Goal: Transaction & Acquisition: Book appointment/travel/reservation

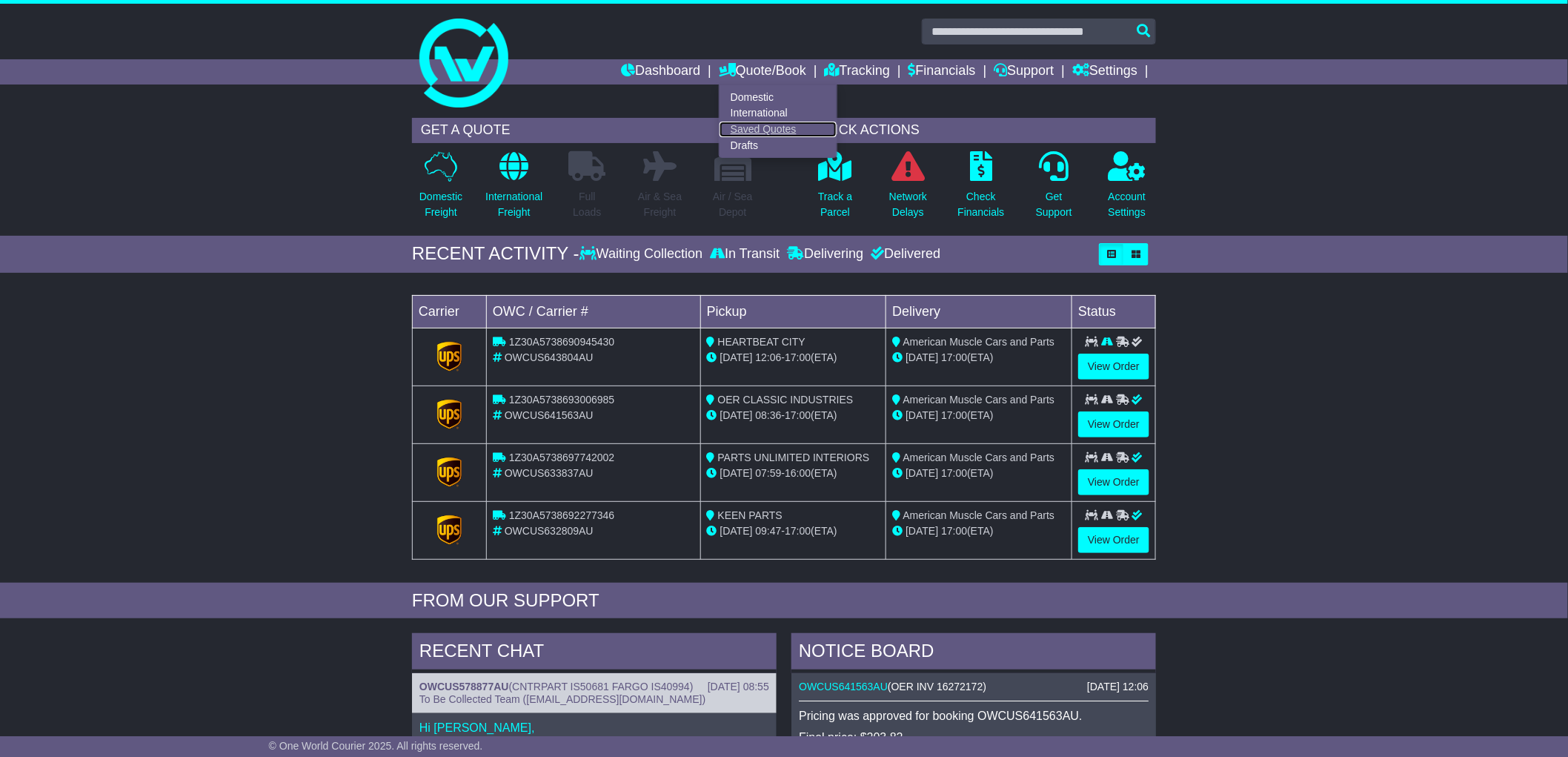
click at [754, 125] on link "Saved Quotes" at bounding box center [778, 129] width 117 height 16
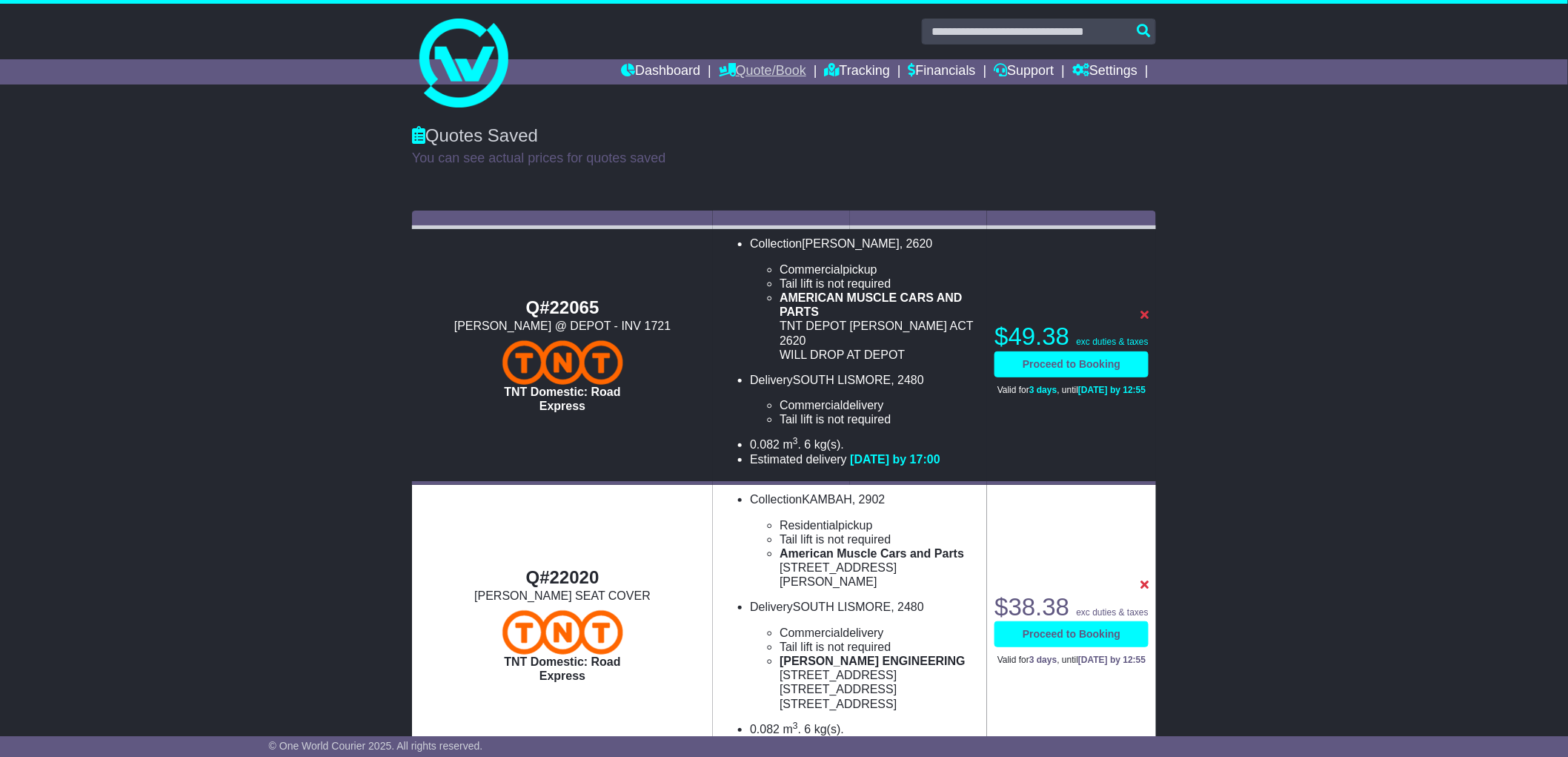
click at [746, 74] on link "Quote/Book" at bounding box center [762, 72] width 87 height 26
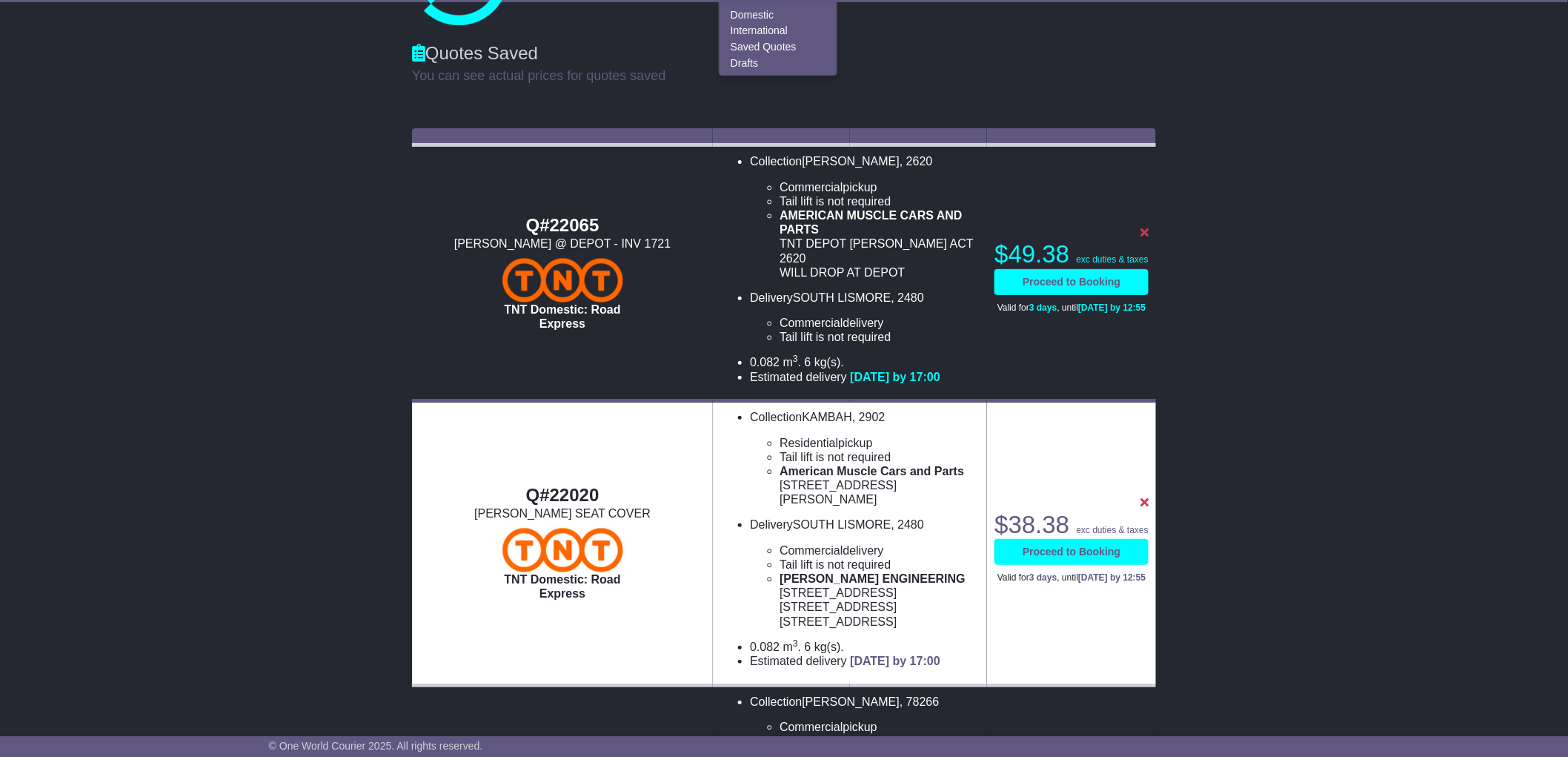
click at [997, 106] on div "Quotes Saved You can see actual prices for quotes saved" at bounding box center [784, 74] width 1568 height 93
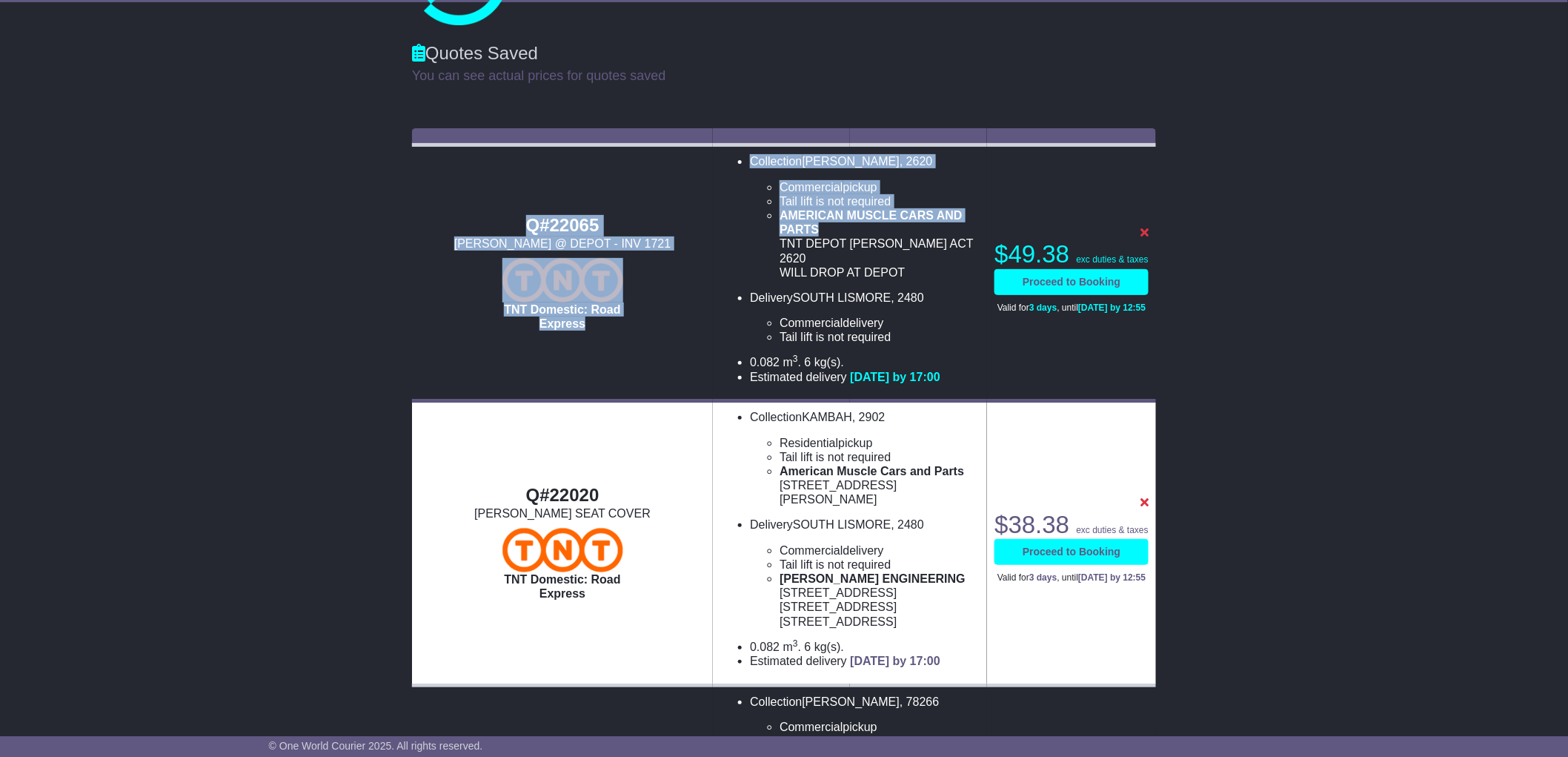
drag, startPoint x: 983, startPoint y: 229, endPoint x: 1187, endPoint y: 239, distance: 204.2
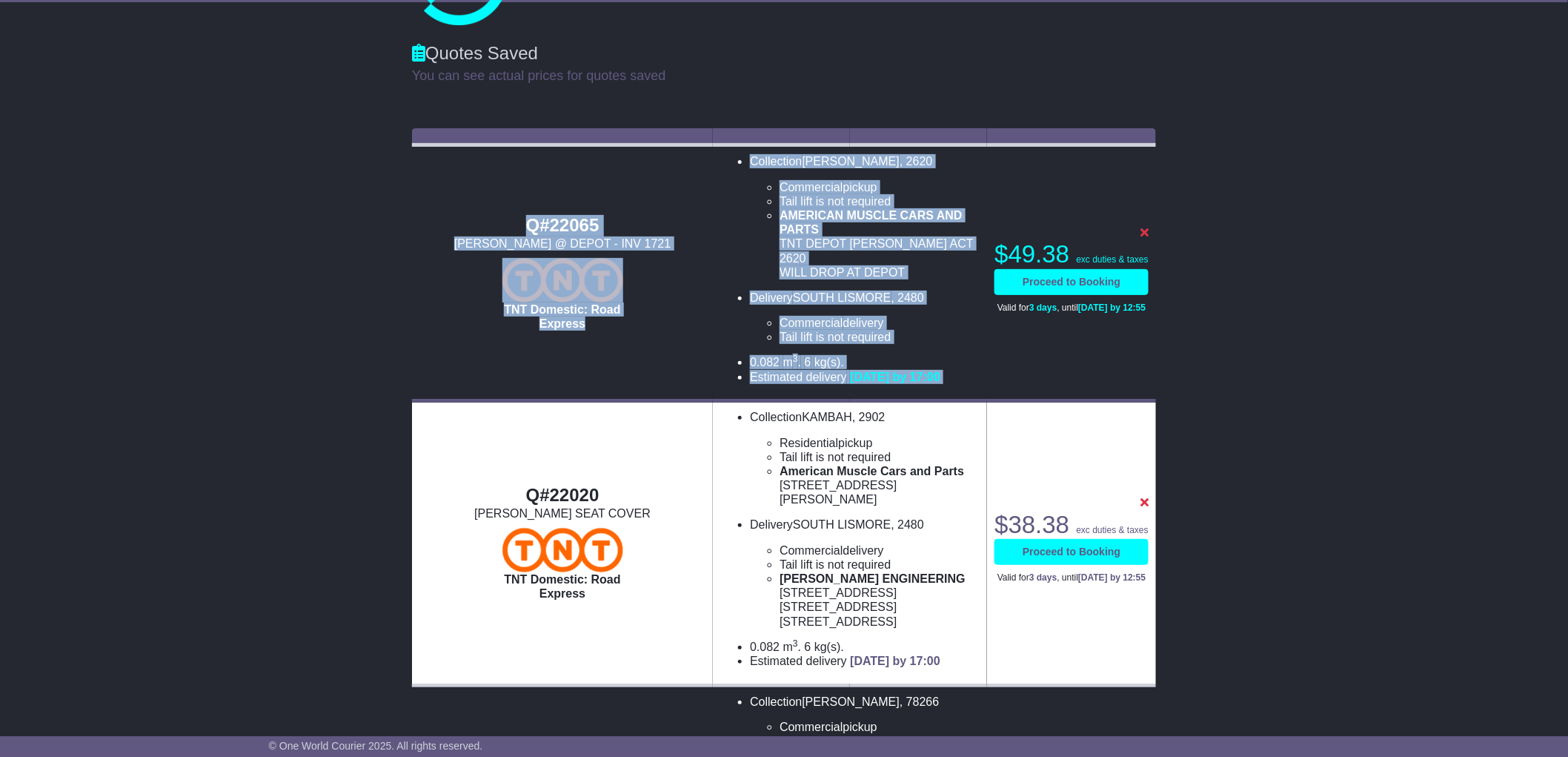
drag, startPoint x: 993, startPoint y: 238, endPoint x: 1167, endPoint y: 248, distance: 174.3
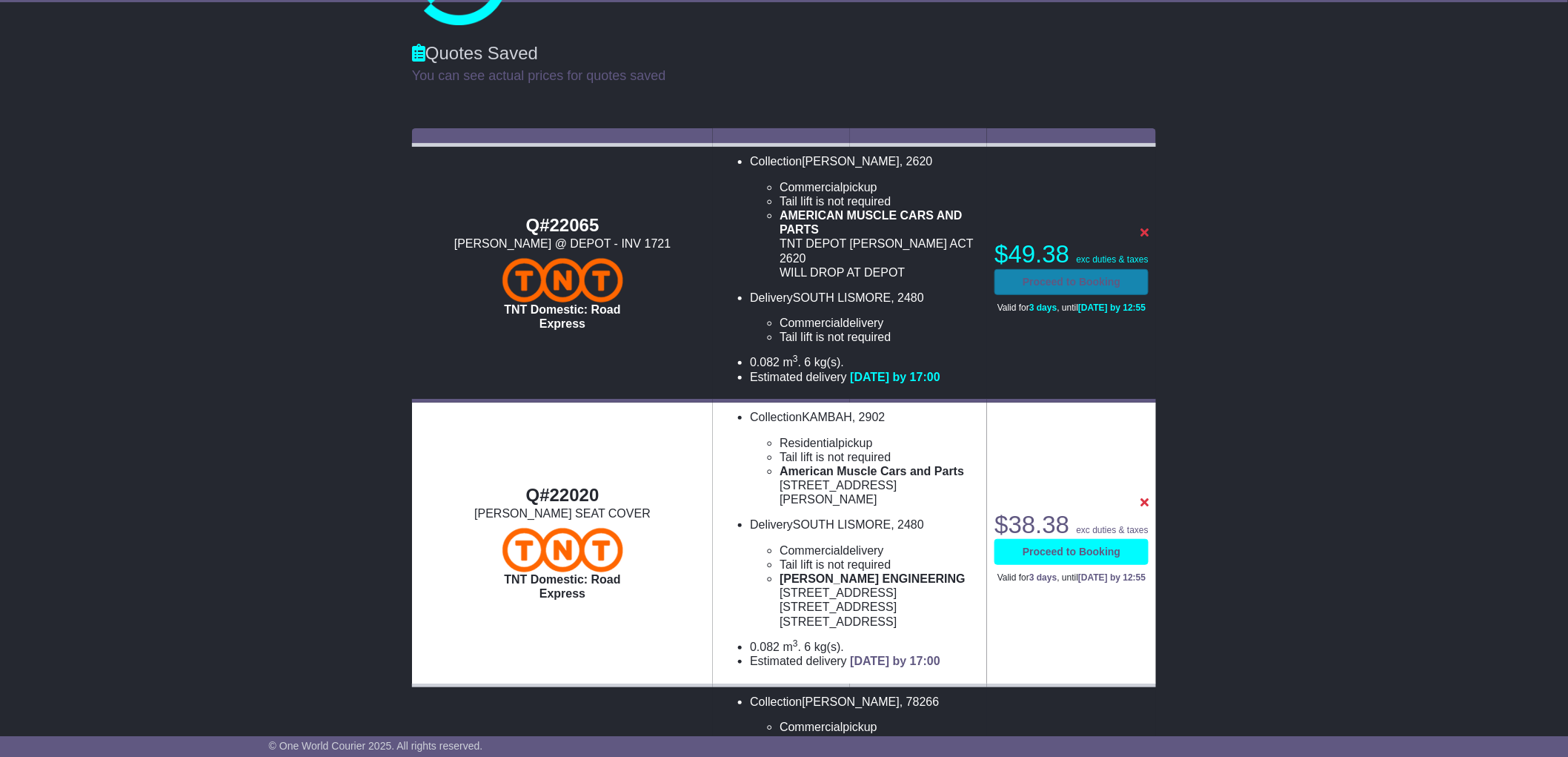
click at [1092, 277] on link "Proceed to Booking" at bounding box center [1072, 282] width 154 height 26
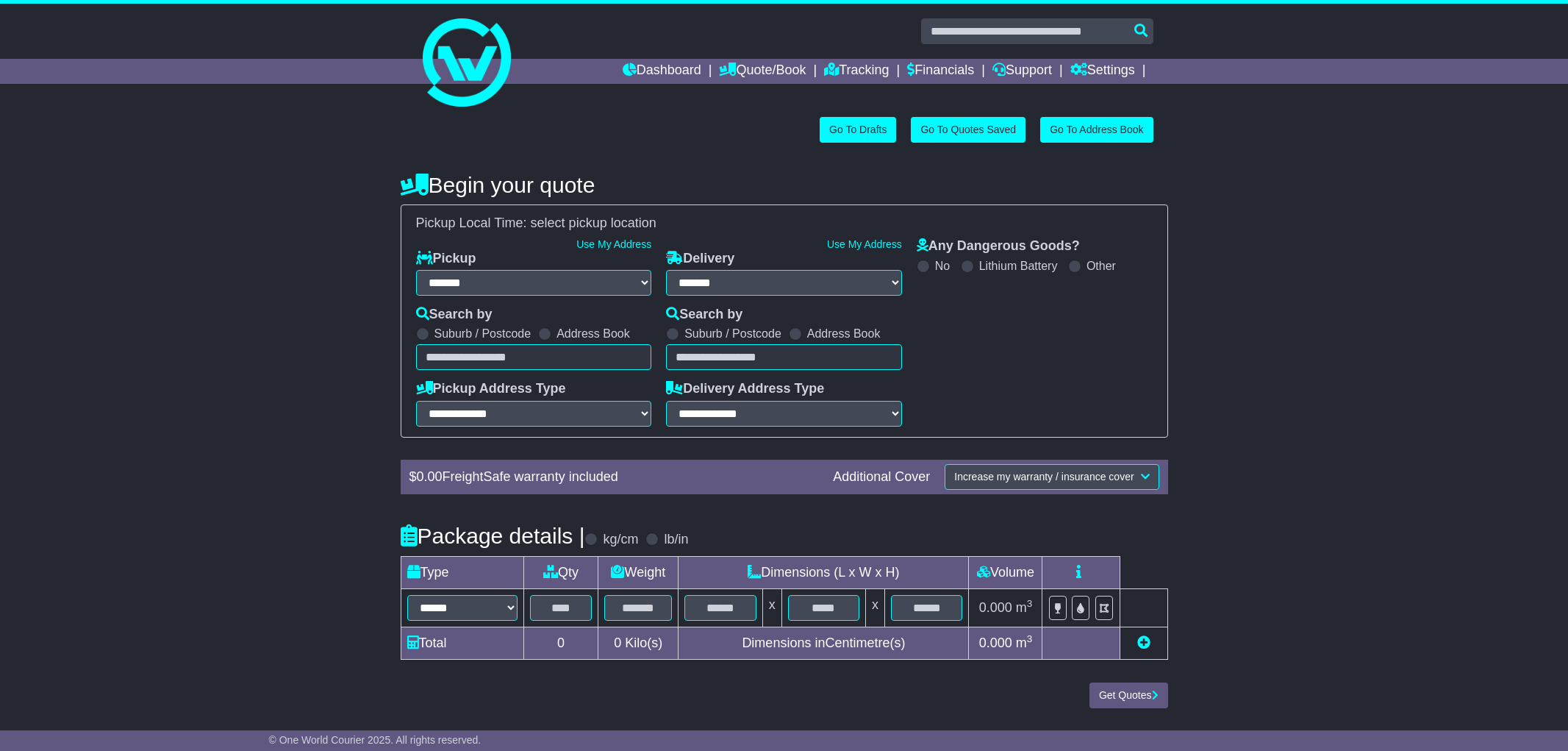
select select "**"
select select "*****"
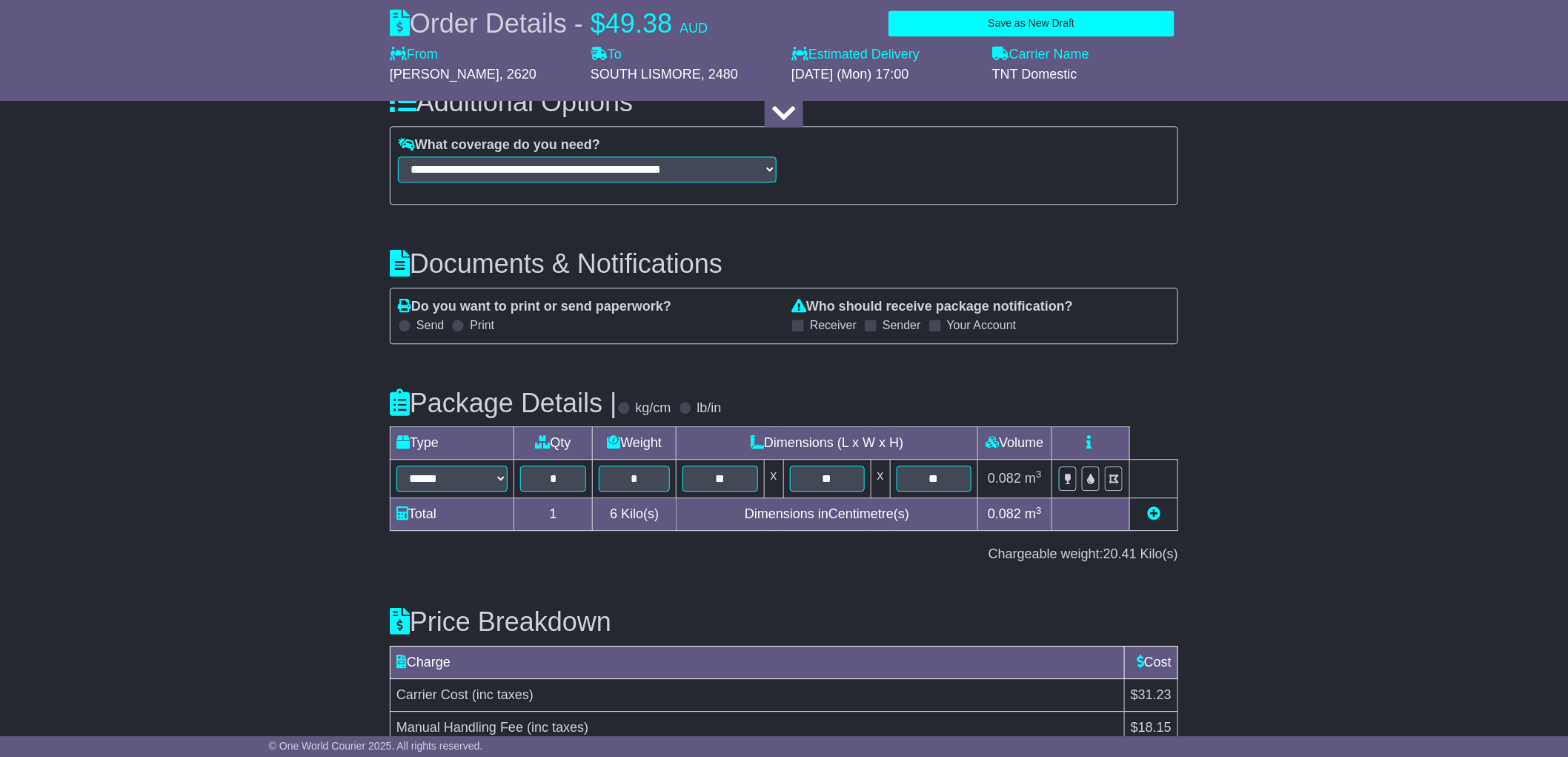
scroll to position [1503, 0]
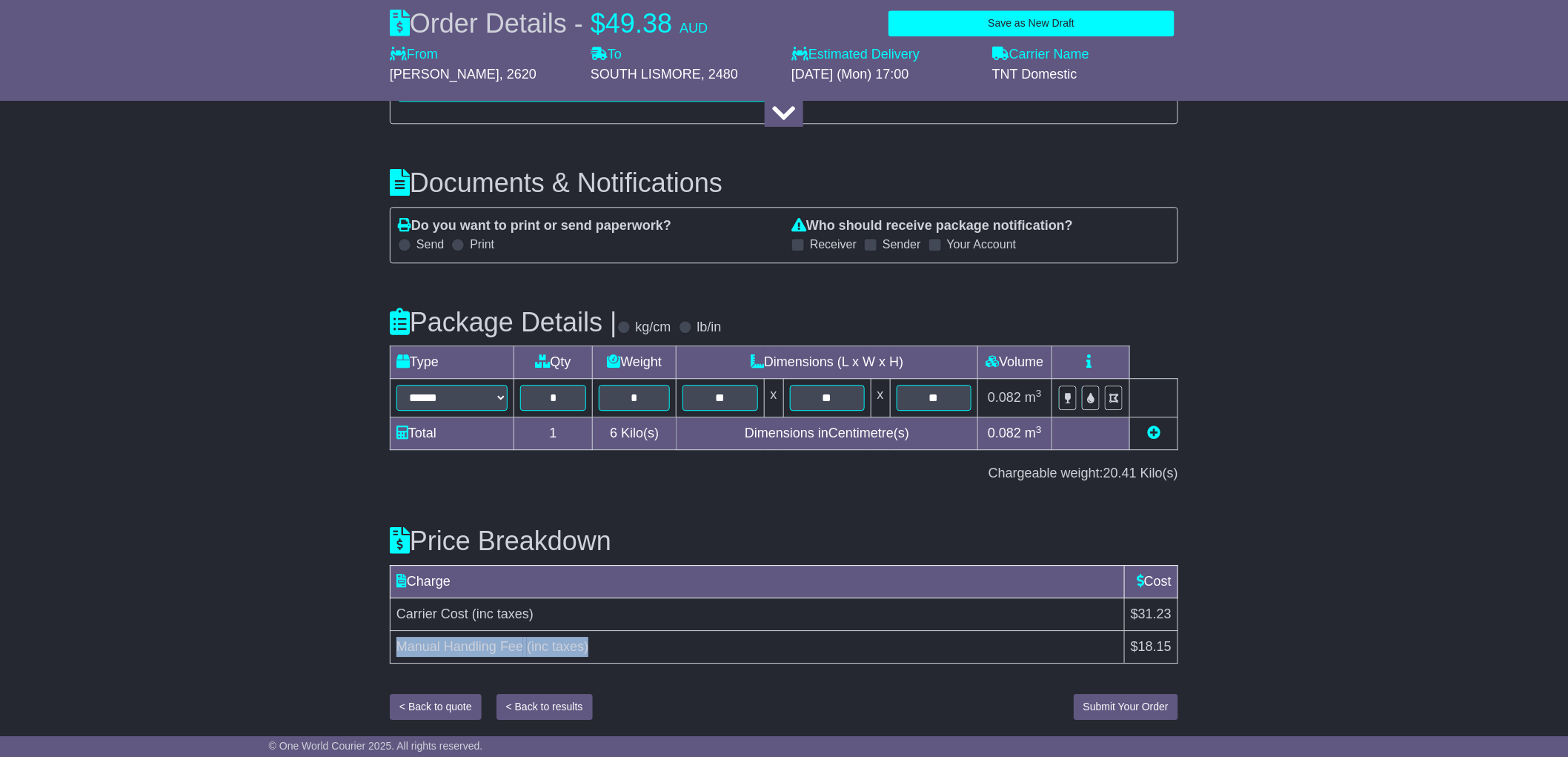
drag, startPoint x: 614, startPoint y: 649, endPoint x: 394, endPoint y: 647, distance: 220.0
click at [394, 647] on td "Manual Handling Fee (inc taxes)" at bounding box center [758, 646] width 734 height 33
drag, startPoint x: 647, startPoint y: 578, endPoint x: 663, endPoint y: 576, distance: 16.1
click at [648, 576] on td "Charge" at bounding box center [758, 581] width 734 height 33
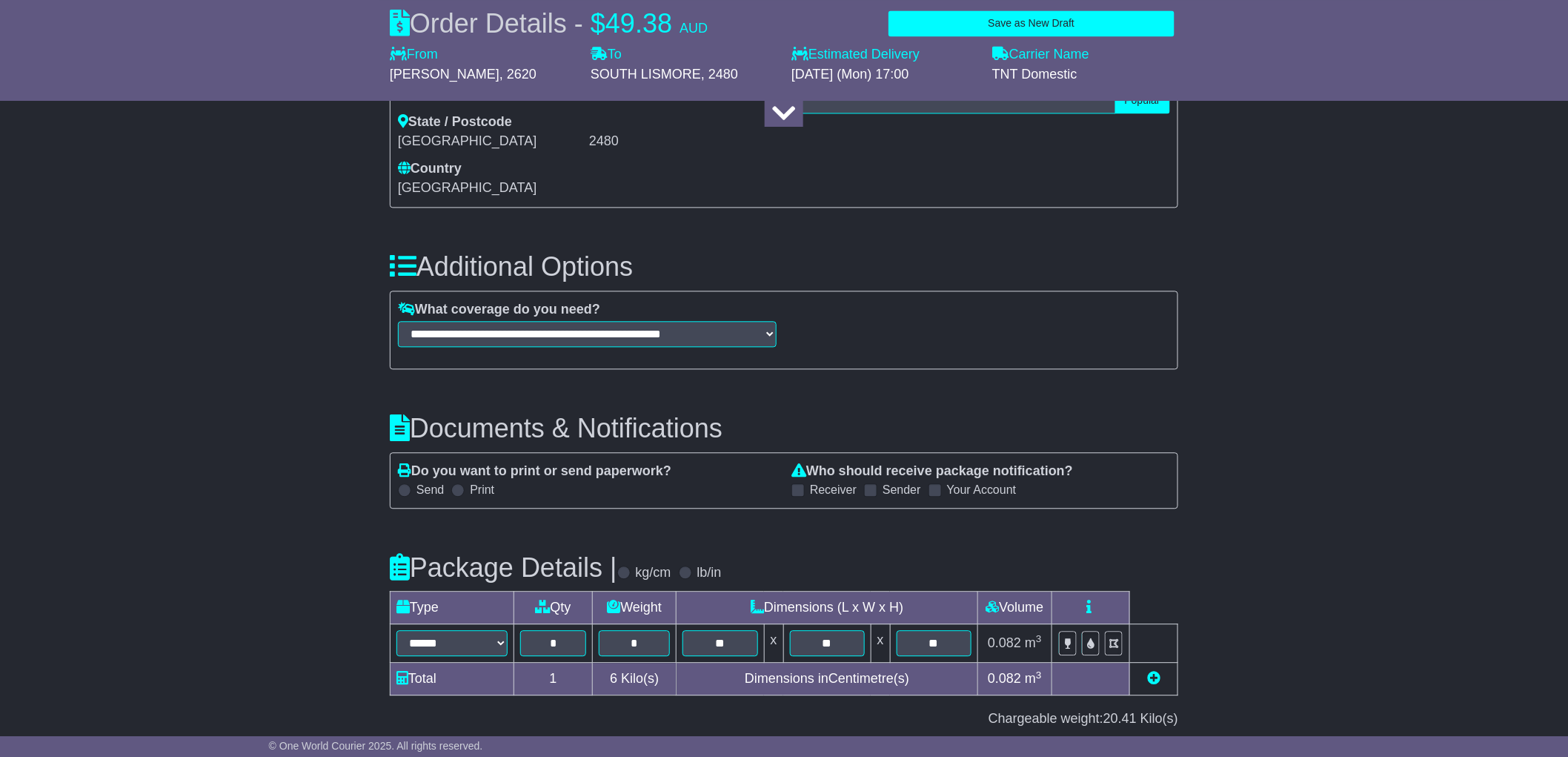
scroll to position [1338, 0]
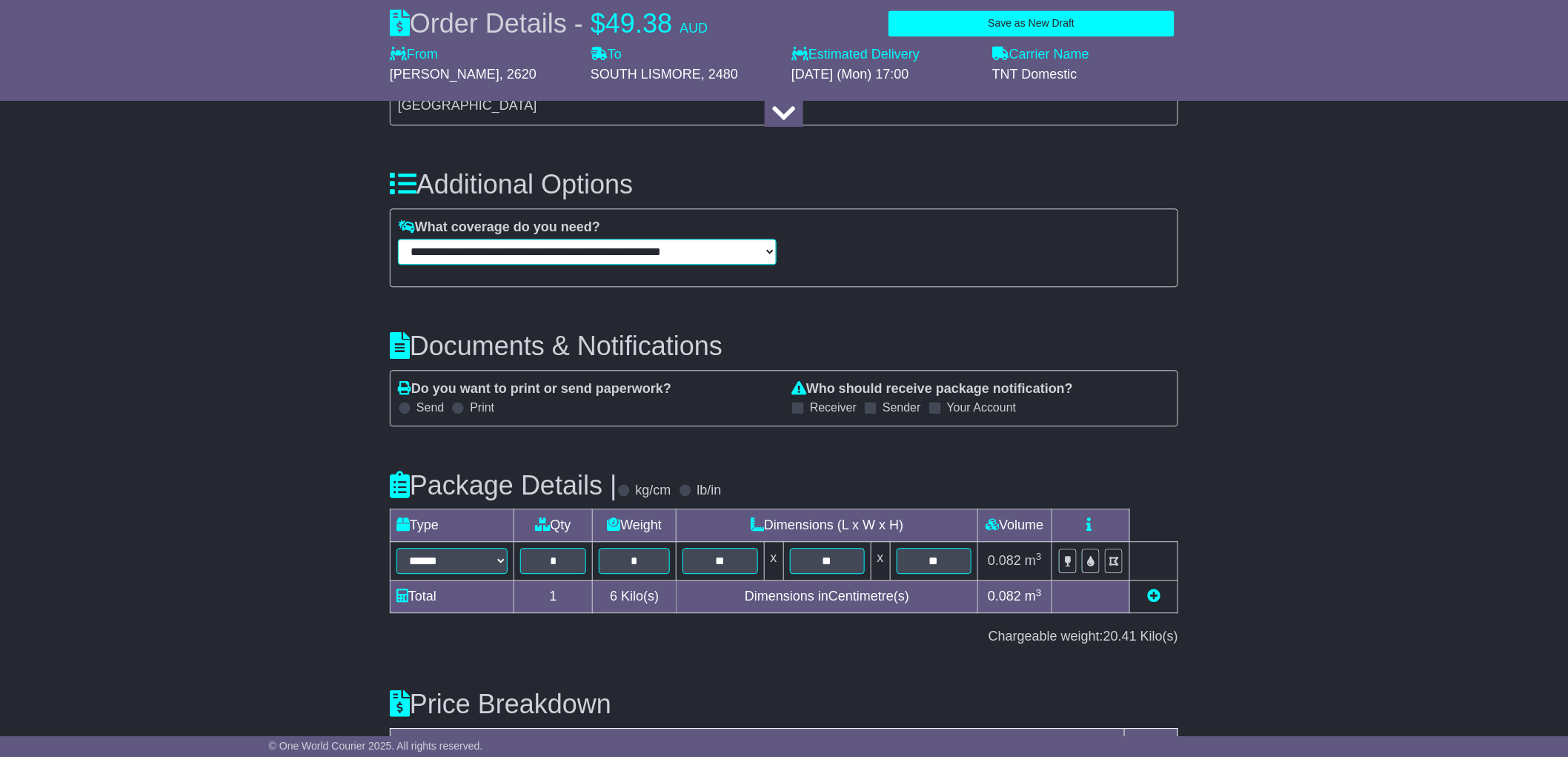
click at [726, 250] on select "**********" at bounding box center [587, 252] width 379 height 26
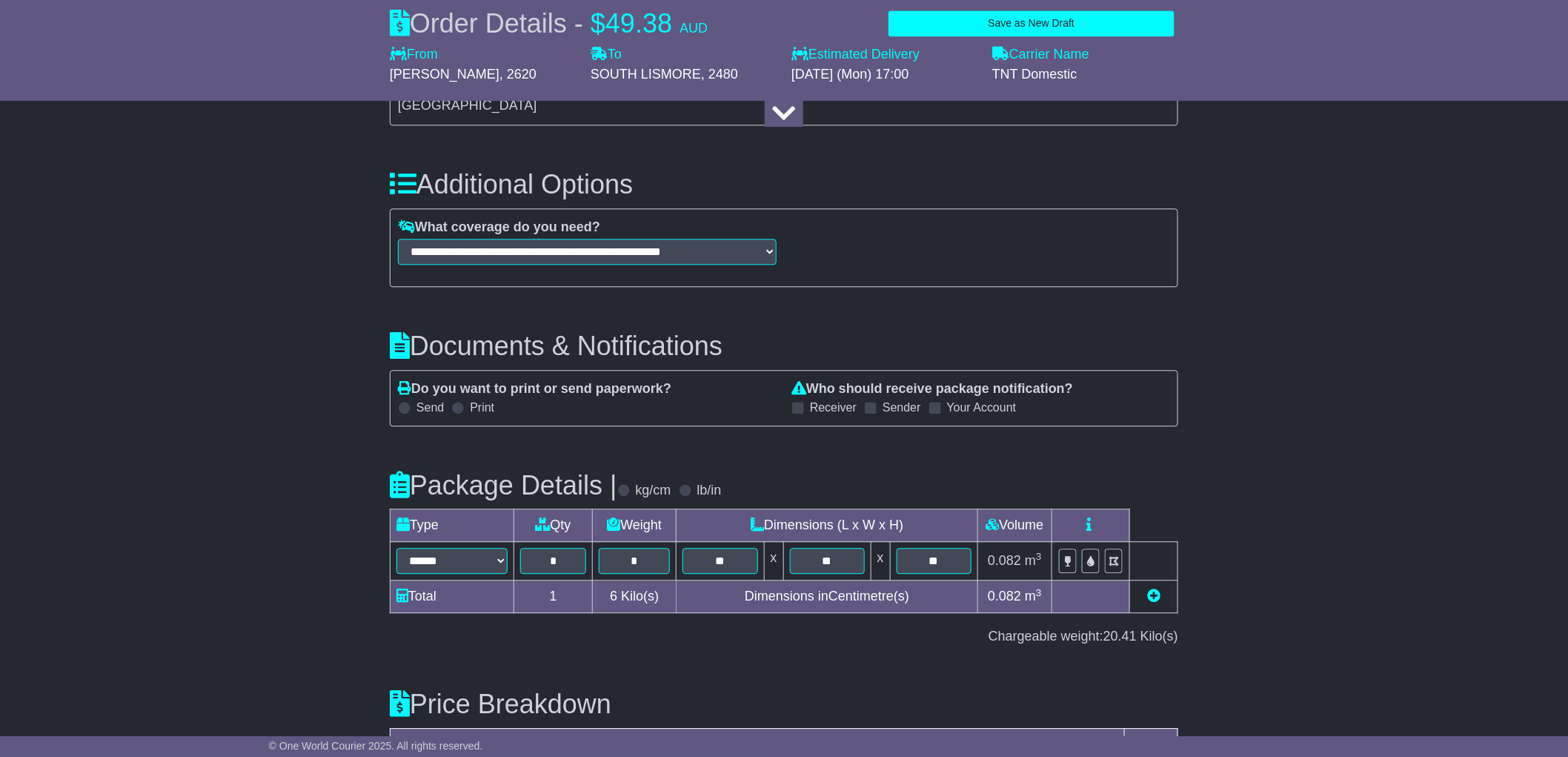
drag, startPoint x: 1065, startPoint y: 222, endPoint x: 1092, endPoint y: 260, distance: 46.6
click at [1066, 223] on div "We agree to deliver your goods in good order and condition, covered to a maximu…" at bounding box center [981, 248] width 393 height 57
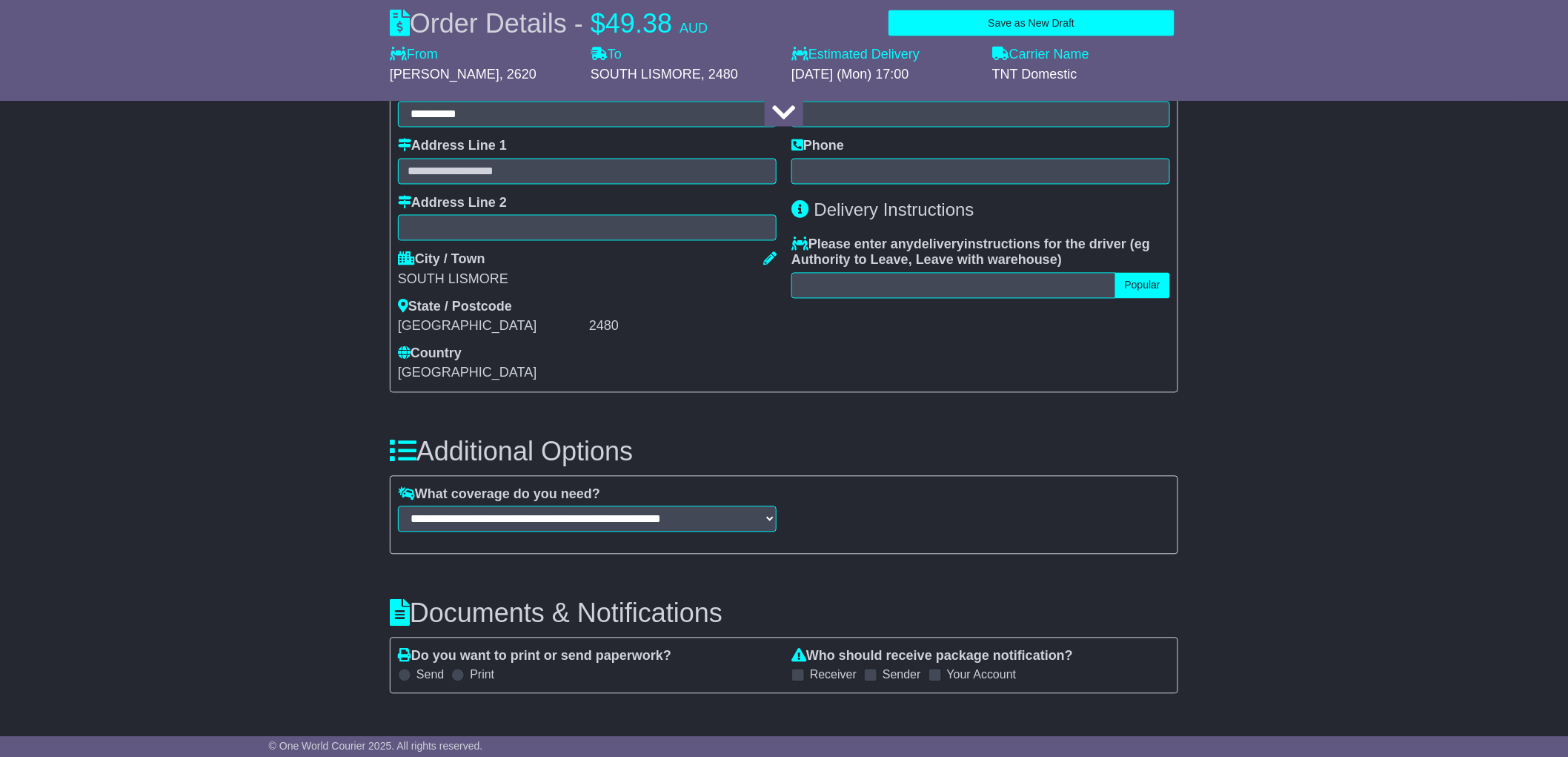
scroll to position [1317, 0]
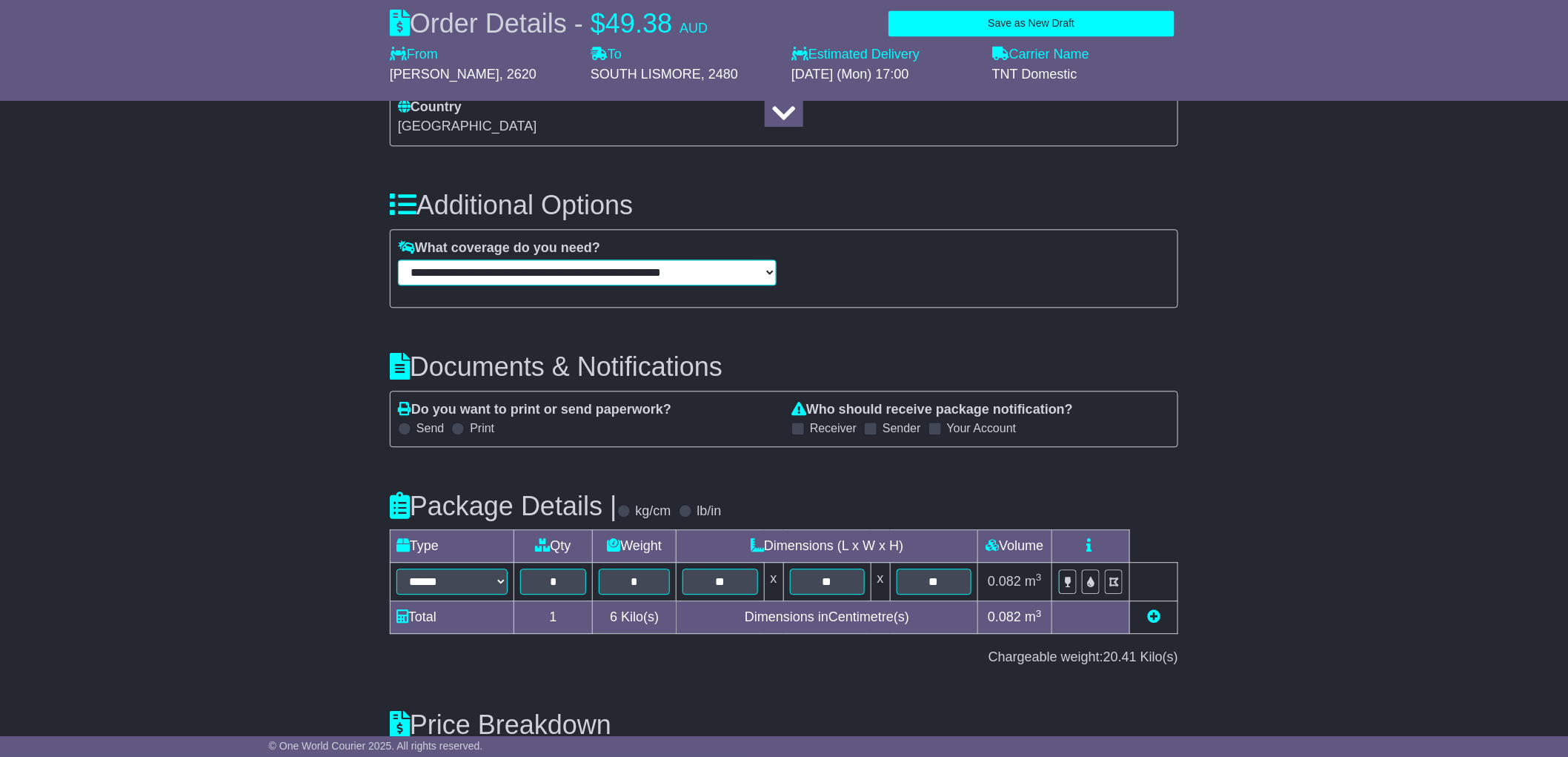
click at [690, 272] on select "**********" at bounding box center [587, 273] width 379 height 26
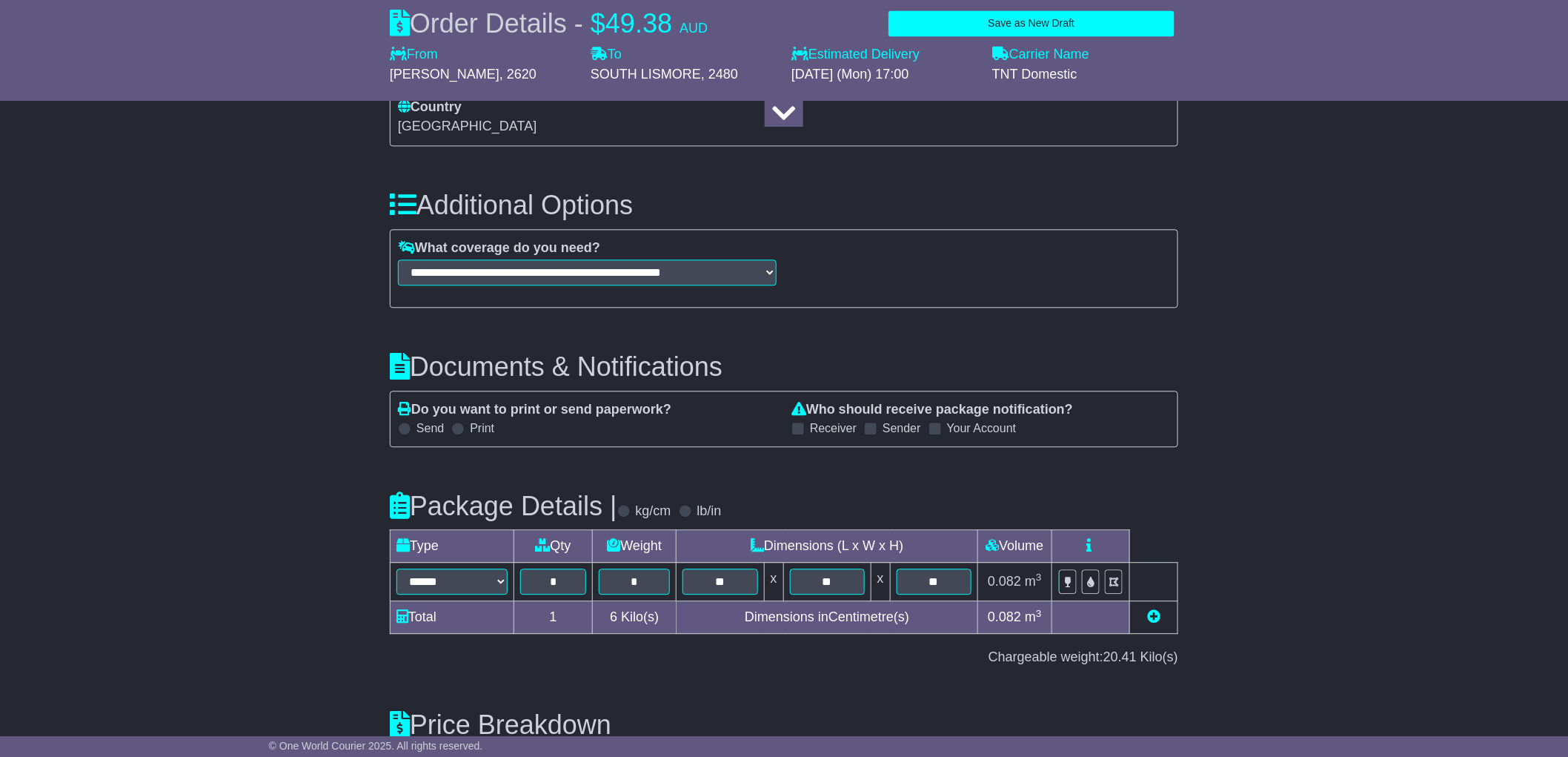
click at [925, 299] on div "**********" at bounding box center [784, 269] width 789 height 79
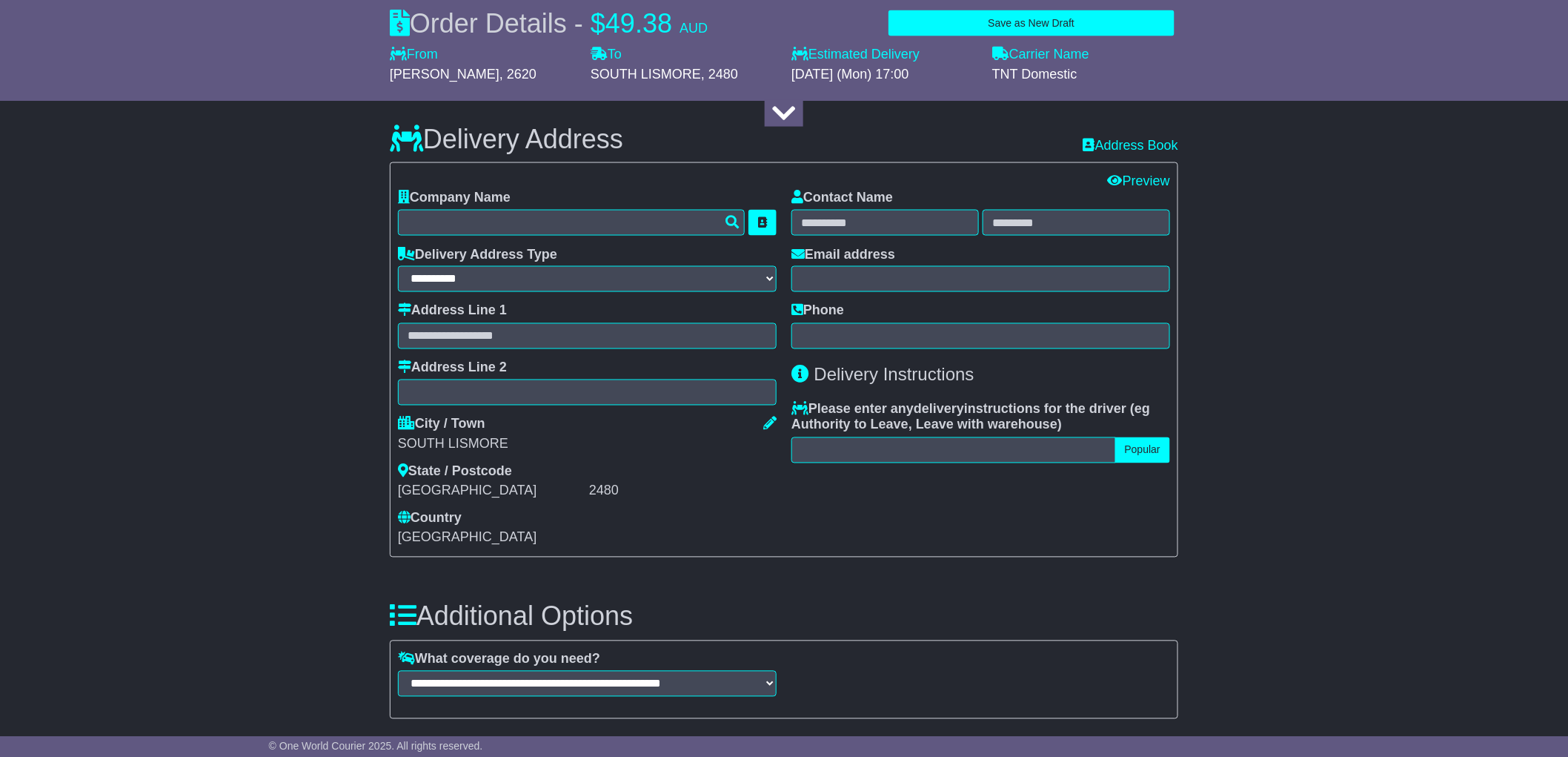
scroll to position [1153, 0]
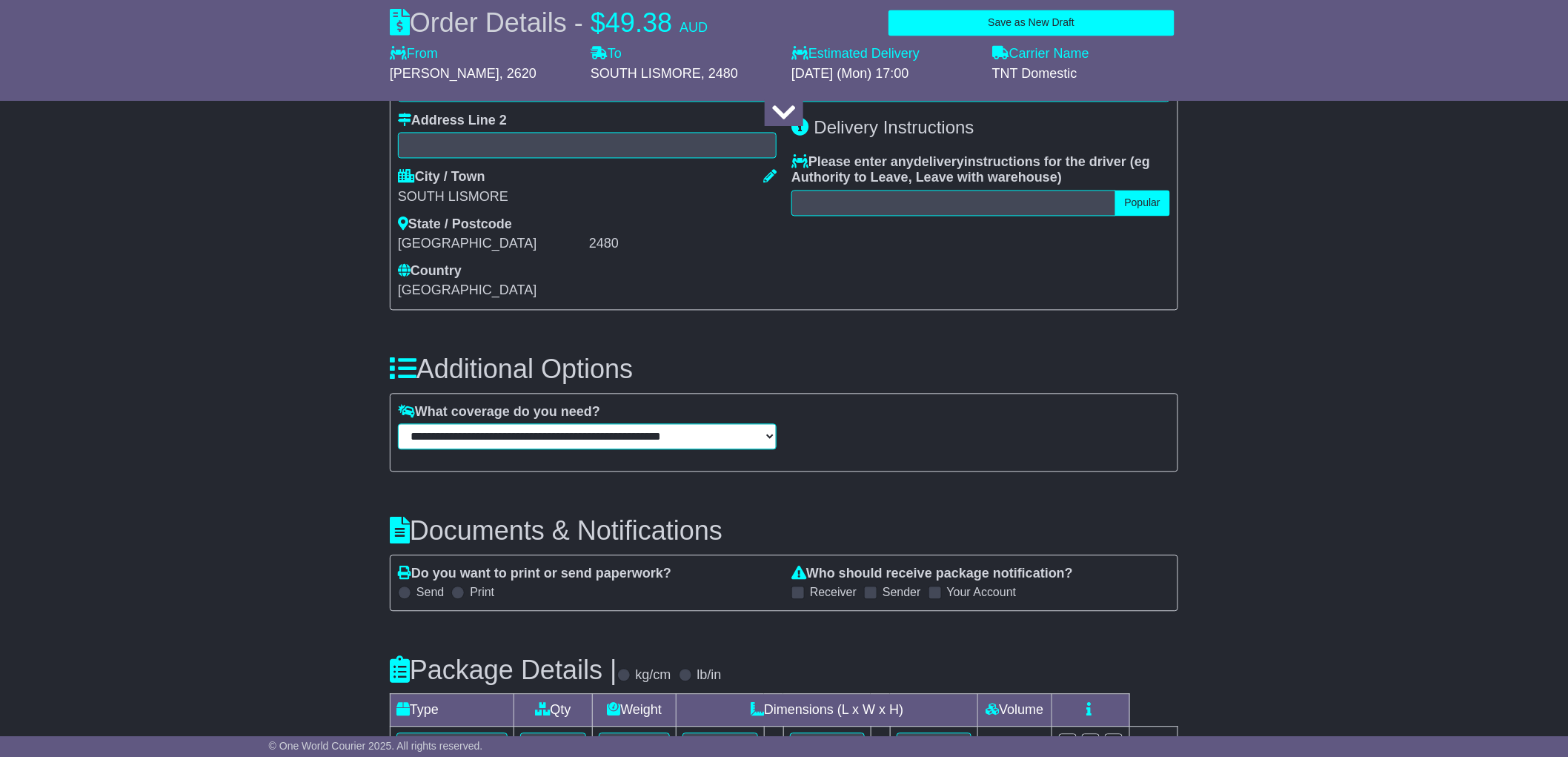
click at [646, 428] on select "**********" at bounding box center [587, 436] width 379 height 26
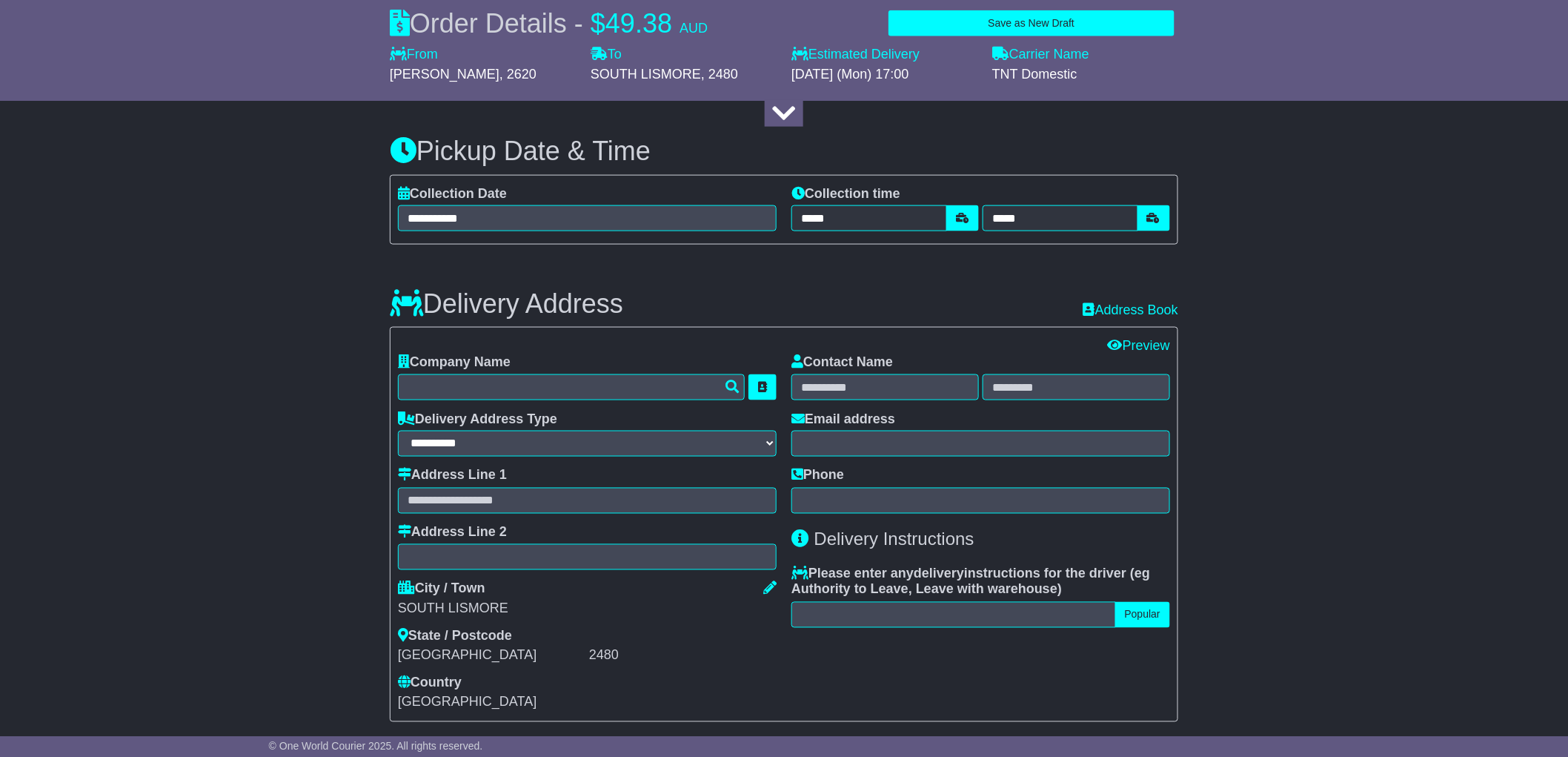
scroll to position [1070, 0]
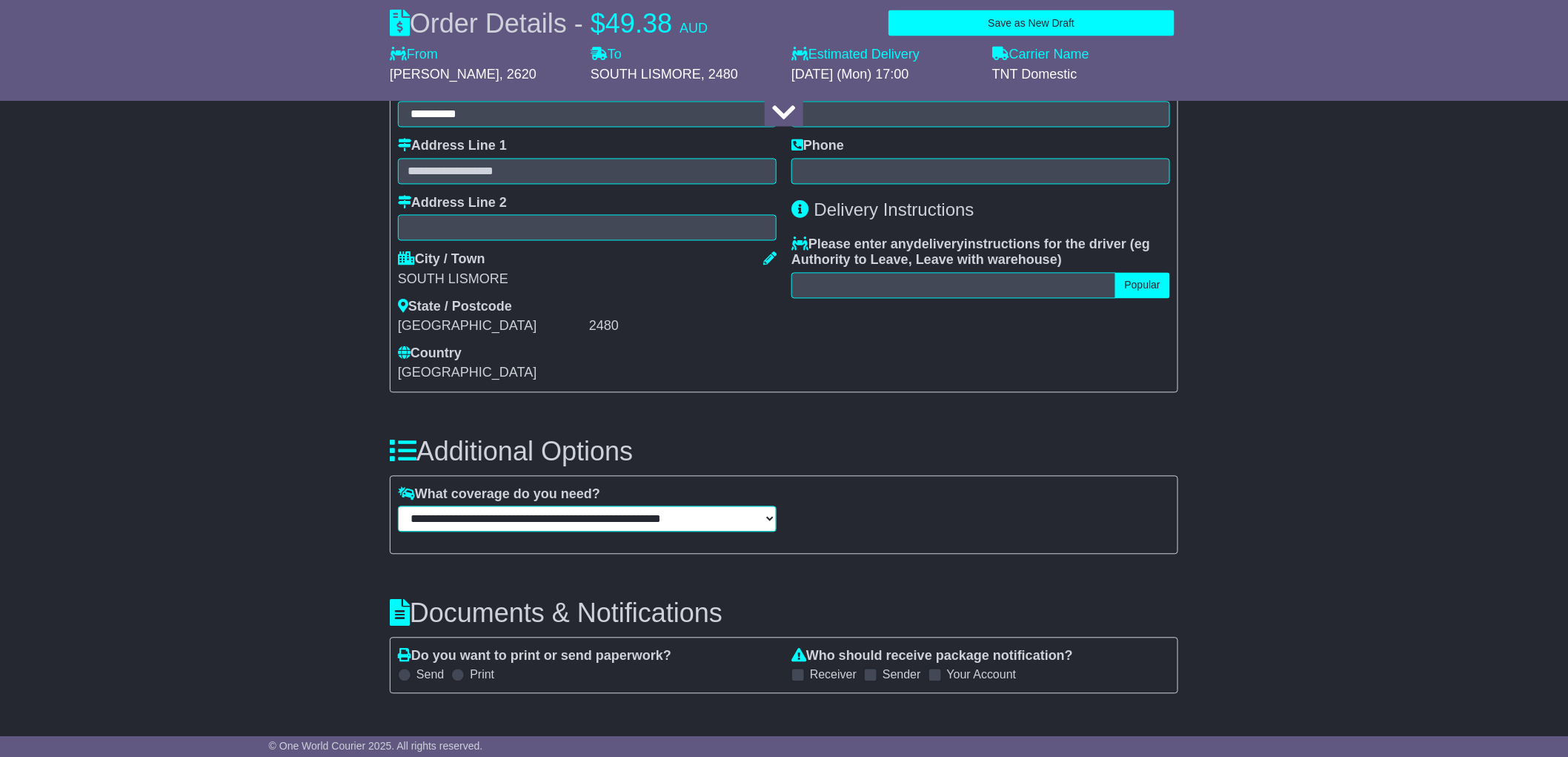
click at [663, 516] on select "**********" at bounding box center [587, 519] width 379 height 26
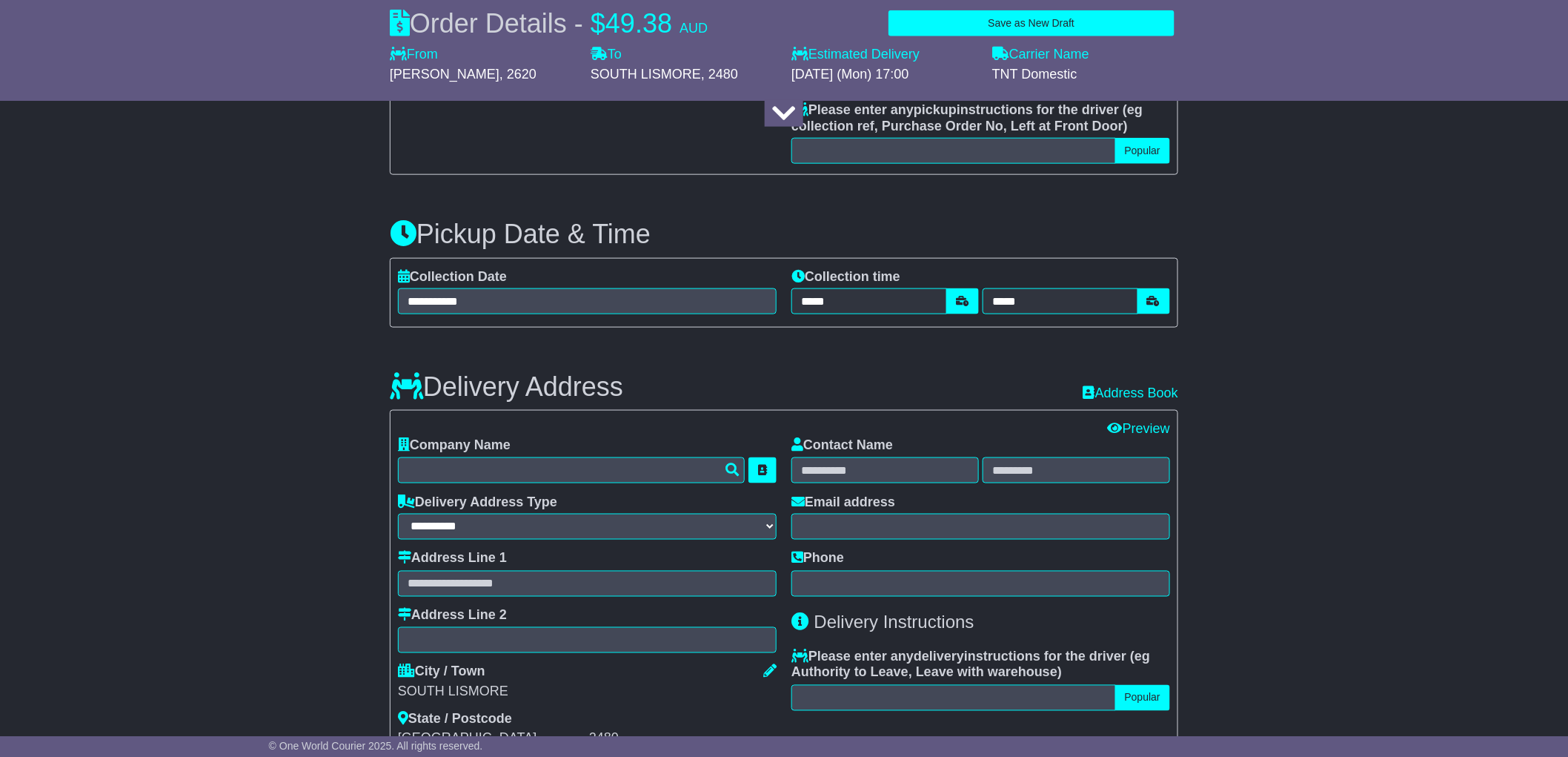
scroll to position [823, 0]
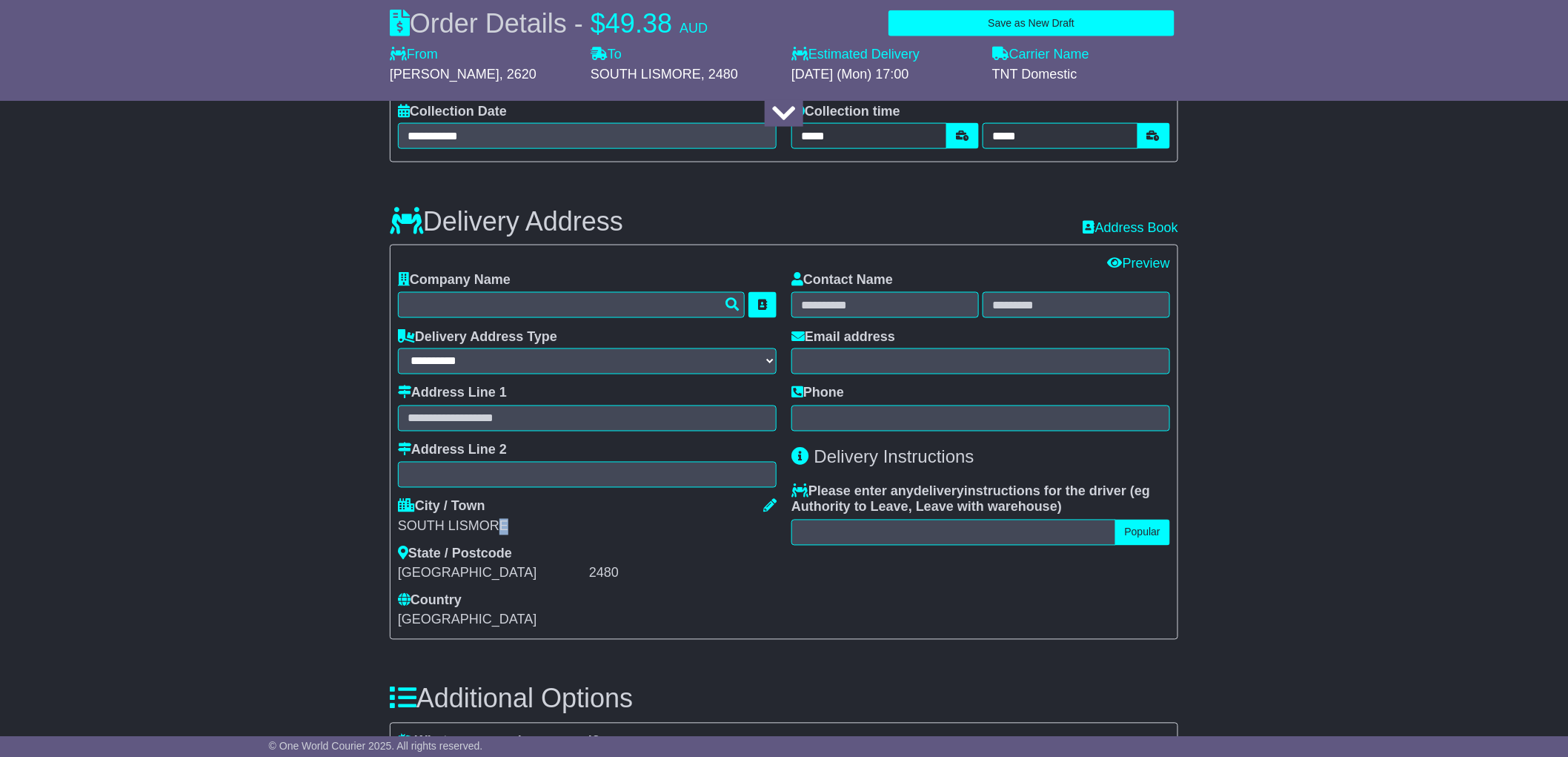
drag, startPoint x: 499, startPoint y: 528, endPoint x: 508, endPoint y: 538, distance: 13.5
click at [444, 538] on div "City / Town SOUTH LISMORE State / Postcode NSW 2480 Country Afghanistan Albania…" at bounding box center [587, 564] width 379 height 129
click at [515, 523] on div "SOUTH LISMORE" at bounding box center [587, 527] width 379 height 16
drag, startPoint x: 515, startPoint y: 523, endPoint x: 578, endPoint y: 377, distance: 159.0
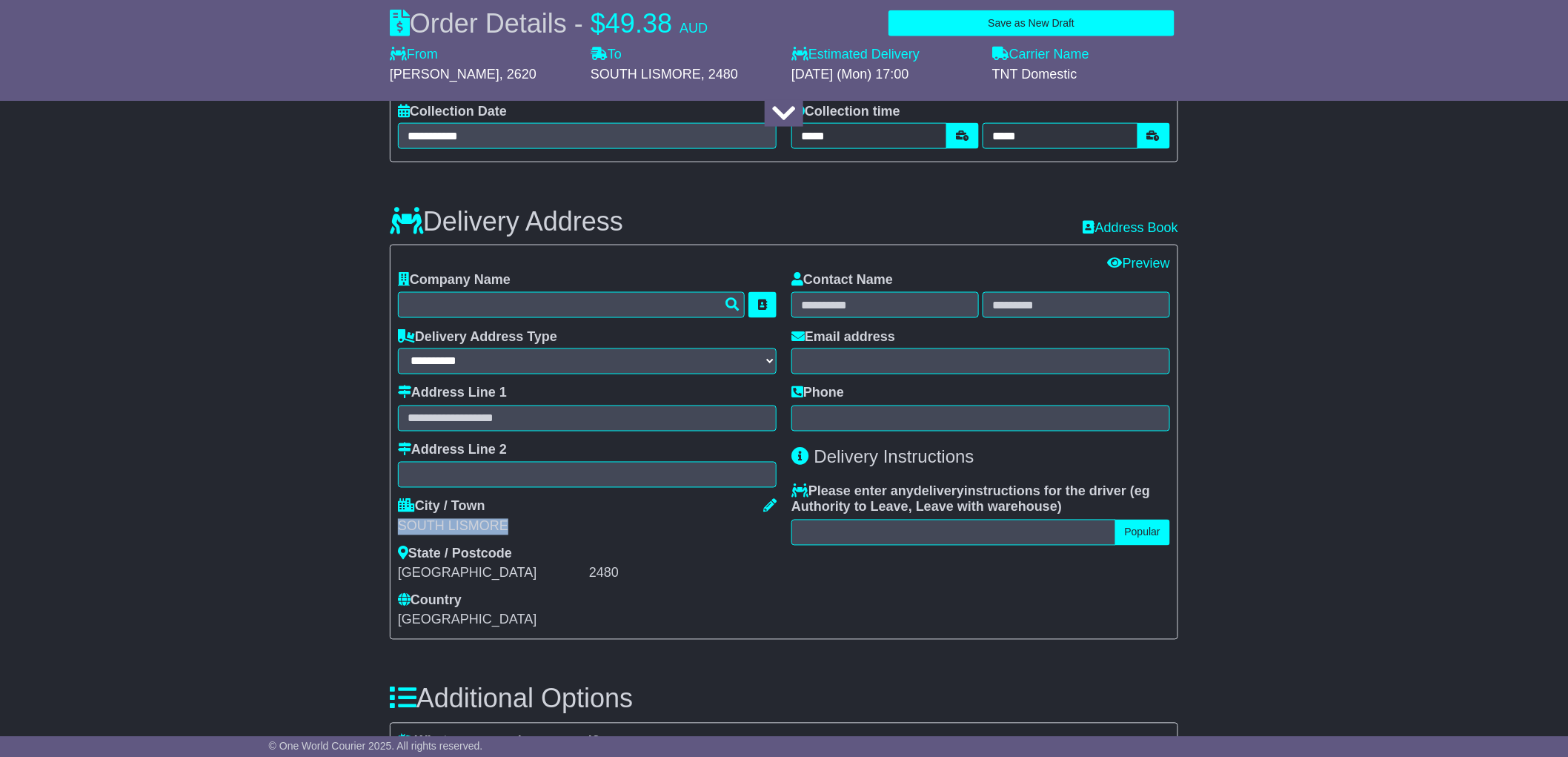
click at [411, 530] on div "SOUTH LISMORE" at bounding box center [587, 527] width 379 height 16
copy div "SOUTH LISMORE"
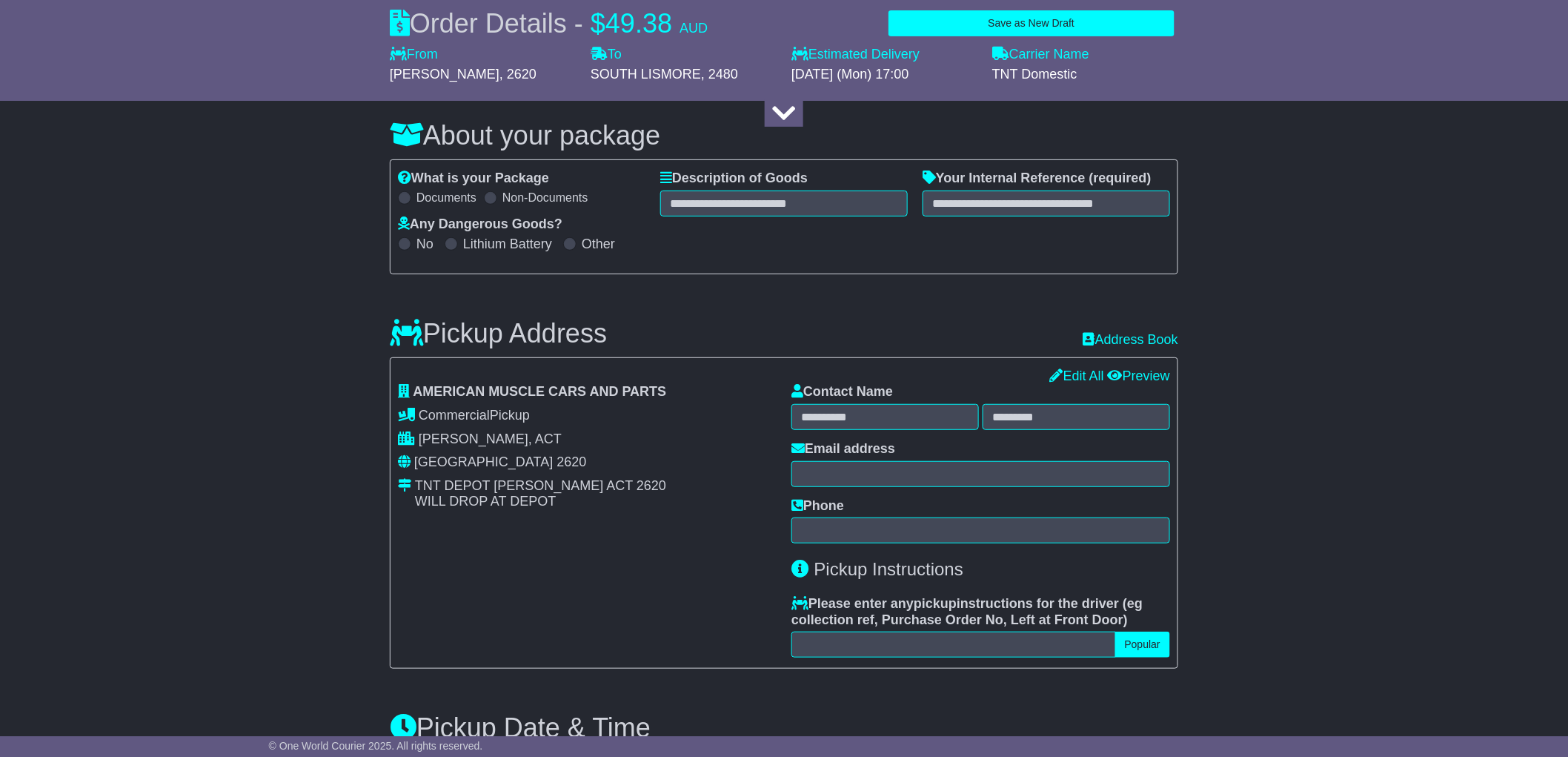
scroll to position [0, 0]
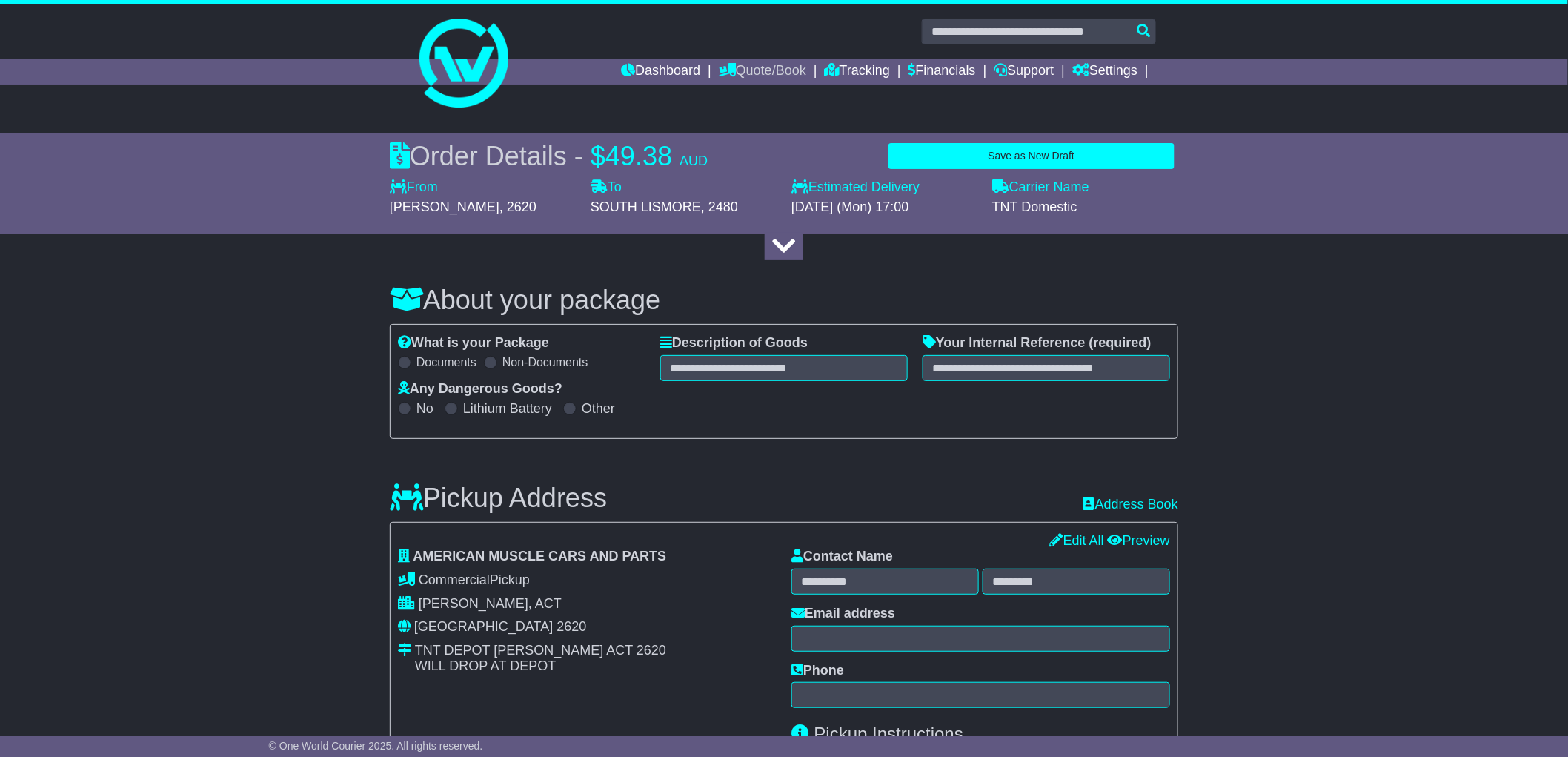
click at [783, 70] on link "Quote/Book" at bounding box center [762, 72] width 87 height 26
click at [742, 131] on link "Saved Quotes" at bounding box center [778, 129] width 117 height 16
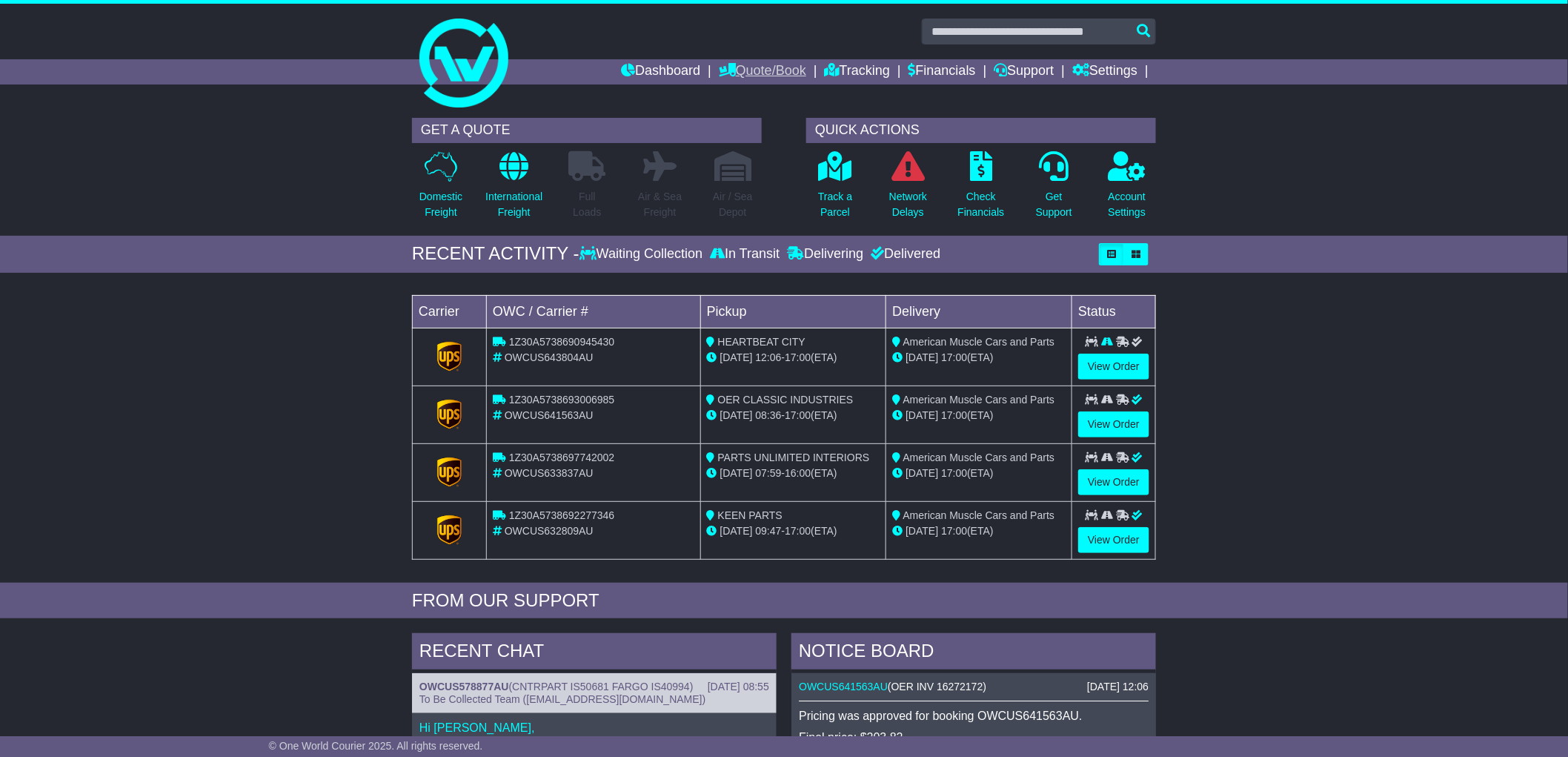
click at [776, 73] on link "Quote/Book" at bounding box center [762, 72] width 87 height 26
click at [745, 97] on link "Domestic" at bounding box center [778, 97] width 117 height 16
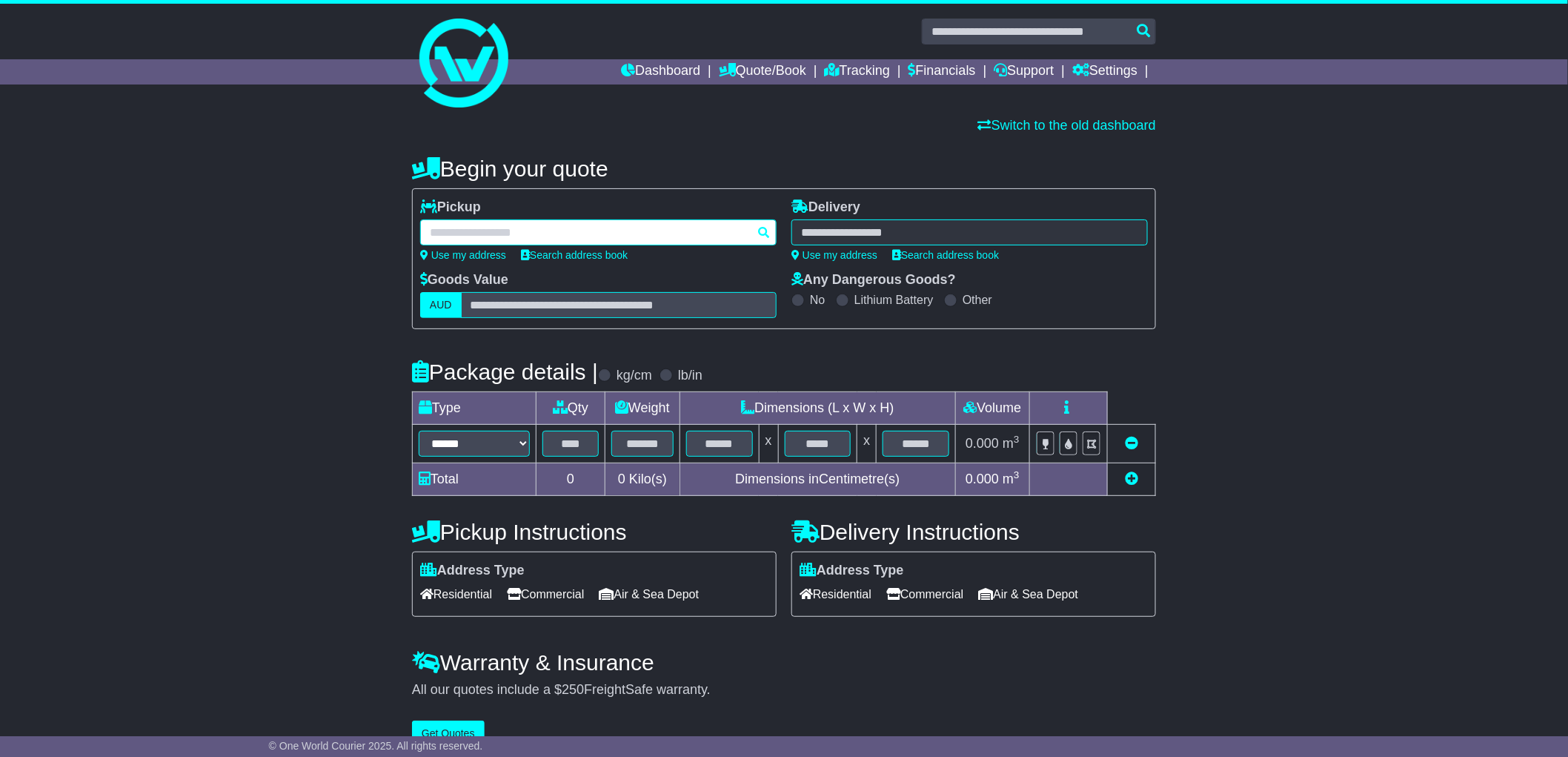
click at [537, 235] on div at bounding box center [599, 233] width 356 height 26
type input "****"
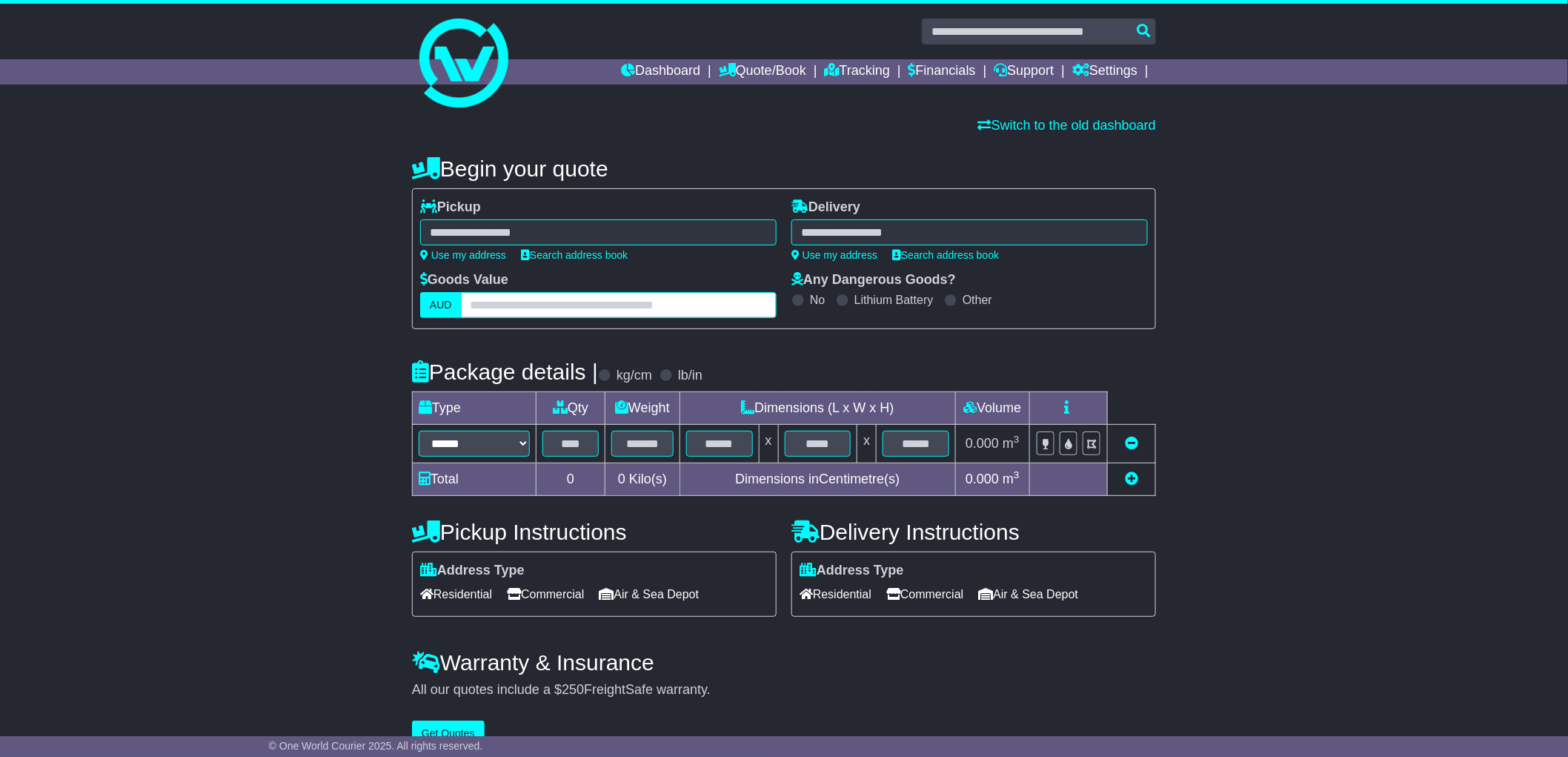
click at [551, 317] on input "text" at bounding box center [619, 305] width 316 height 26
click at [690, 305] on input "text" at bounding box center [619, 305] width 316 height 26
type input "****"
click at [1001, 342] on div "**********" at bounding box center [784, 423] width 744 height 549
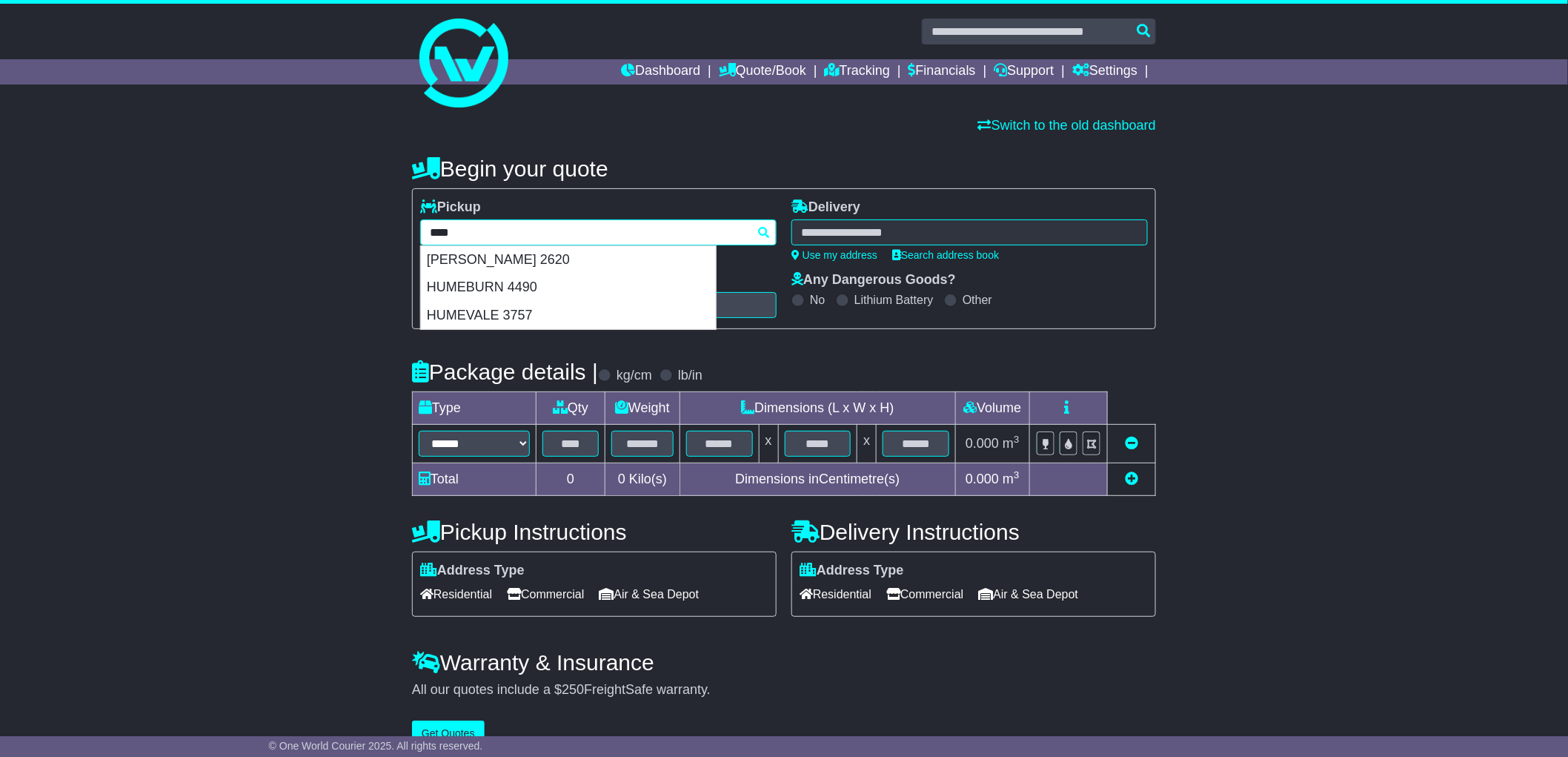
click at [618, 230] on div "**** Hume HUME 2620 HUMEBURN 4490 HUMEVALE 3757" at bounding box center [599, 233] width 356 height 26
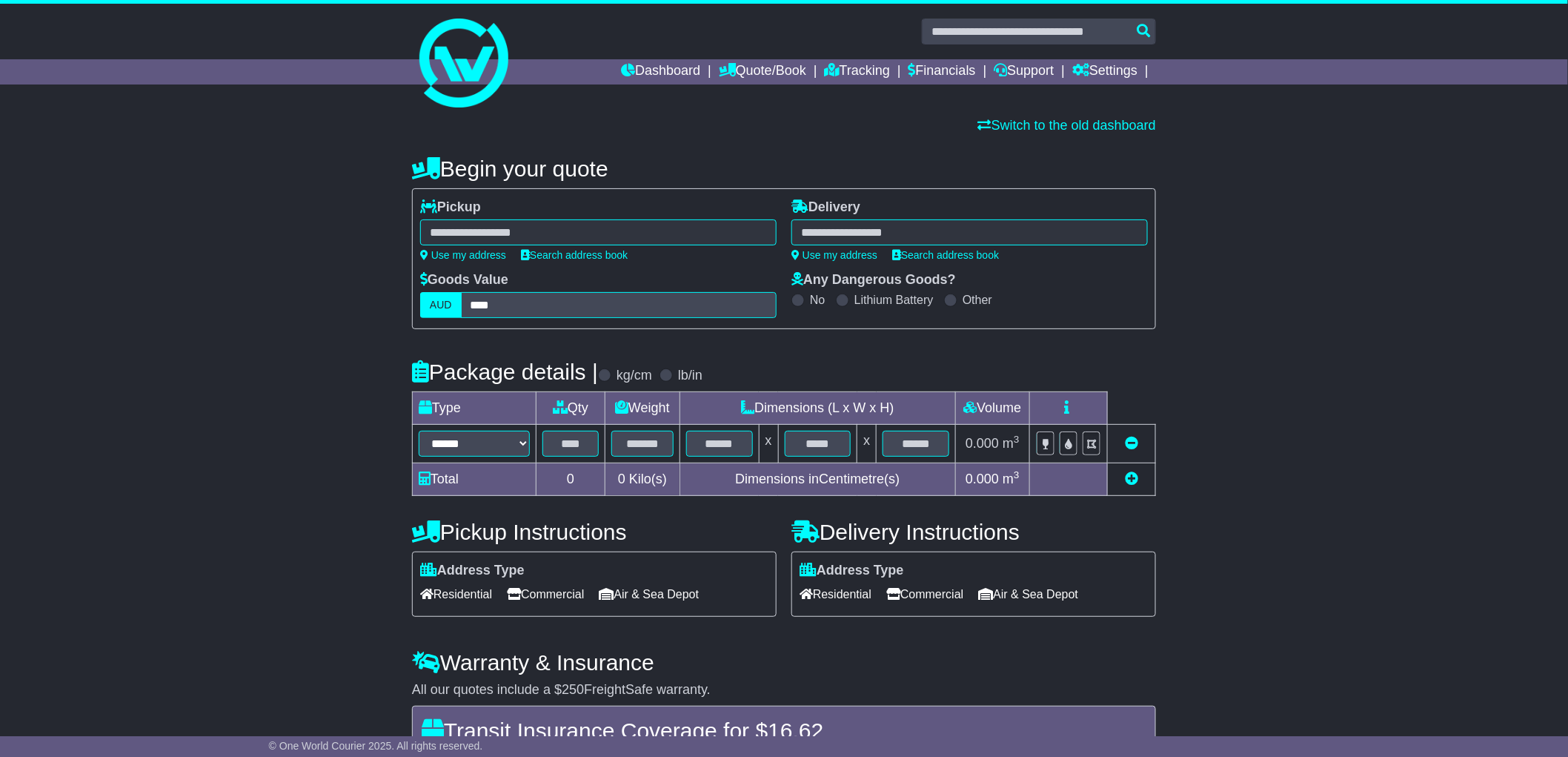
click at [545, 215] on div "**********" at bounding box center [599, 229] width 356 height 62
click at [535, 232] on div "**** Hume HUME 2620 HUMEBURN 4490 HUMEVALE 3757" at bounding box center [599, 233] width 356 height 26
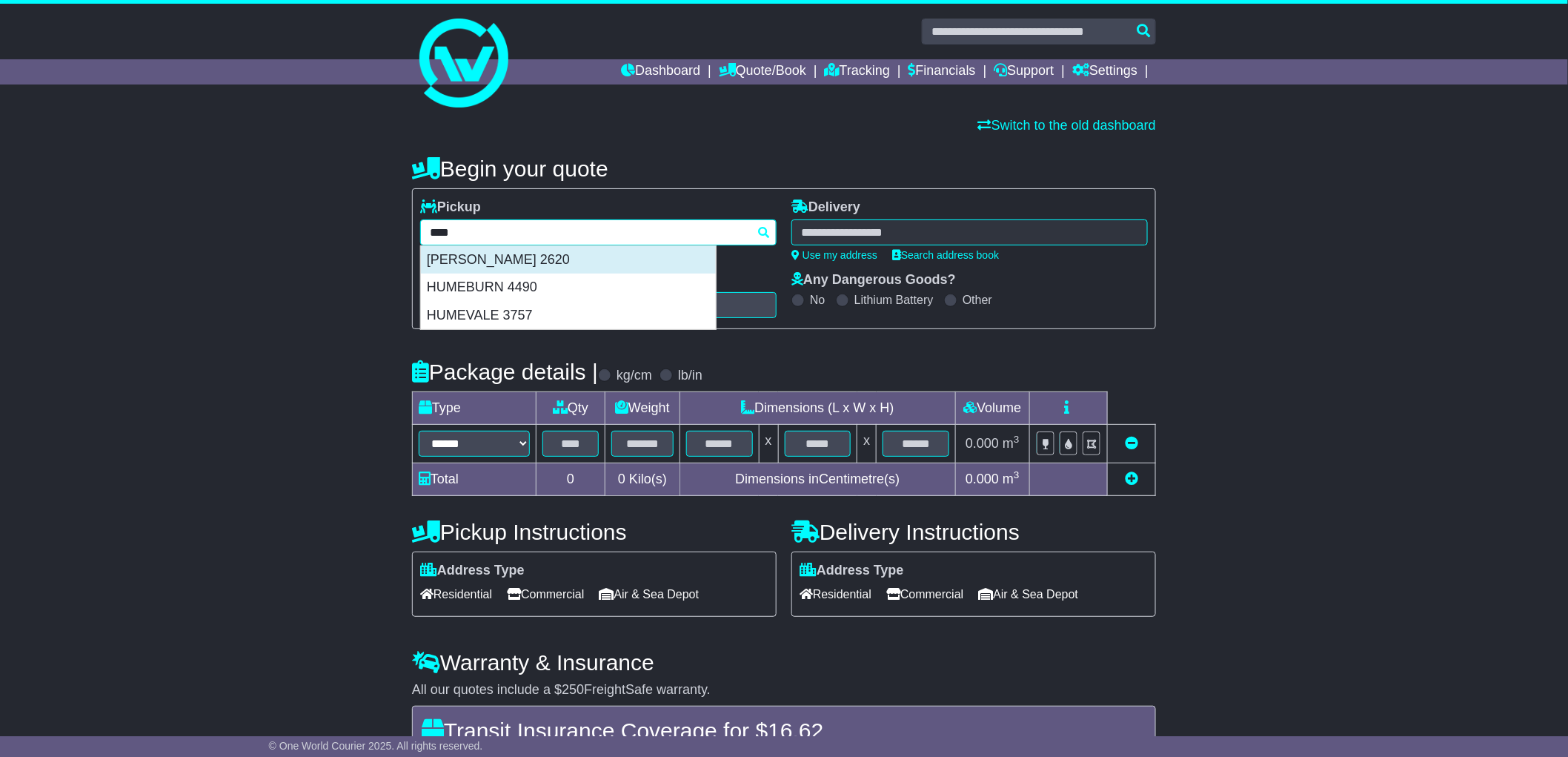
click at [521, 253] on div "HUME 2620" at bounding box center [568, 260] width 295 height 28
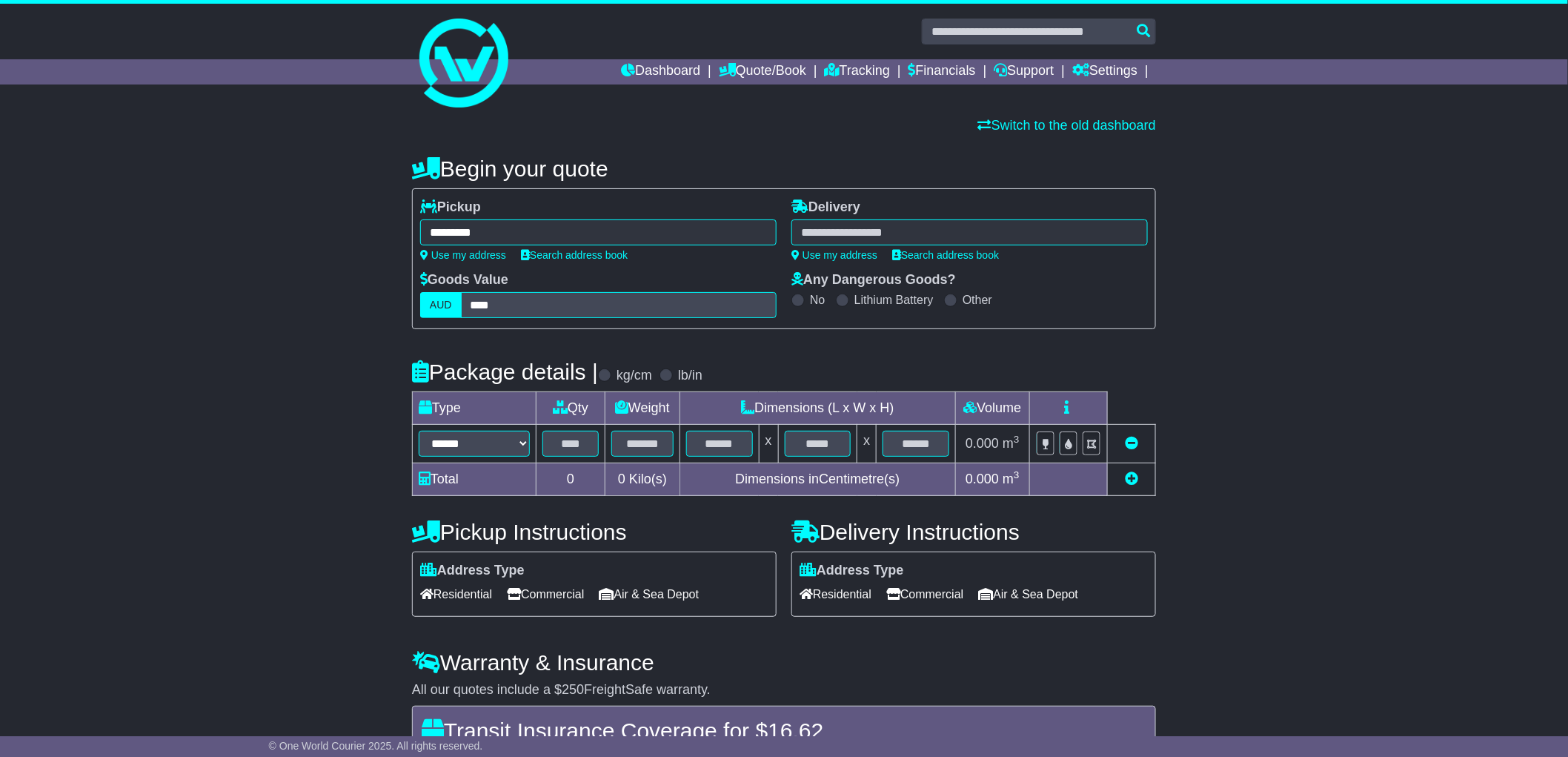
type input "**********"
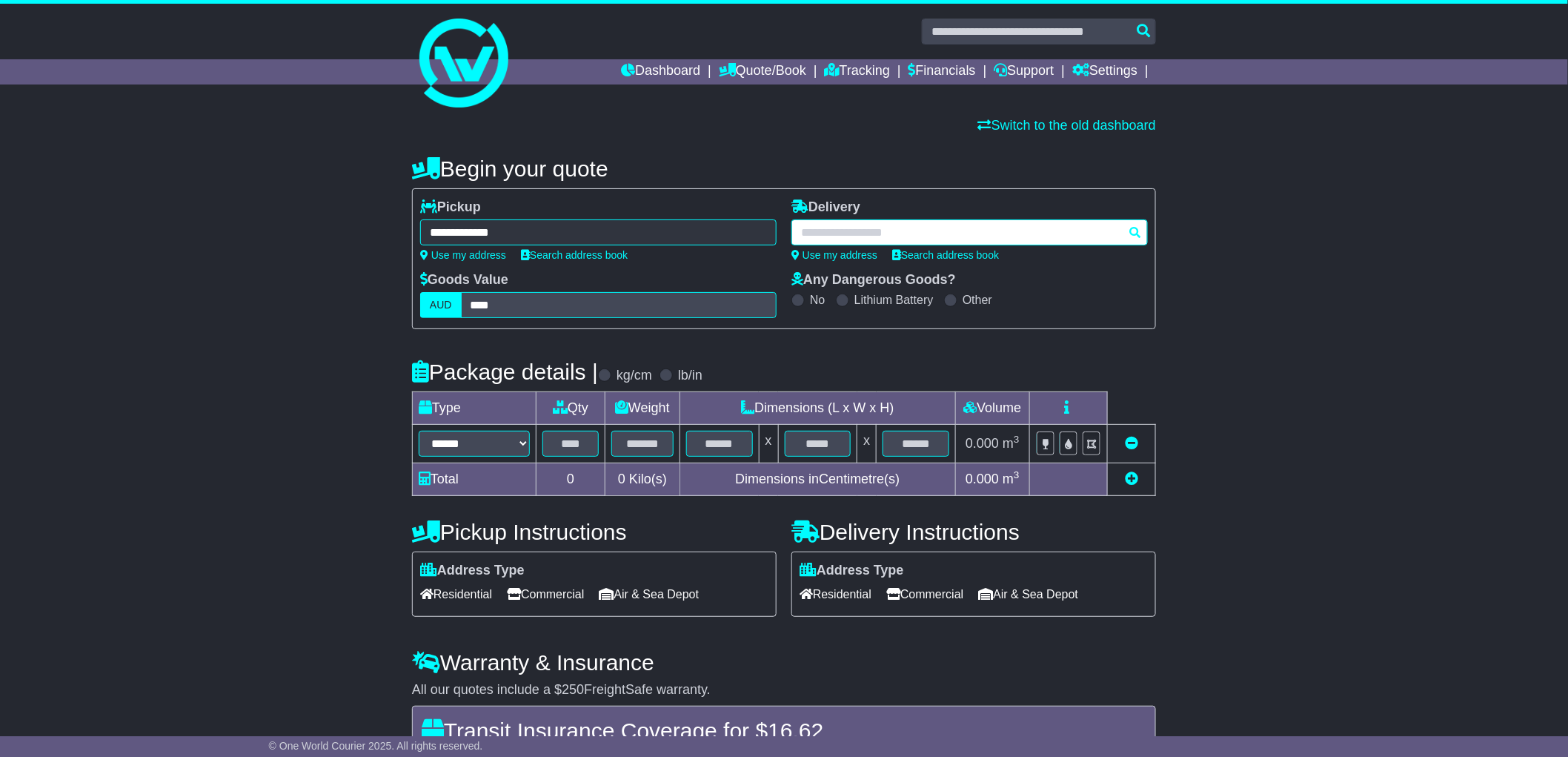
click at [982, 221] on div at bounding box center [970, 233] width 356 height 26
paste input "**********"
type input "**********"
click at [940, 258] on div "SOUTH LISMORE 2480" at bounding box center [939, 260] width 295 height 28
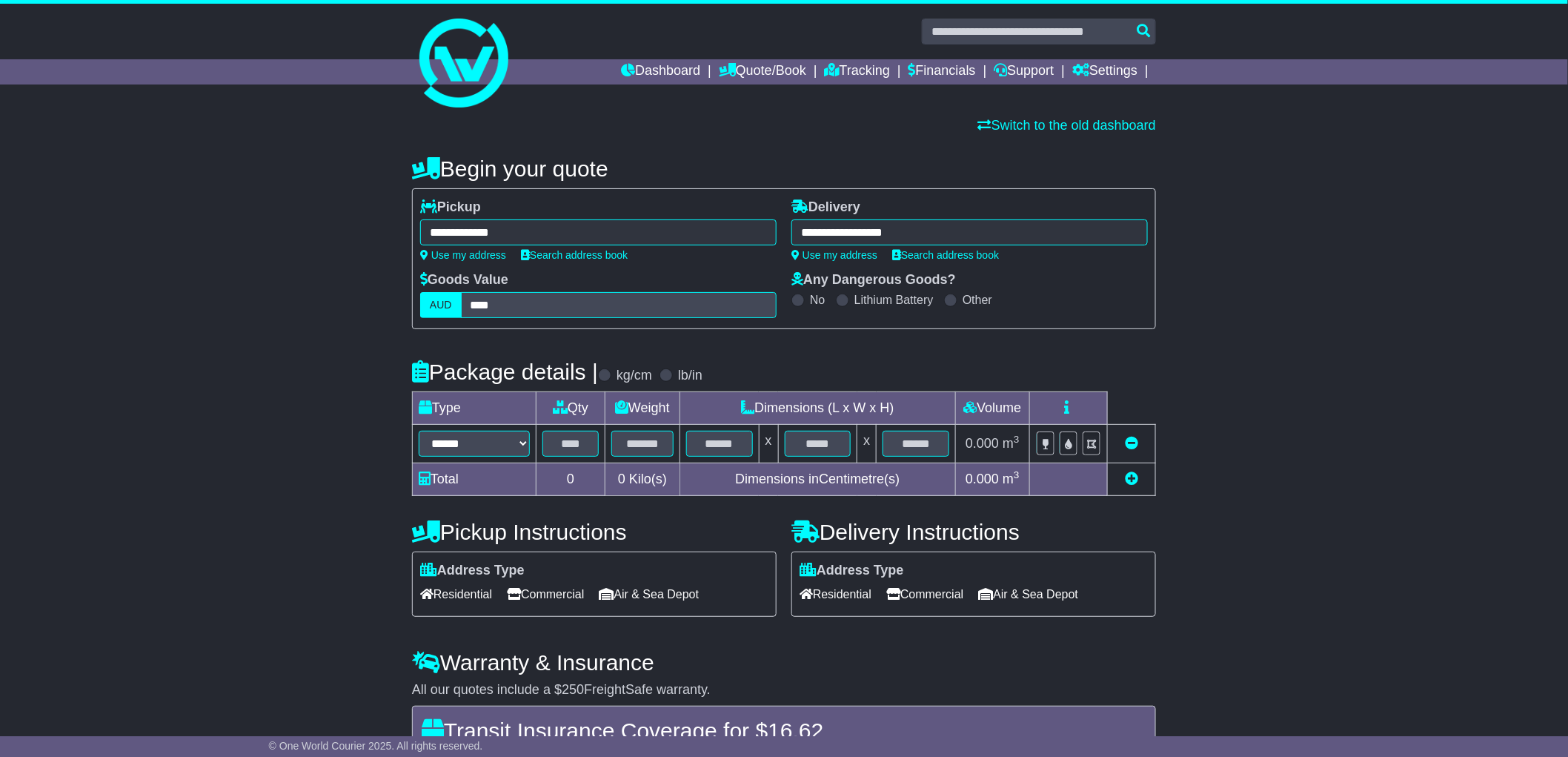
type input "**********"
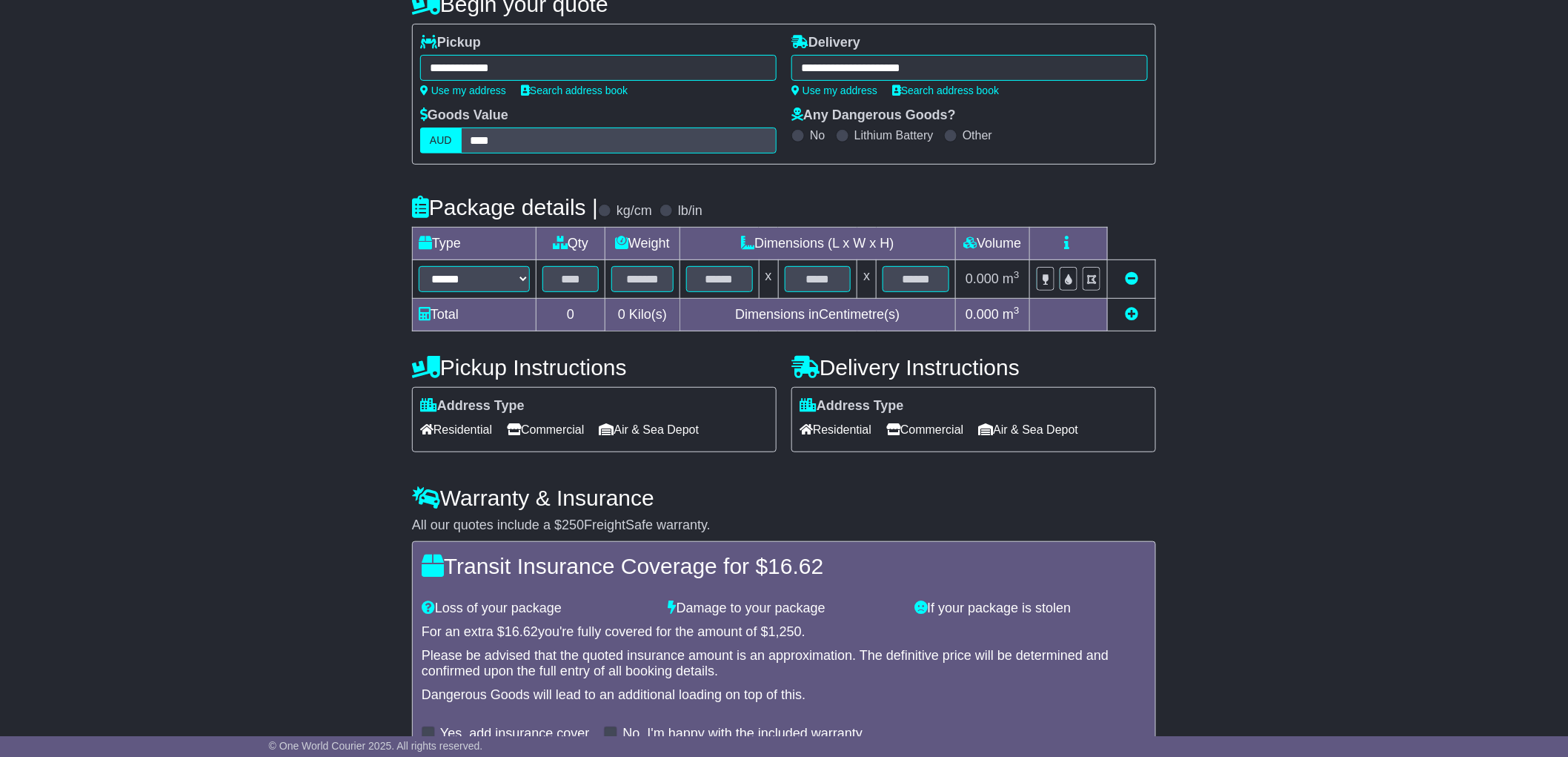
scroll to position [247, 0]
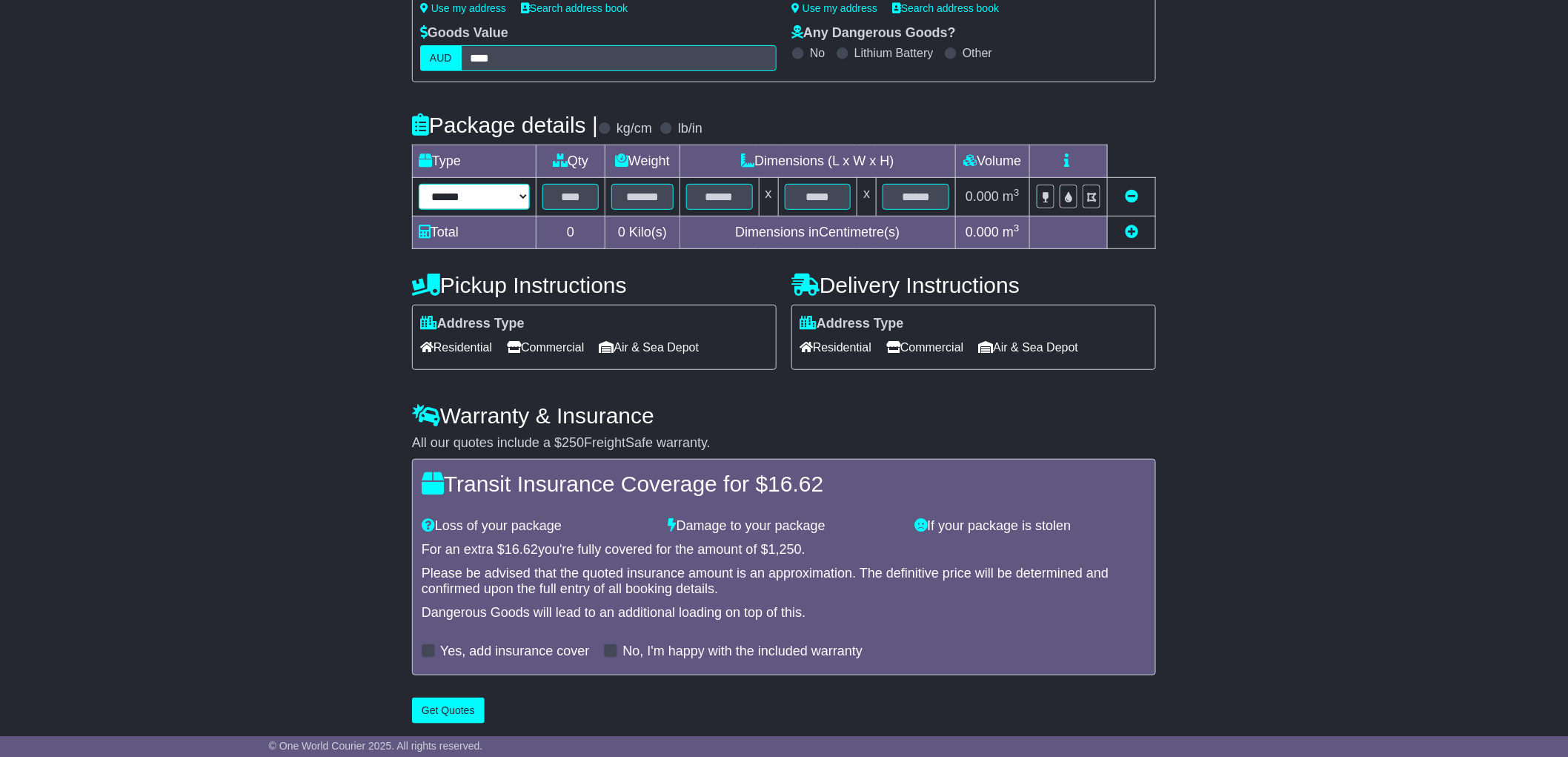
click at [463, 205] on select "****** ****** *** ******** ***** **** **** ****** *** *******" at bounding box center [474, 197] width 111 height 26
select select "*****"
click at [419, 185] on select "****** ****** *** ******** ***** **** **** ****** *** *******" at bounding box center [474, 197] width 111 height 26
click at [563, 204] on input "text" at bounding box center [571, 197] width 56 height 26
type input "*"
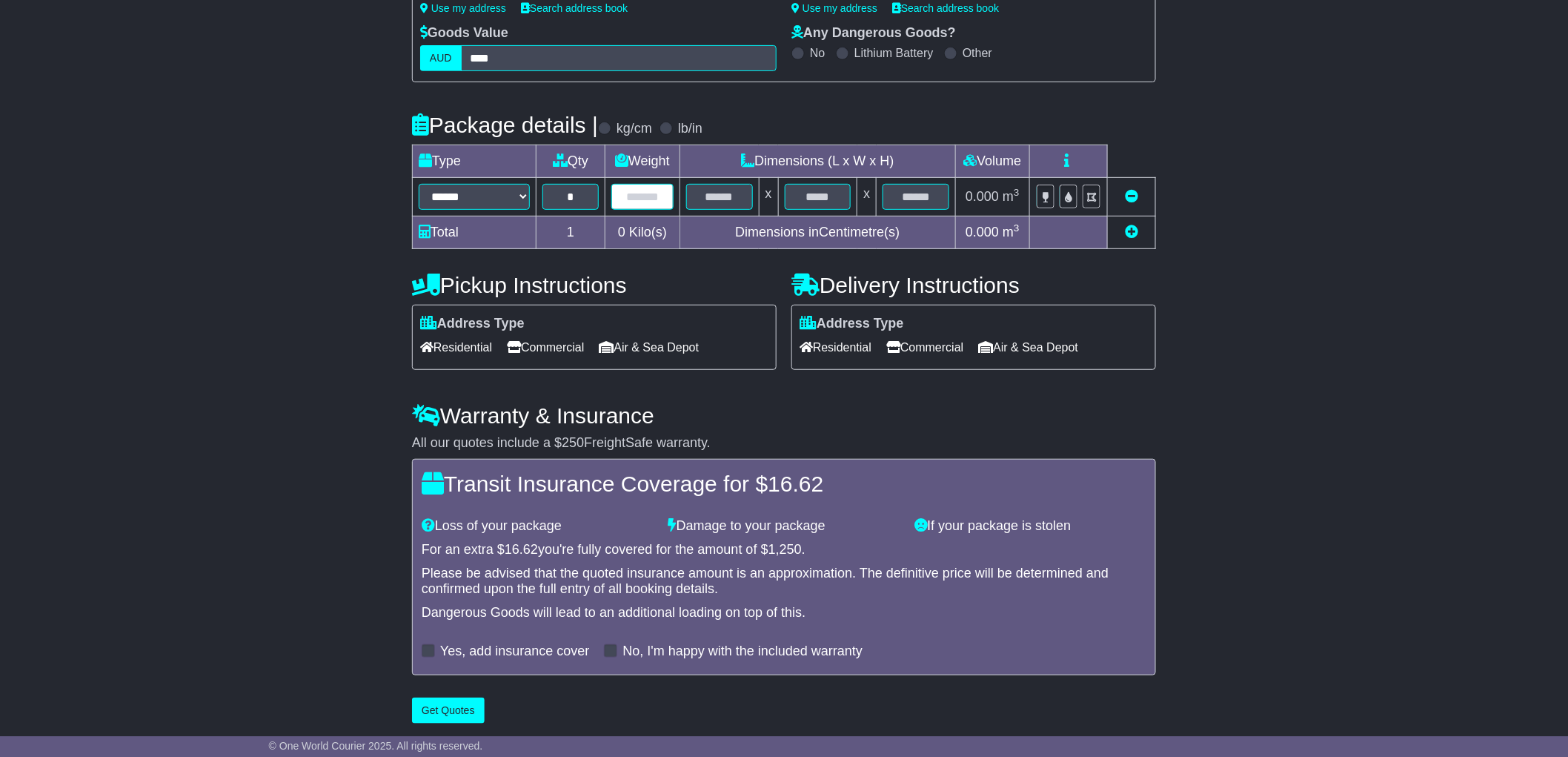
click at [640, 195] on input "text" at bounding box center [643, 197] width 62 height 26
type input "*"
type input "**"
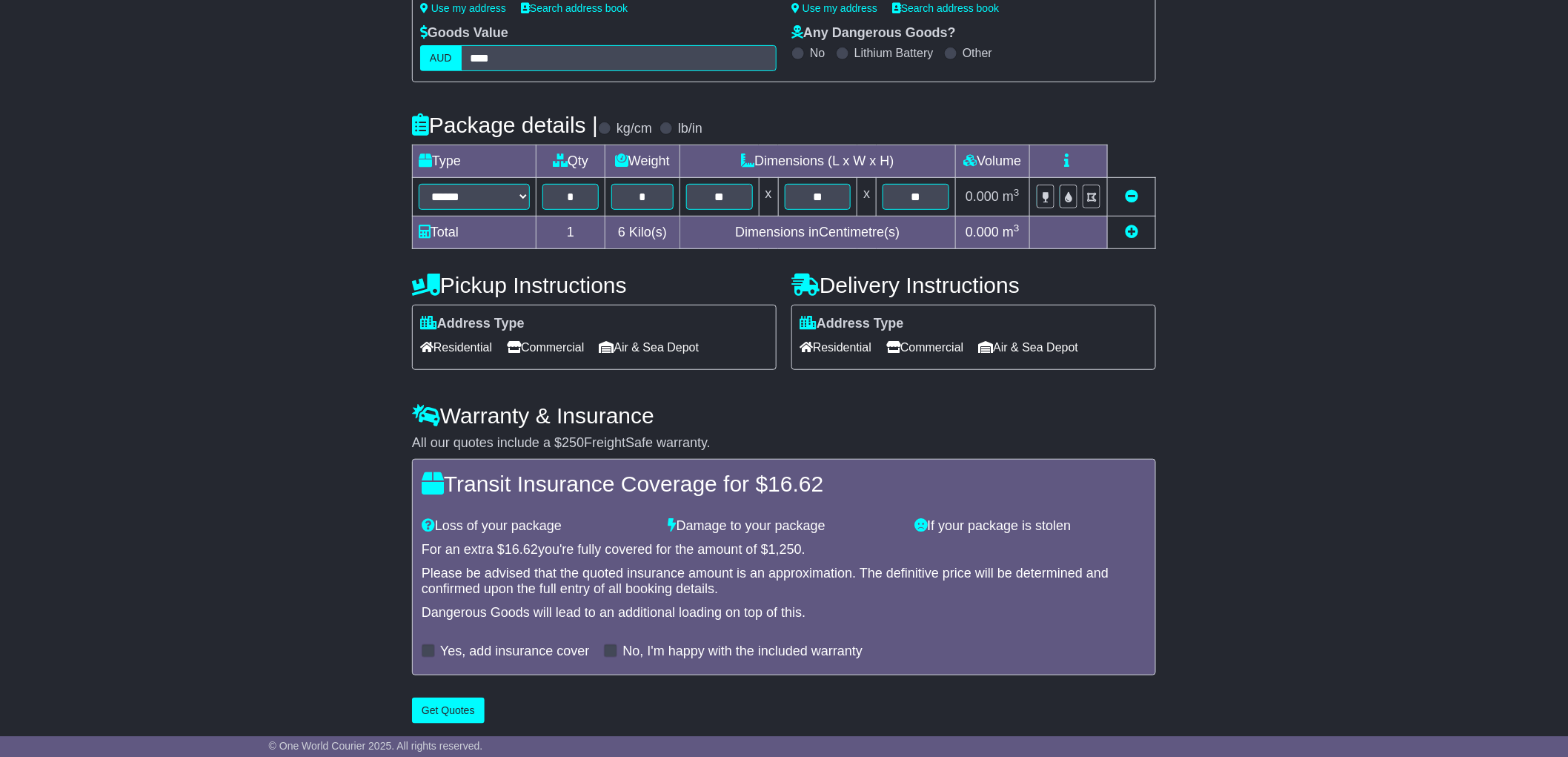
click at [539, 353] on span "Commercial" at bounding box center [545, 347] width 77 height 23
click at [937, 337] on div "Address Type Residential Commercial Air & Sea Depot" at bounding box center [974, 337] width 348 height 43
click at [944, 337] on div "Address Type Residential Commercial Air & Sea Depot" at bounding box center [974, 337] width 348 height 43
click at [943, 344] on span "Commercial" at bounding box center [925, 347] width 77 height 23
click at [940, 349] on span "Commercial" at bounding box center [925, 347] width 77 height 23
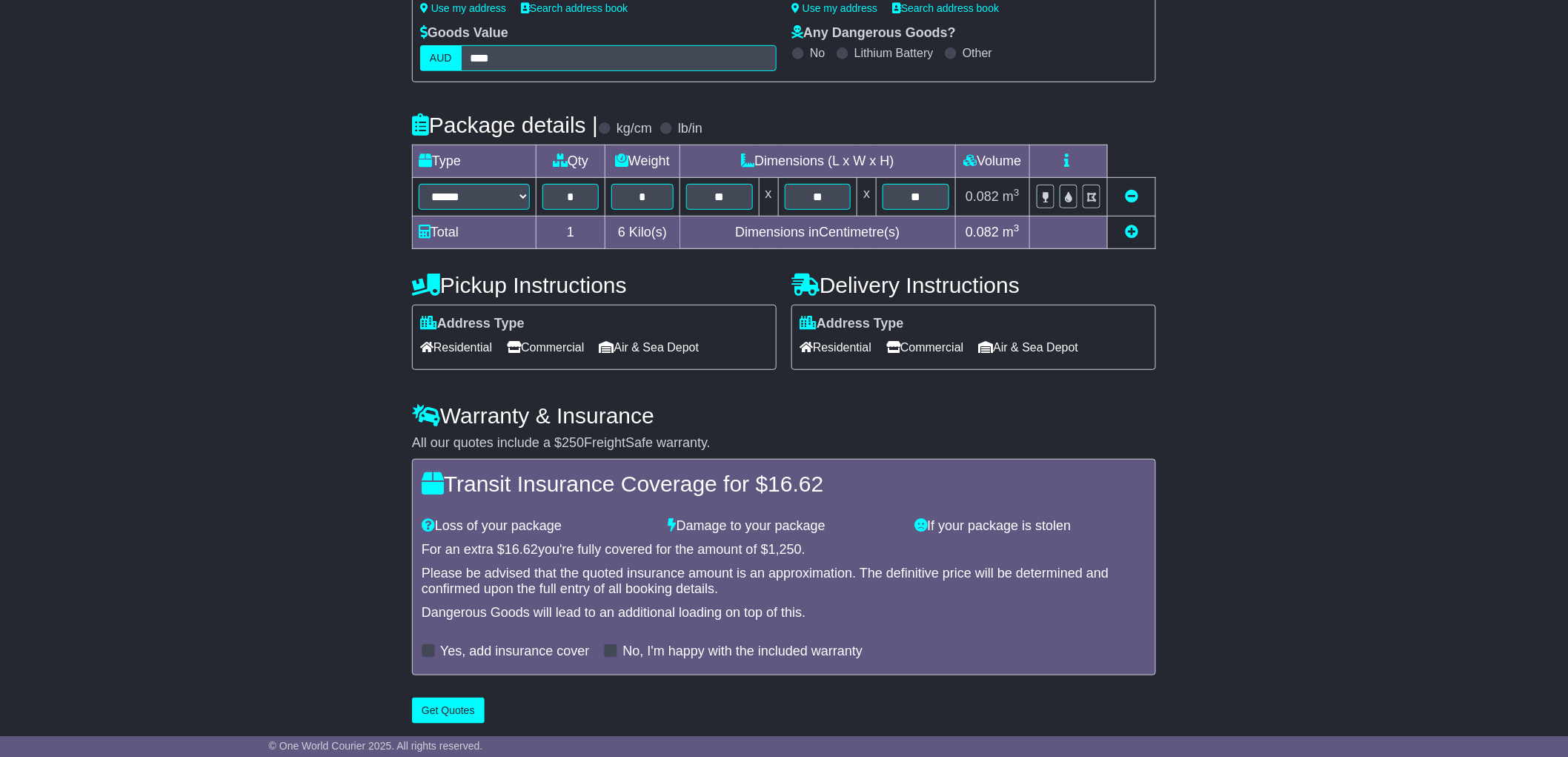
scroll to position [257, 0]
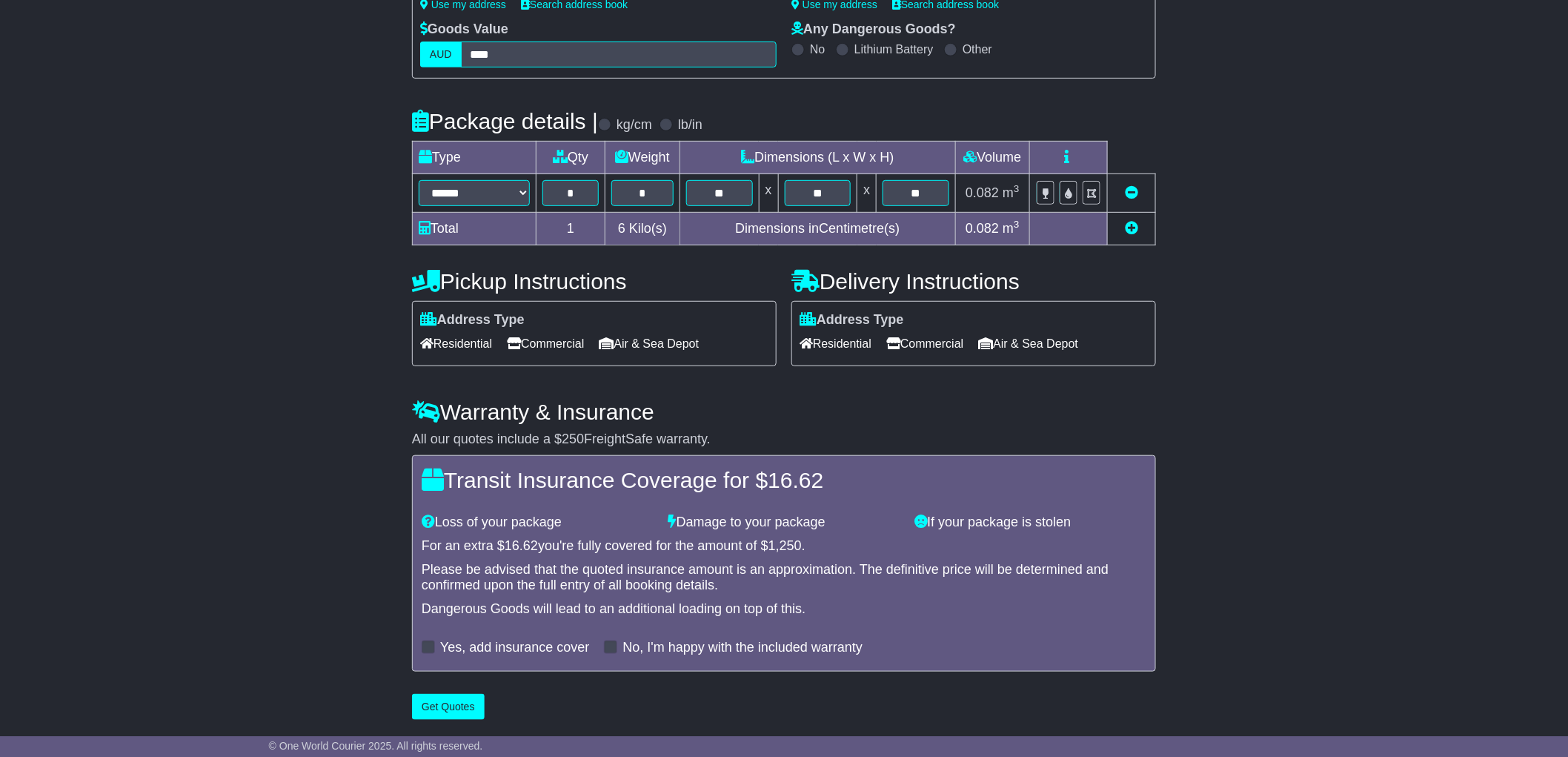
click at [422, 642] on span at bounding box center [428, 647] width 14 height 14
drag, startPoint x: 846, startPoint y: 480, endPoint x: 461, endPoint y: 475, distance: 385.0
click at [461, 475] on h4 "Transit Insurance Coverage for $ 16.62" at bounding box center [784, 480] width 725 height 25
click at [862, 485] on h4 "Transit Insurance Coverage for $ 16.62" at bounding box center [784, 480] width 725 height 25
click at [845, 472] on h4 "Transit Insurance Coverage for $ 16.62" at bounding box center [784, 480] width 725 height 25
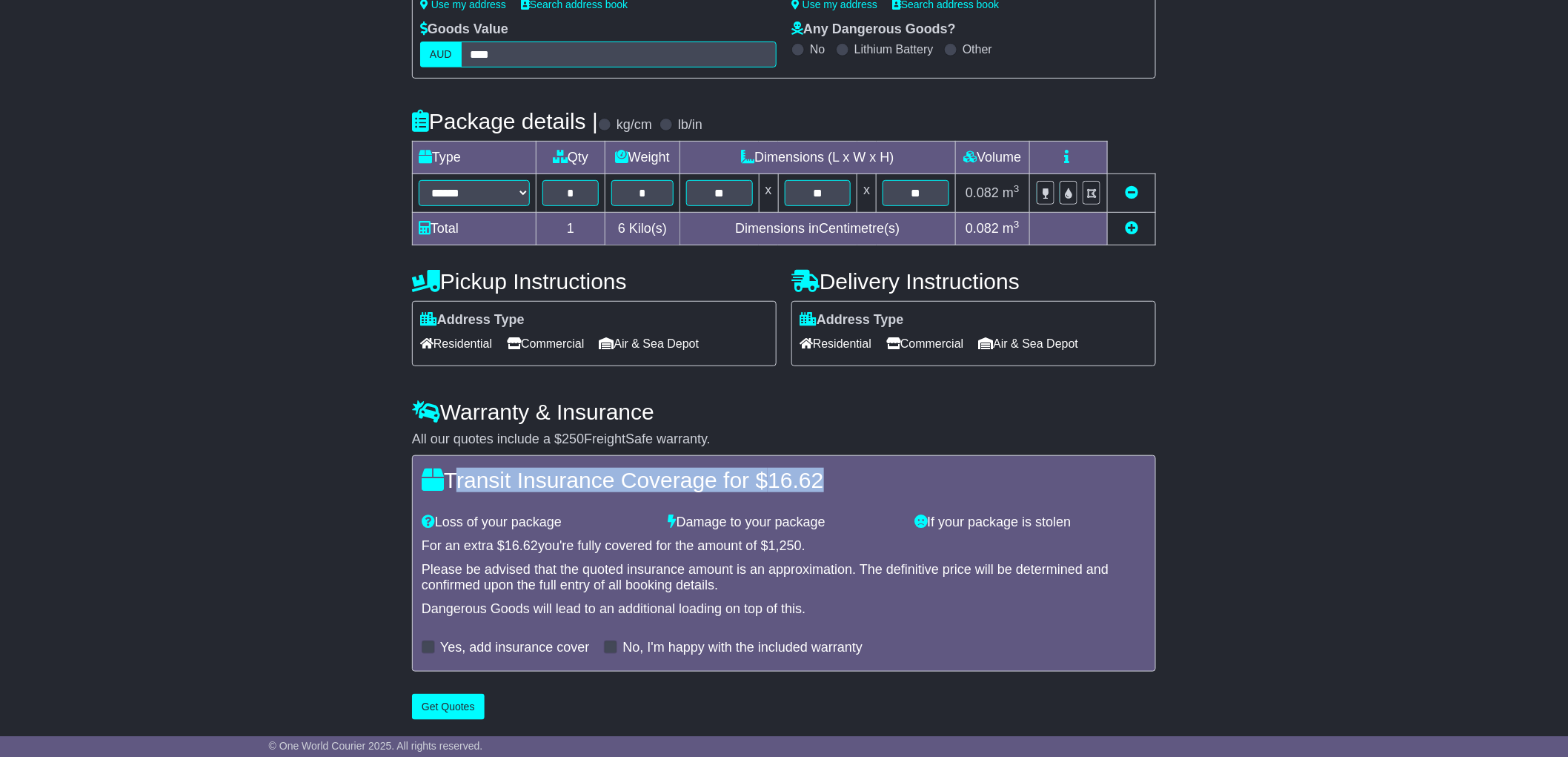
drag, startPoint x: 845, startPoint y: 472, endPoint x: 452, endPoint y: 464, distance: 393.1
click at [452, 464] on div "Transit Insurance Coverage for $ 16.62 Loss of your package Damage to your pack…" at bounding box center [784, 564] width 744 height 217
copy h4 "Transit Insurance Coverage for $ 16.62"
click at [1468, 332] on div "**********" at bounding box center [784, 309] width 1568 height 837
click at [468, 711] on button "Get Quotes" at bounding box center [448, 707] width 73 height 26
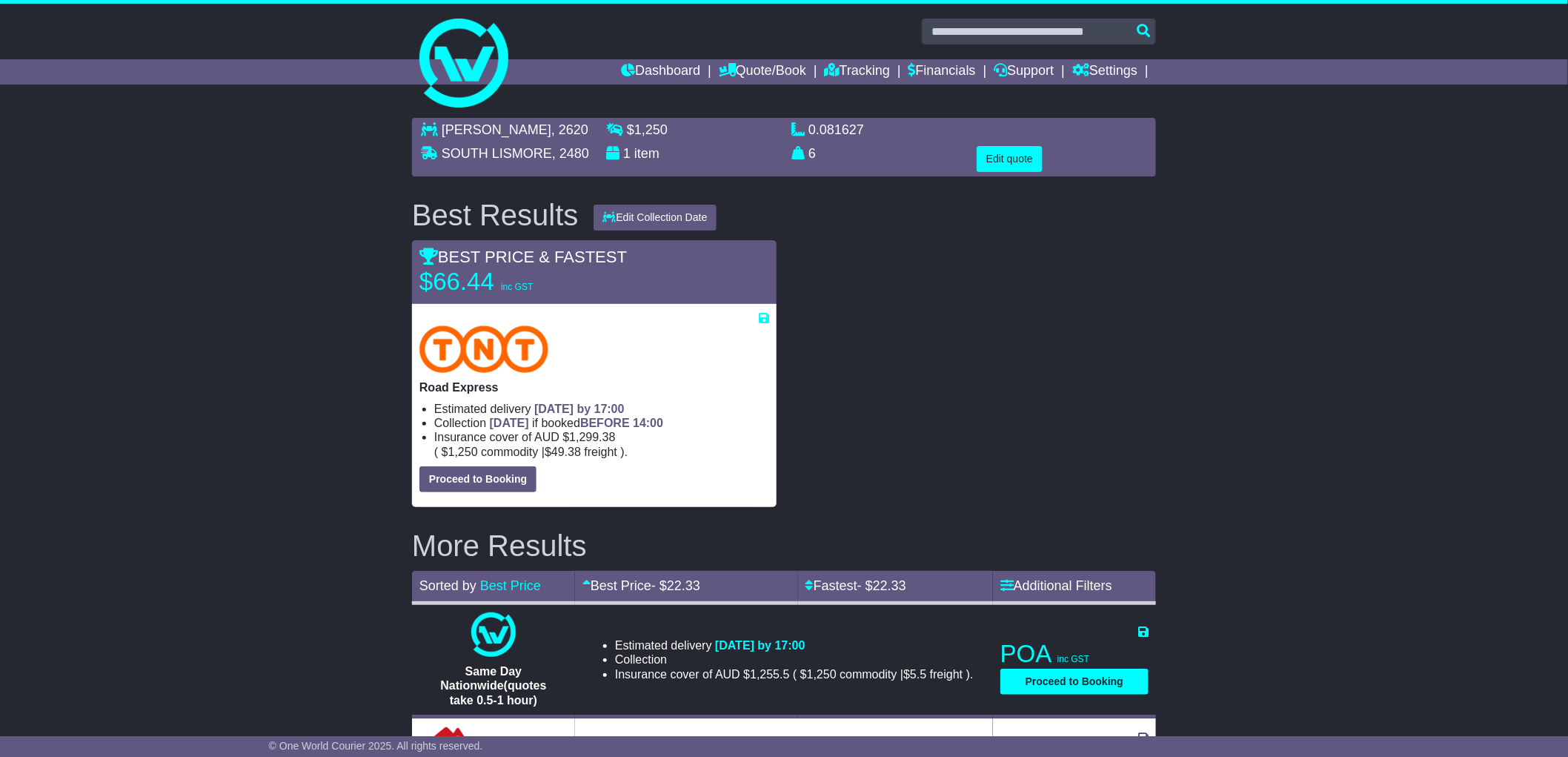
scroll to position [165, 0]
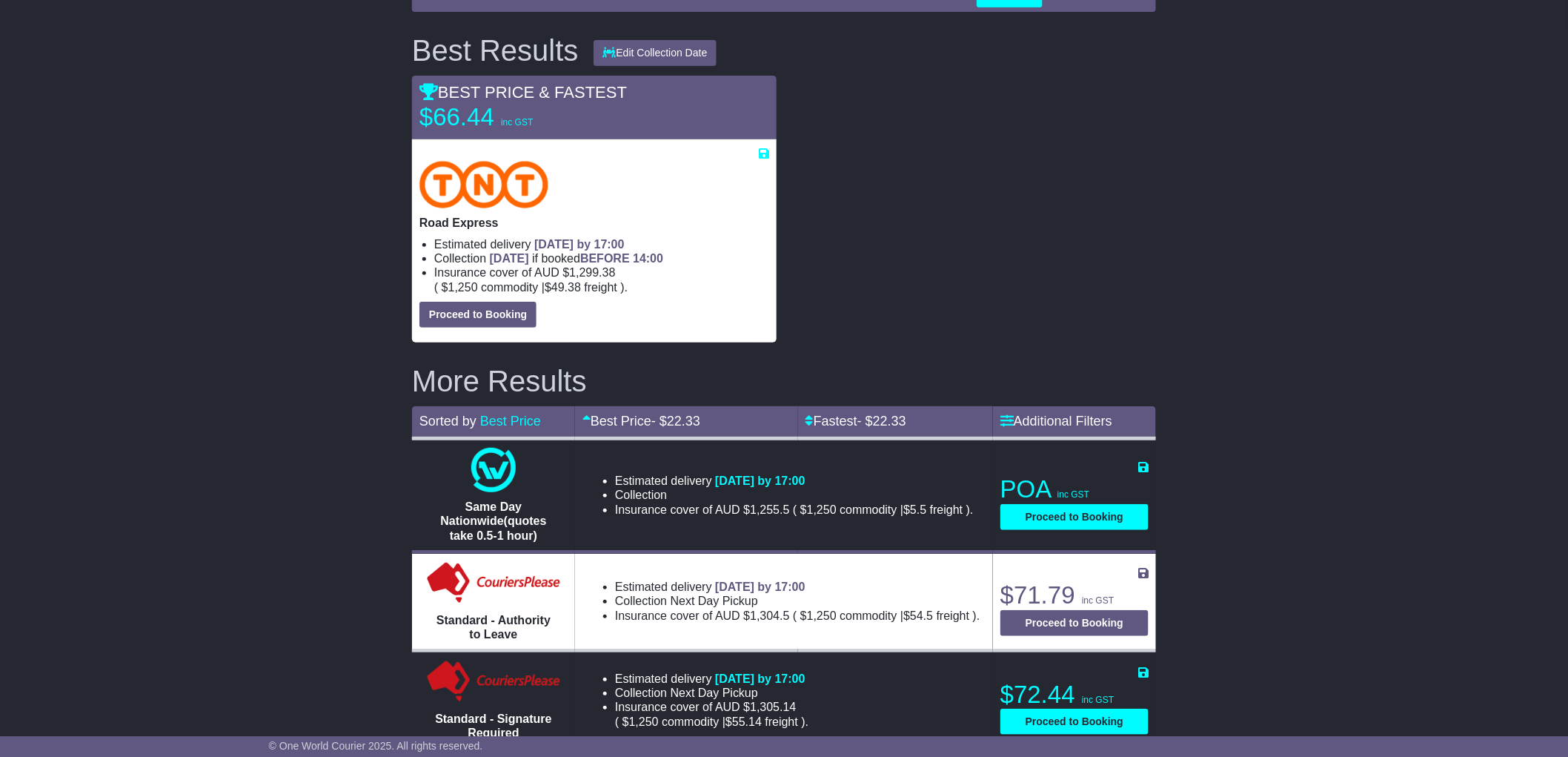
click at [872, 239] on div at bounding box center [973, 209] width 380 height 267
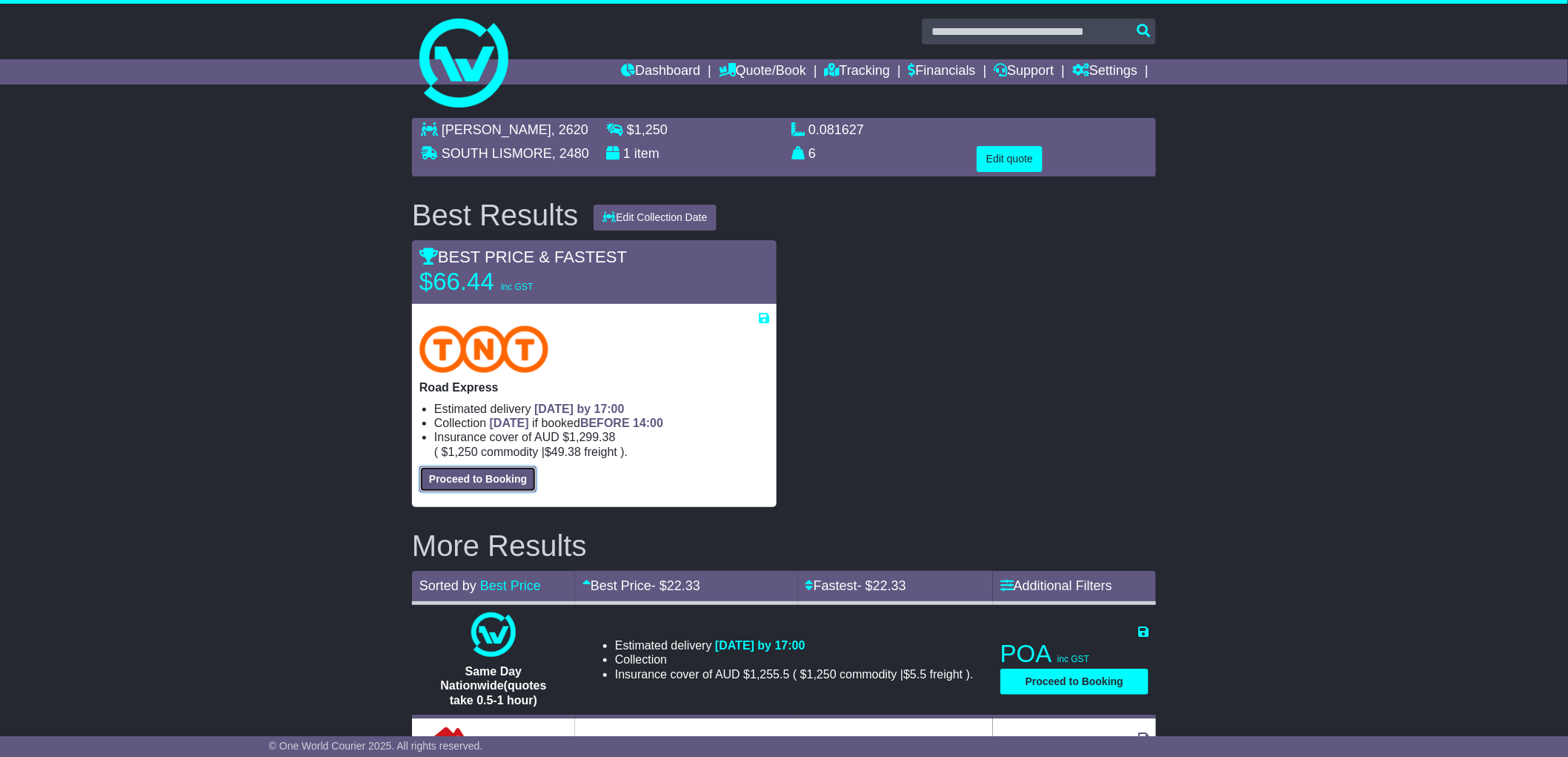
click at [483, 480] on button "Proceed to Booking" at bounding box center [478, 479] width 117 height 26
select select "*****"
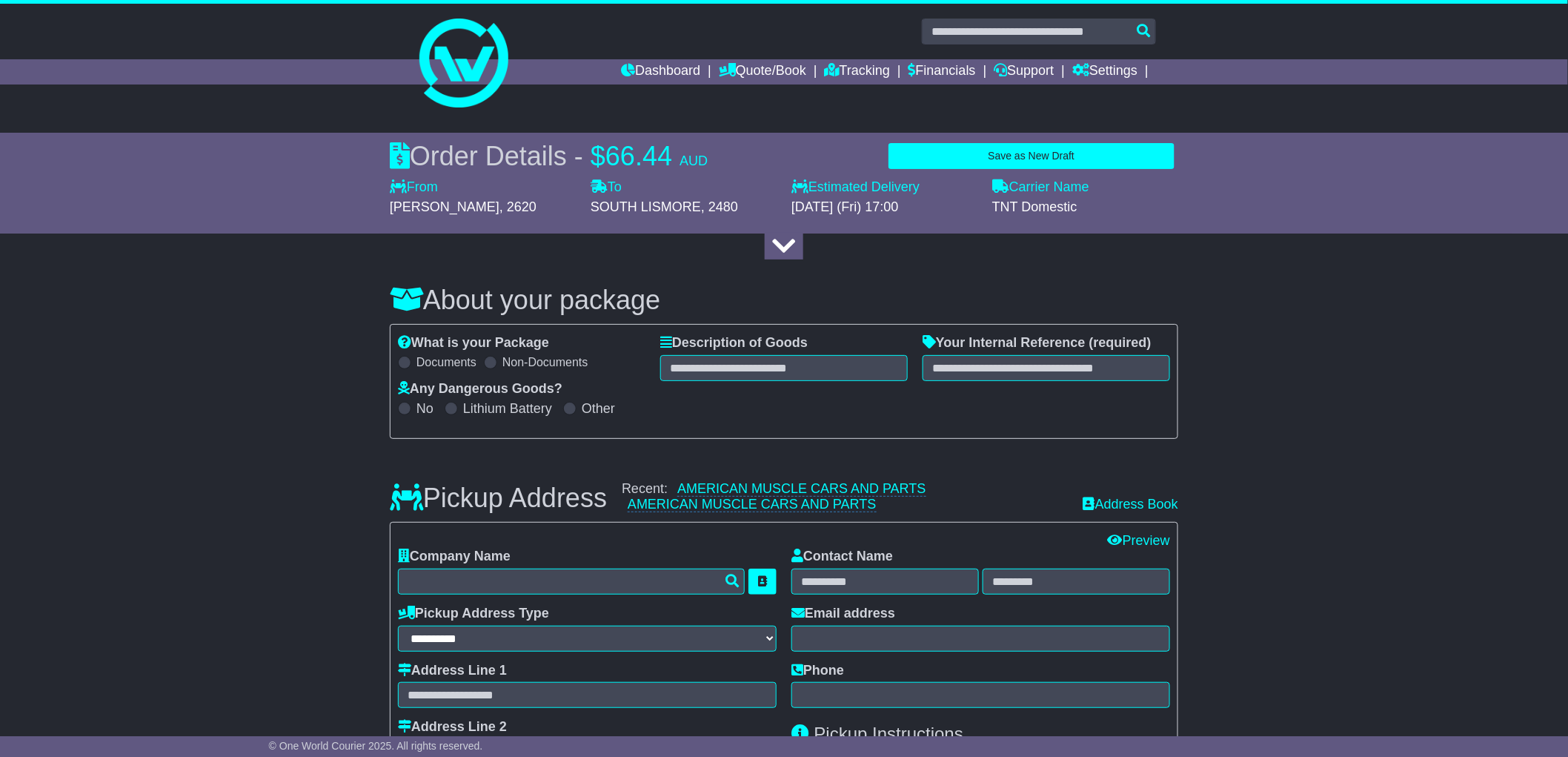
select select
click at [968, 150] on button "Save as New Draft" at bounding box center [1032, 156] width 286 height 26
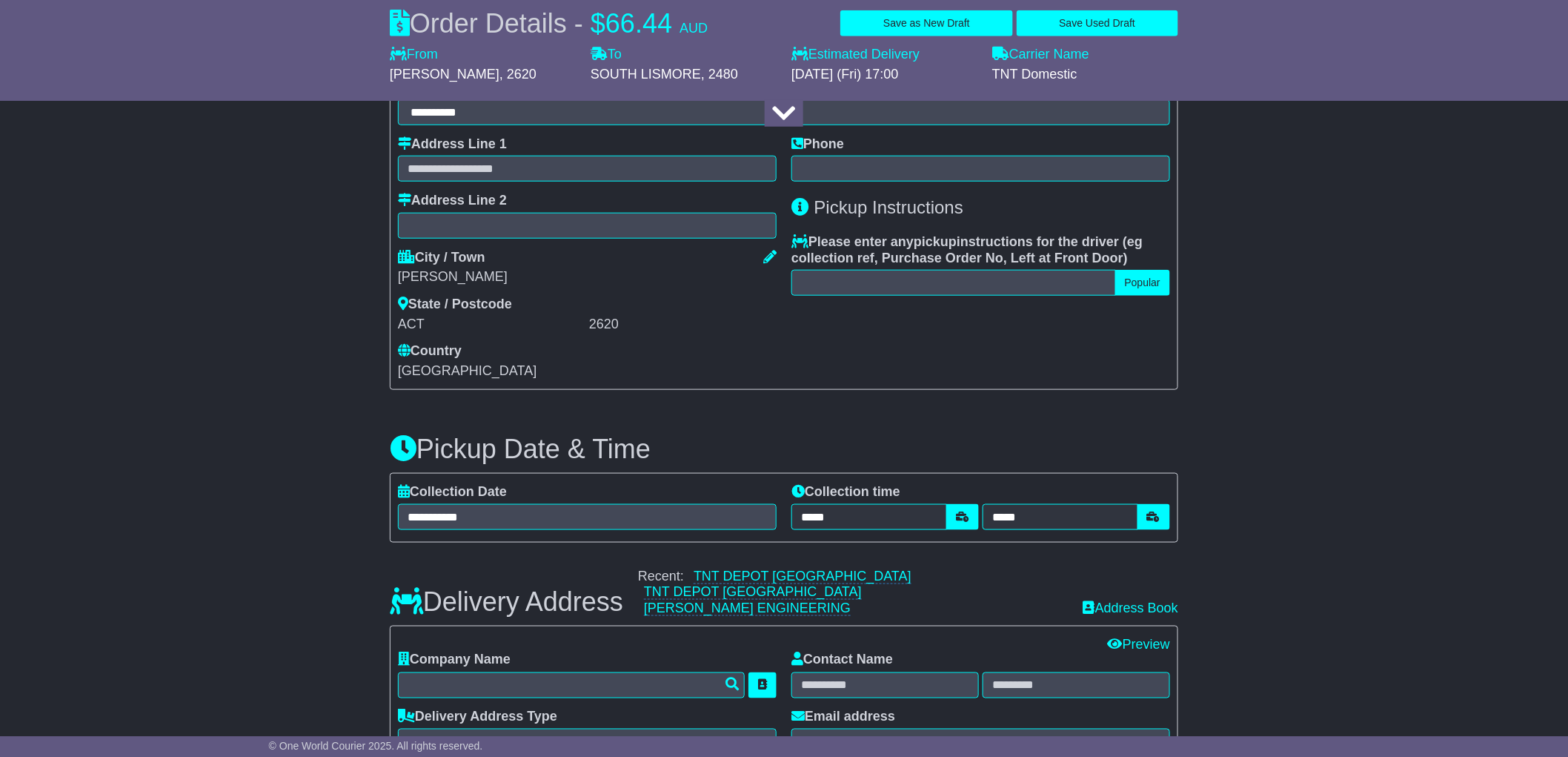
scroll to position [26, 0]
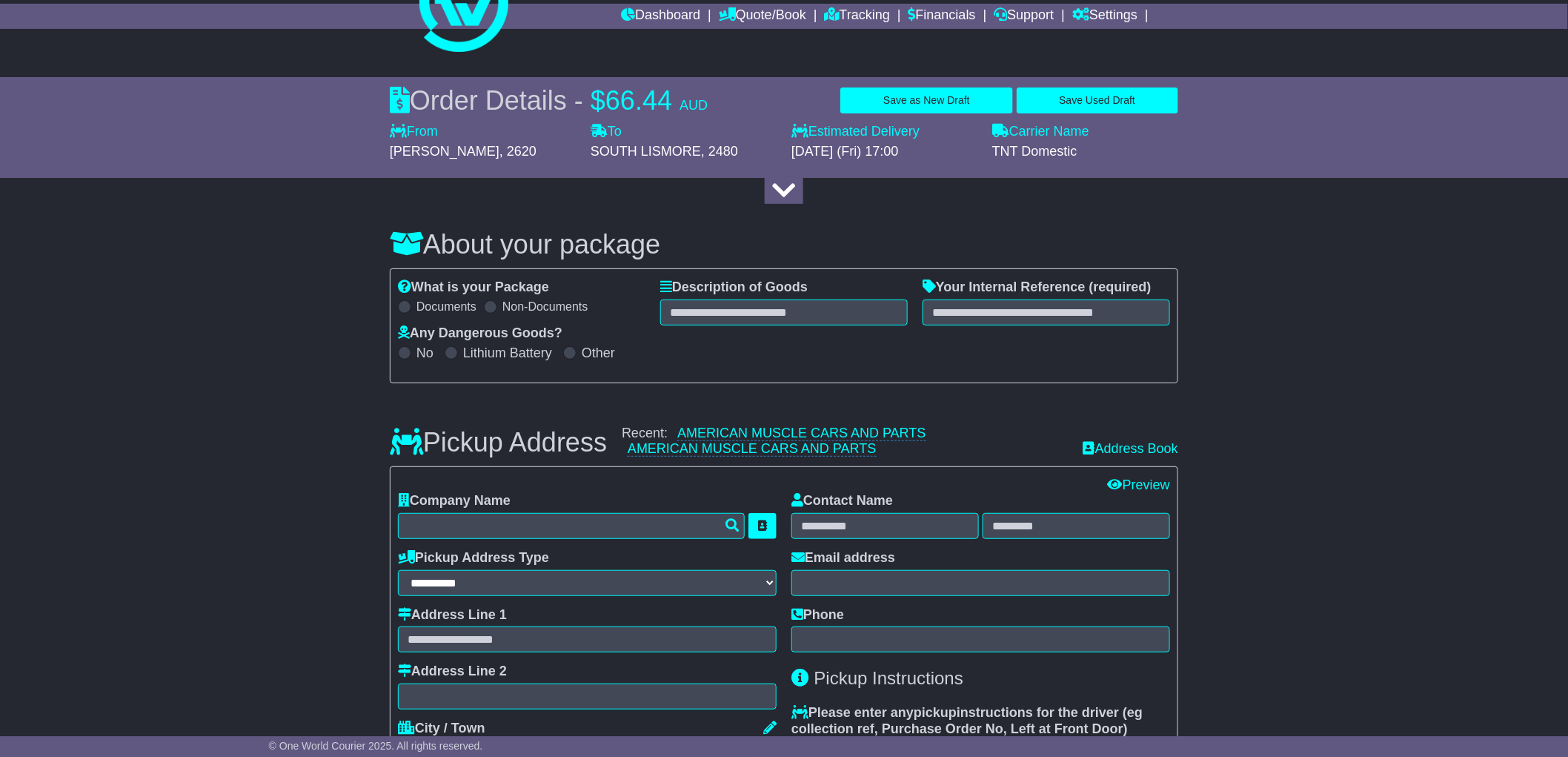
scroll to position [0, 0]
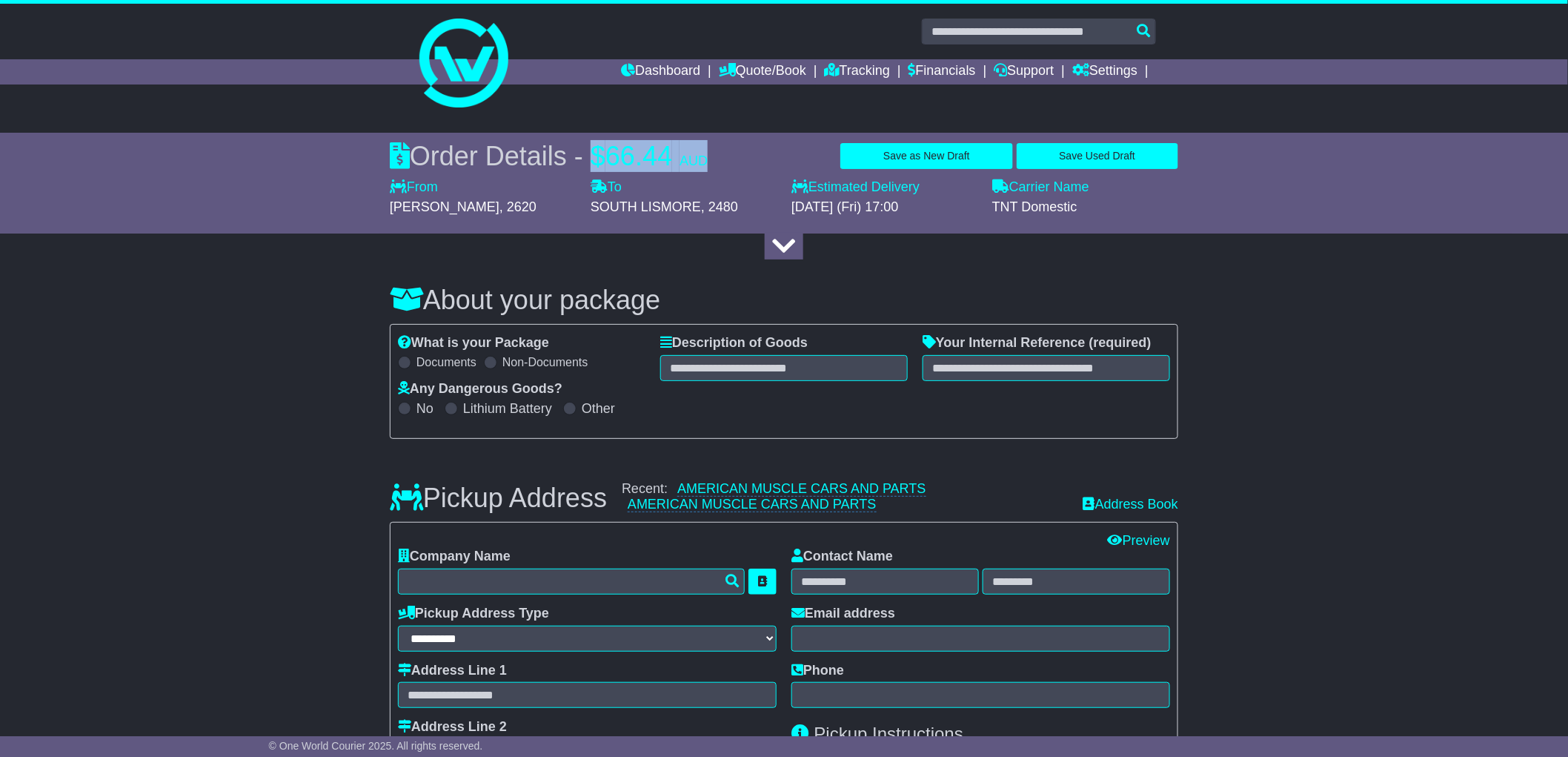
drag, startPoint x: 603, startPoint y: 149, endPoint x: 730, endPoint y: 150, distance: 127.0
click at [730, 150] on div "Order Details - $ 66.44 AUD Save as New Draft Save Used Draft" at bounding box center [784, 156] width 789 height 32
click at [731, 153] on div "Order Details - $ 66.44 AUD Save as New Draft Save Used Draft" at bounding box center [784, 156] width 789 height 32
drag, startPoint x: 731, startPoint y: 153, endPoint x: 593, endPoint y: 153, distance: 138.0
click at [593, 153] on div "Order Details - $ 66.44 AUD Save as New Draft Save Used Draft" at bounding box center [784, 156] width 789 height 32
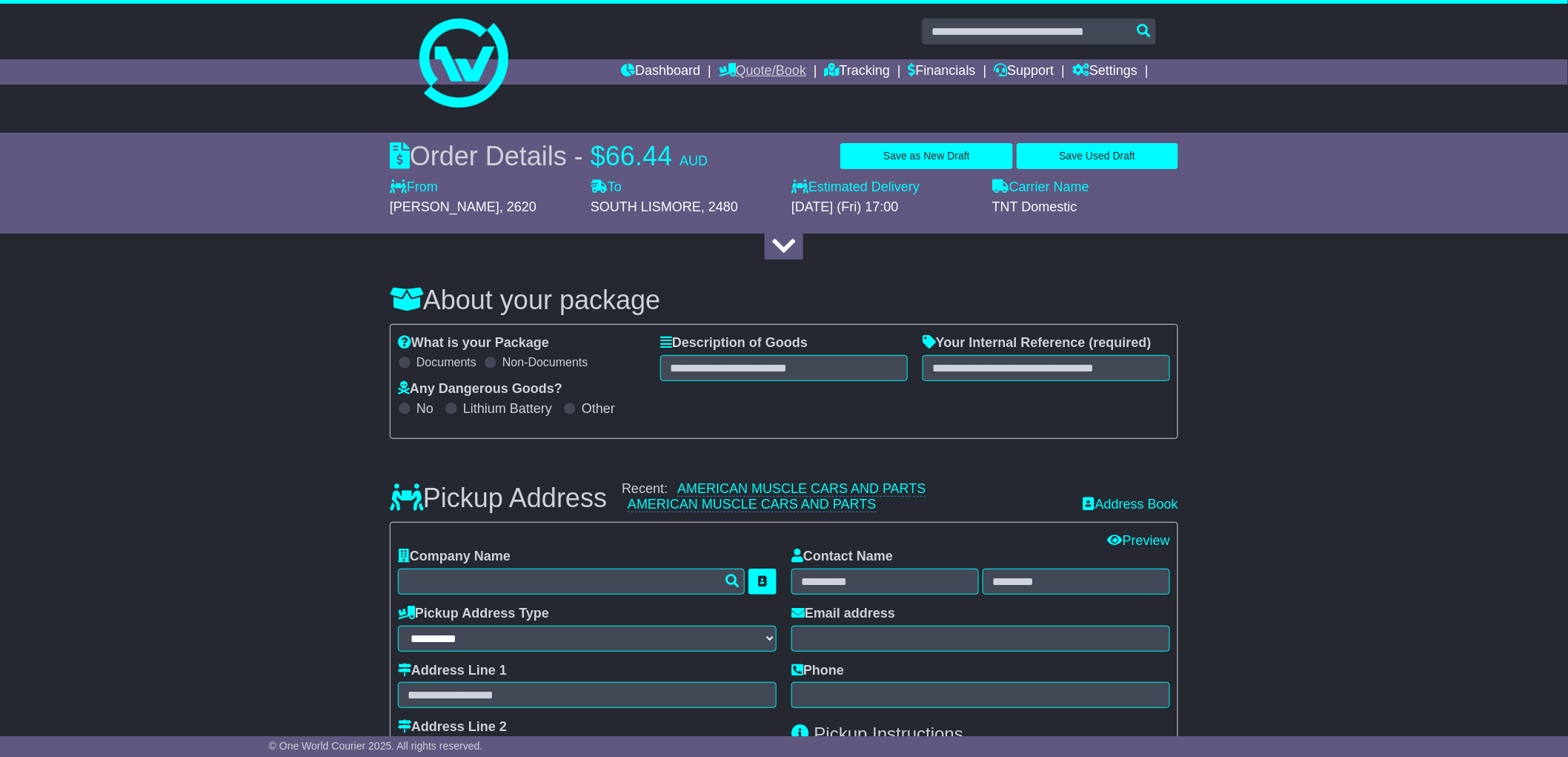
click at [752, 78] on link "Quote/Book" at bounding box center [762, 72] width 87 height 26
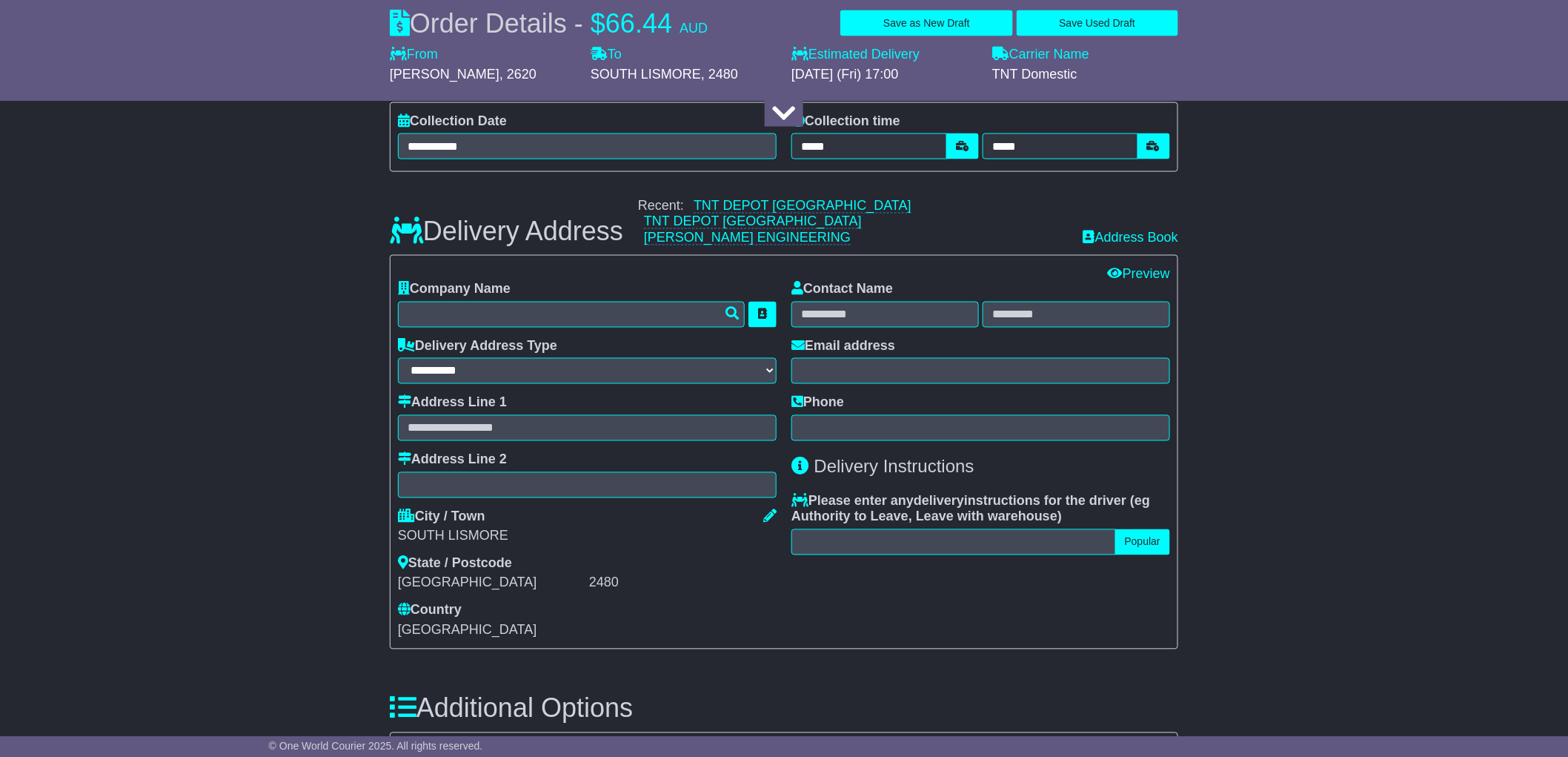
scroll to position [814, 0]
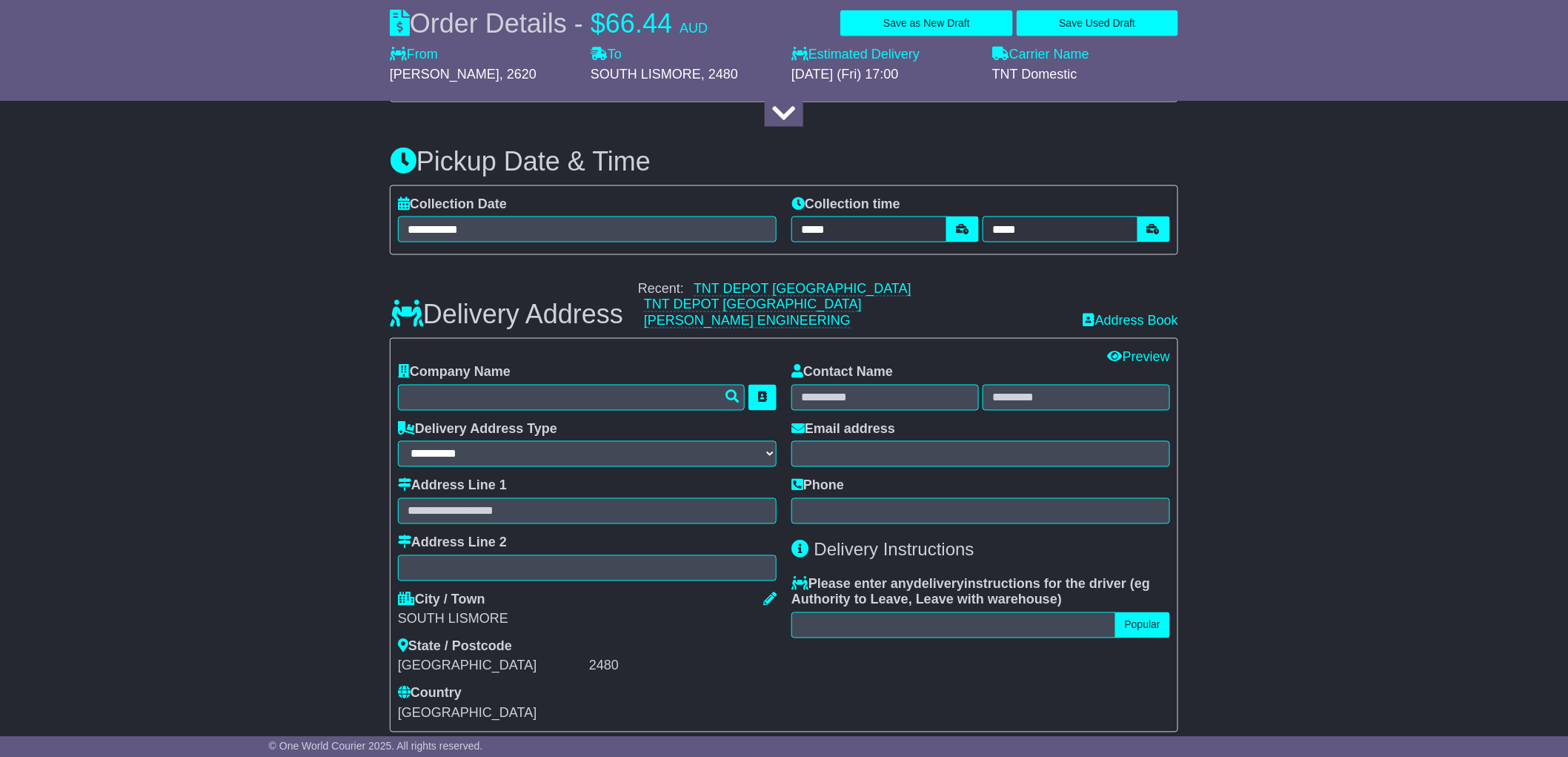
click at [1282, 489] on div "About your package What is your Package Documents Non-Documents What are the In…" at bounding box center [784, 575] width 1568 height 2266
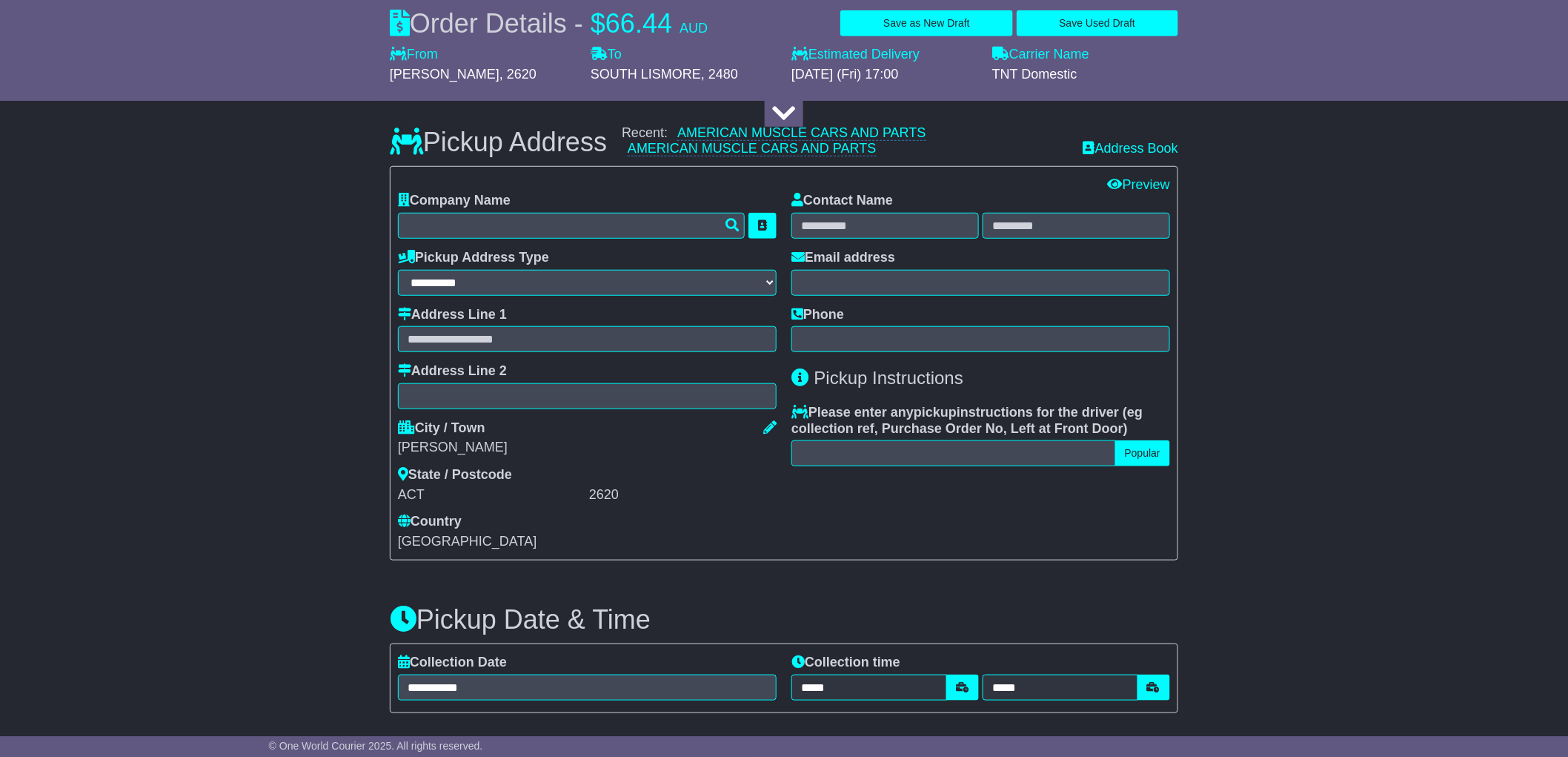
scroll to position [0, 0]
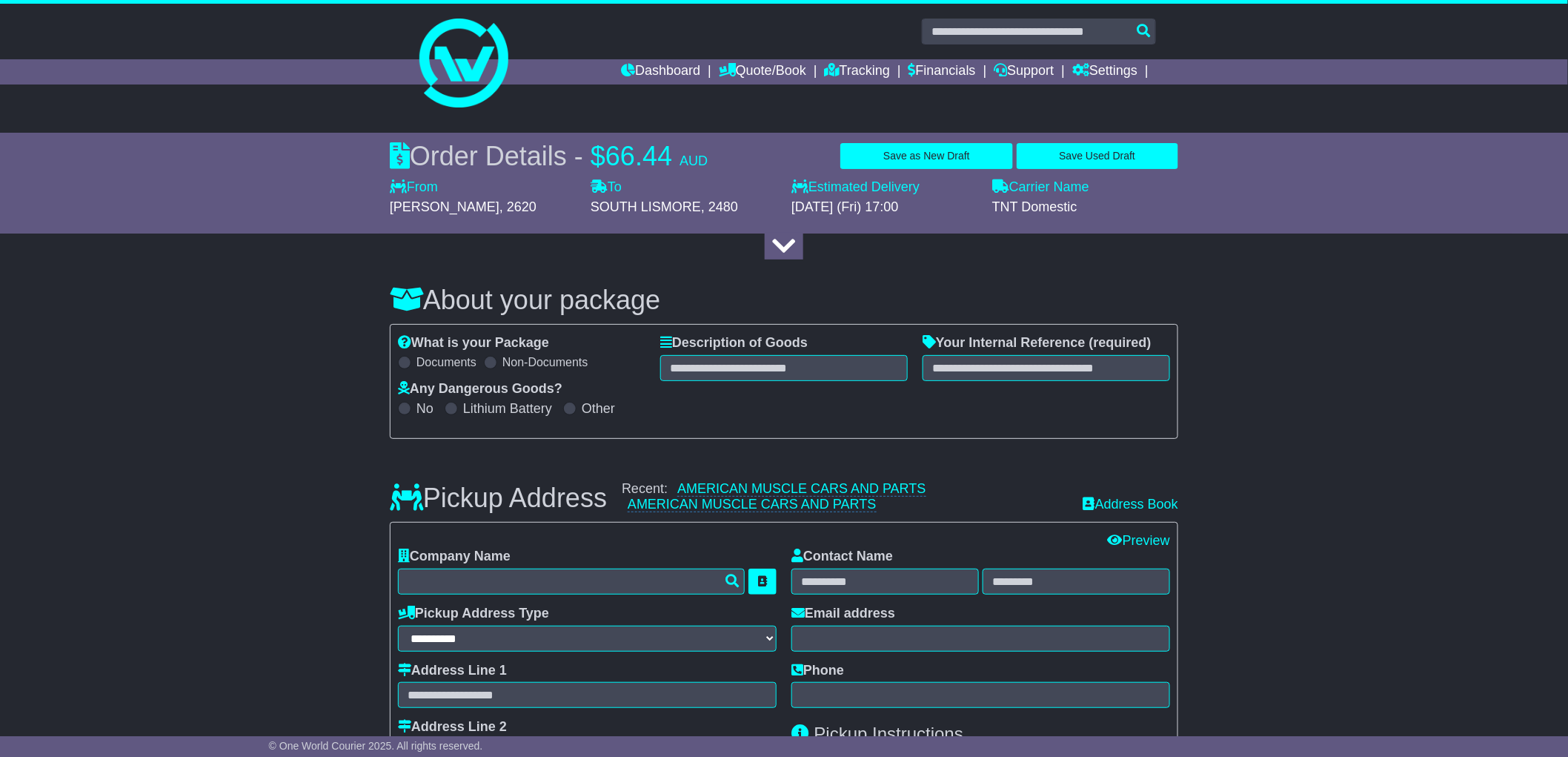
drag, startPoint x: 730, startPoint y: 157, endPoint x: 595, endPoint y: 156, distance: 135.0
click at [595, 156] on div "Order Details - $ 66.44 AUD Save as New Draft Save Used Draft" at bounding box center [784, 156] width 789 height 32
click at [721, 153] on div "Order Details - $ 66.44 AUD Save as New Draft Save Used Draft" at bounding box center [784, 156] width 789 height 32
drag, startPoint x: 721, startPoint y: 153, endPoint x: 603, endPoint y: 153, distance: 118.0
click at [603, 153] on div "Order Details - $ 66.44 AUD Save as New Draft Save Used Draft" at bounding box center [784, 156] width 789 height 32
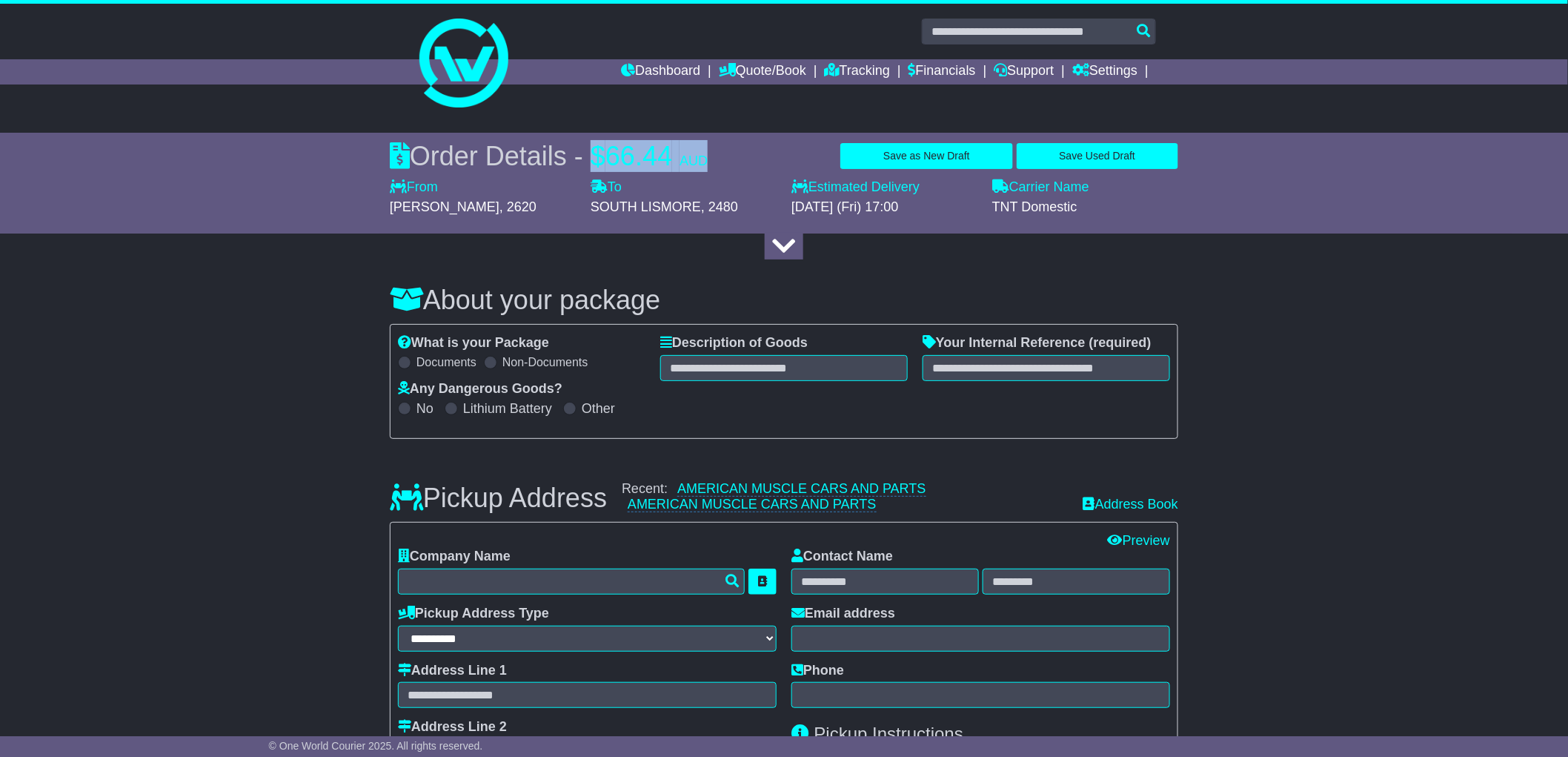
click at [720, 165] on div "Order Details - $ 66.44 AUD Save as New Draft Save Used Draft" at bounding box center [784, 156] width 789 height 32
drag, startPoint x: 717, startPoint y: 164, endPoint x: 598, endPoint y: 145, distance: 120.5
click at [598, 145] on div "Order Details - $ 66.44 AUD Save as New Draft Save Used Draft" at bounding box center [784, 156] width 789 height 32
drag, startPoint x: 602, startPoint y: 144, endPoint x: 730, endPoint y: 165, distance: 129.7
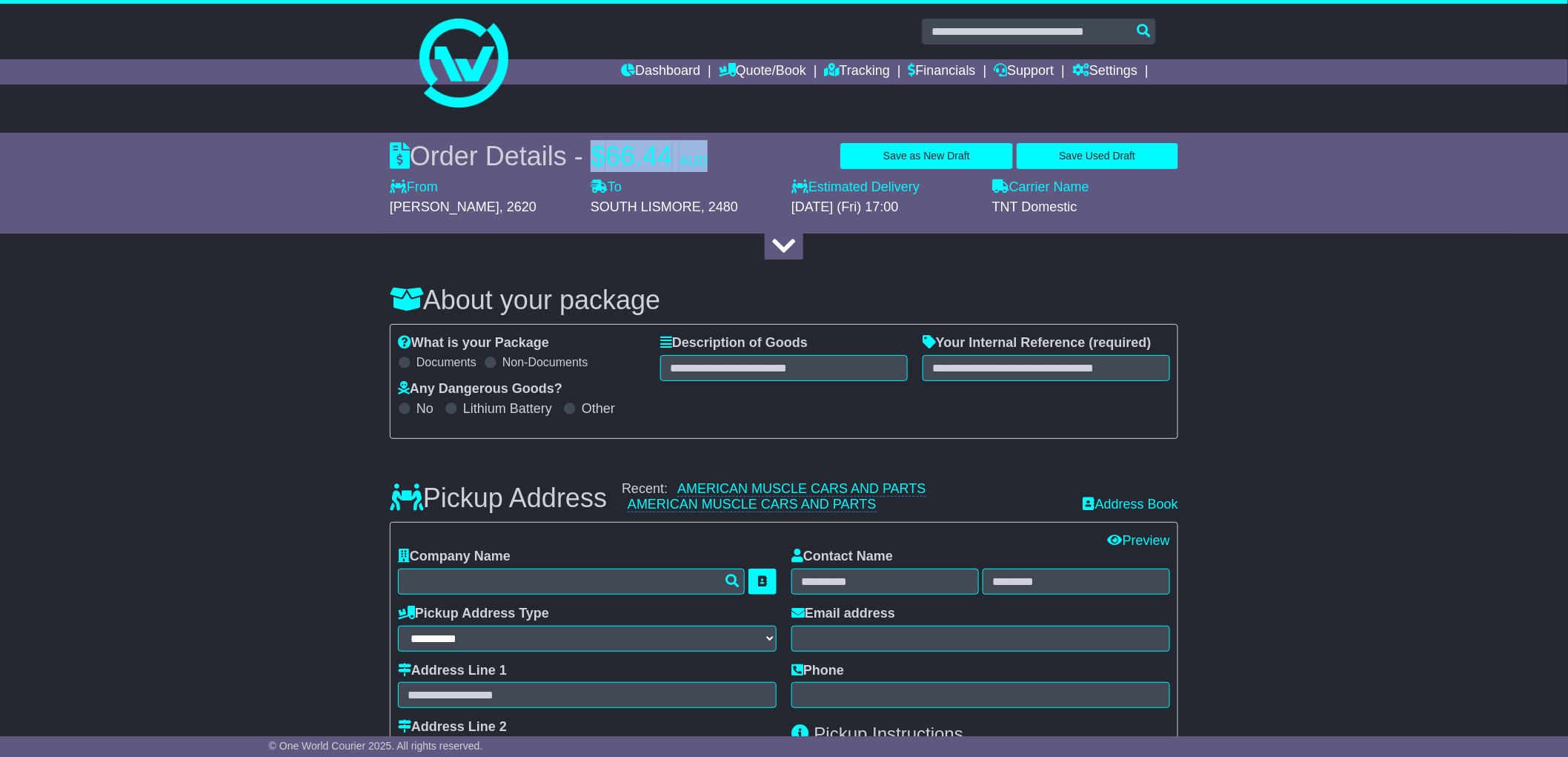
click at [730, 165] on div "Order Details - $ 66.44 AUD Save as New Draft Save Used Draft" at bounding box center [784, 156] width 789 height 32
copy div "$ 66.44 AUD"
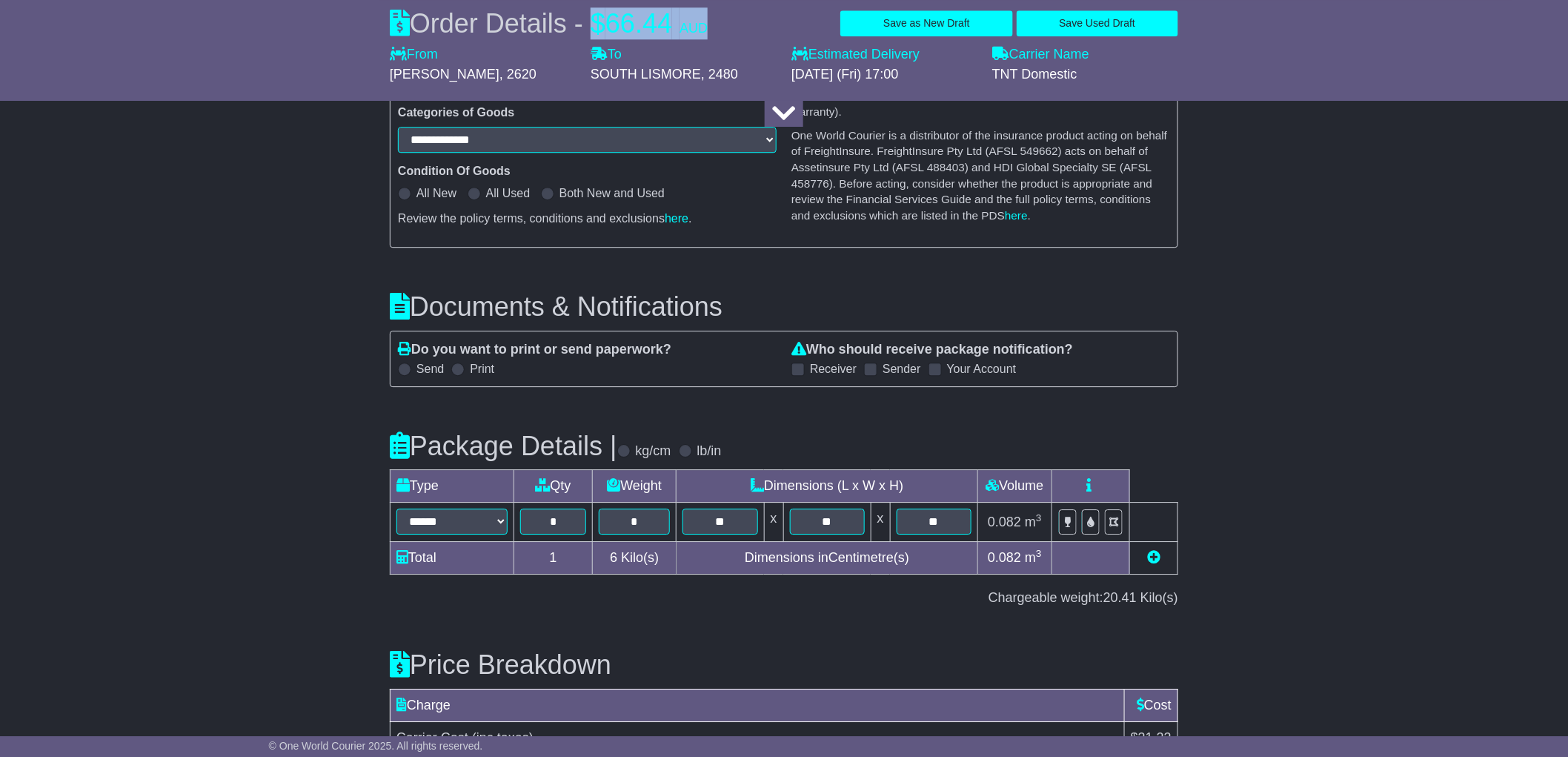
scroll to position [1839, 0]
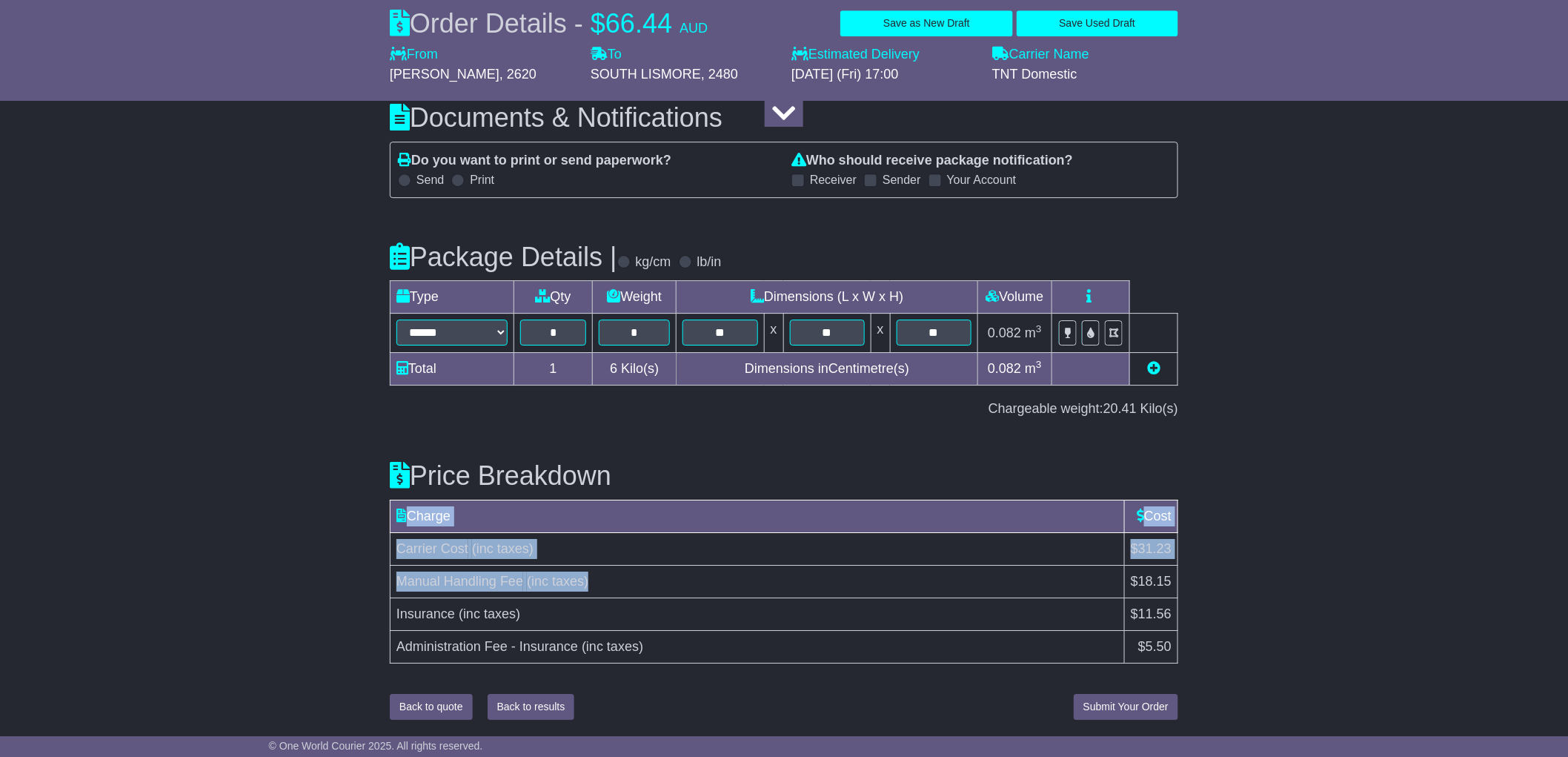
drag, startPoint x: 628, startPoint y: 580, endPoint x: 402, endPoint y: 564, distance: 226.6
click at [383, 567] on div "Price Breakdown Charge Cost Carrier Cost (inc taxes) $31.23 Manual Handling Fee…" at bounding box center [784, 559] width 803 height 240
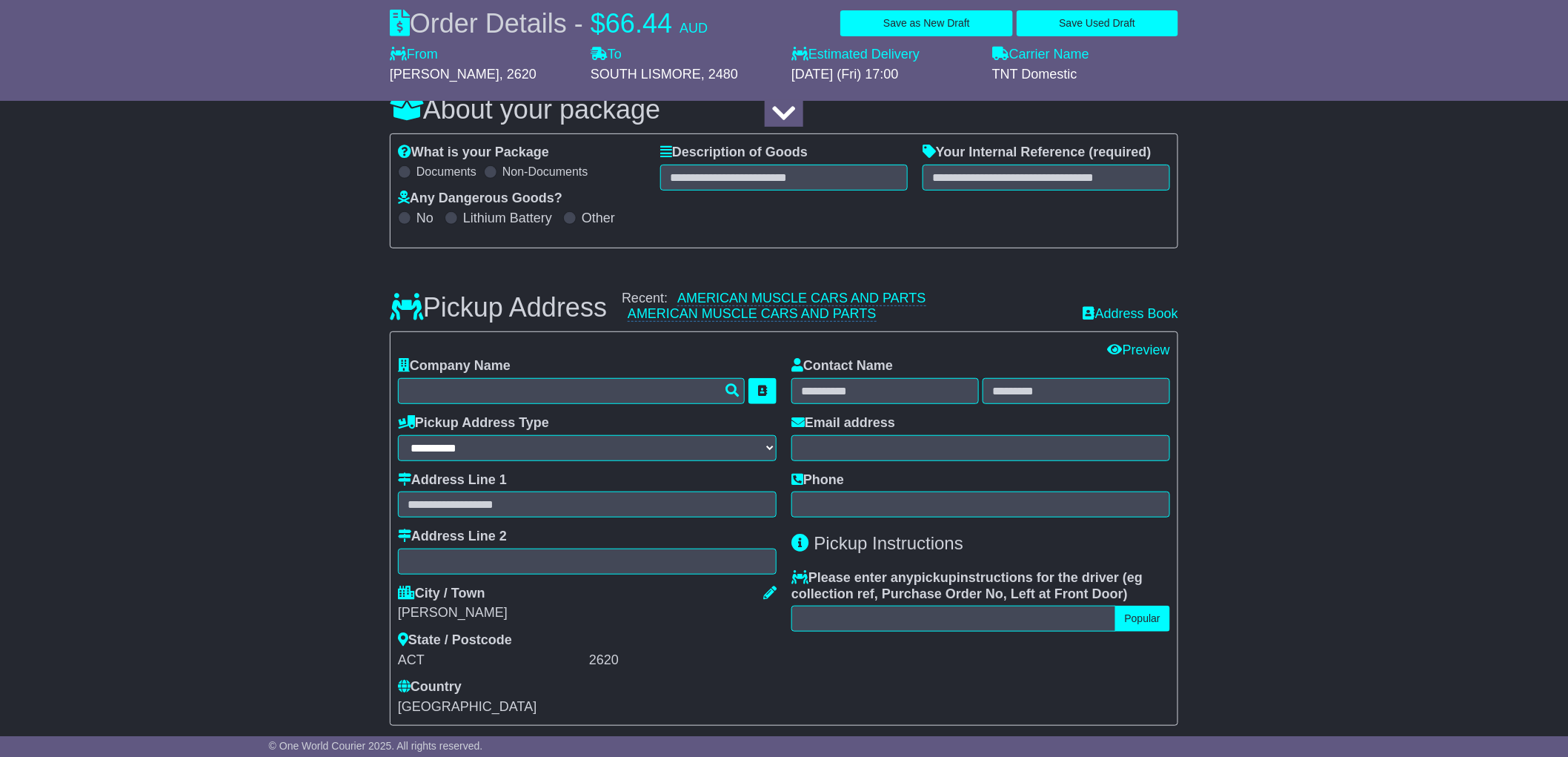
scroll to position [0, 0]
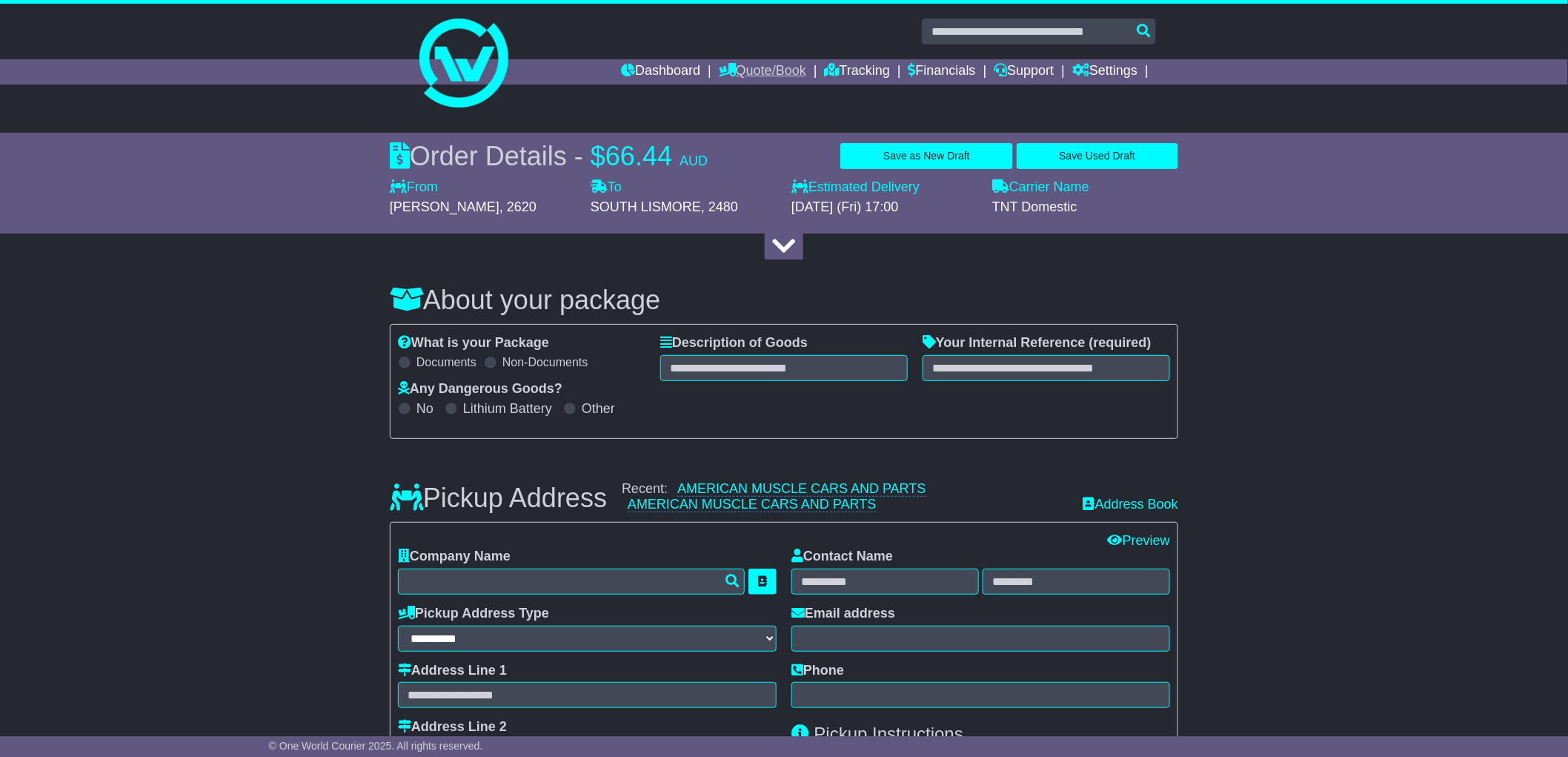
click at [771, 66] on link "Quote/Book" at bounding box center [762, 72] width 87 height 26
drag, startPoint x: 595, startPoint y: 160, endPoint x: 716, endPoint y: 153, distance: 121.2
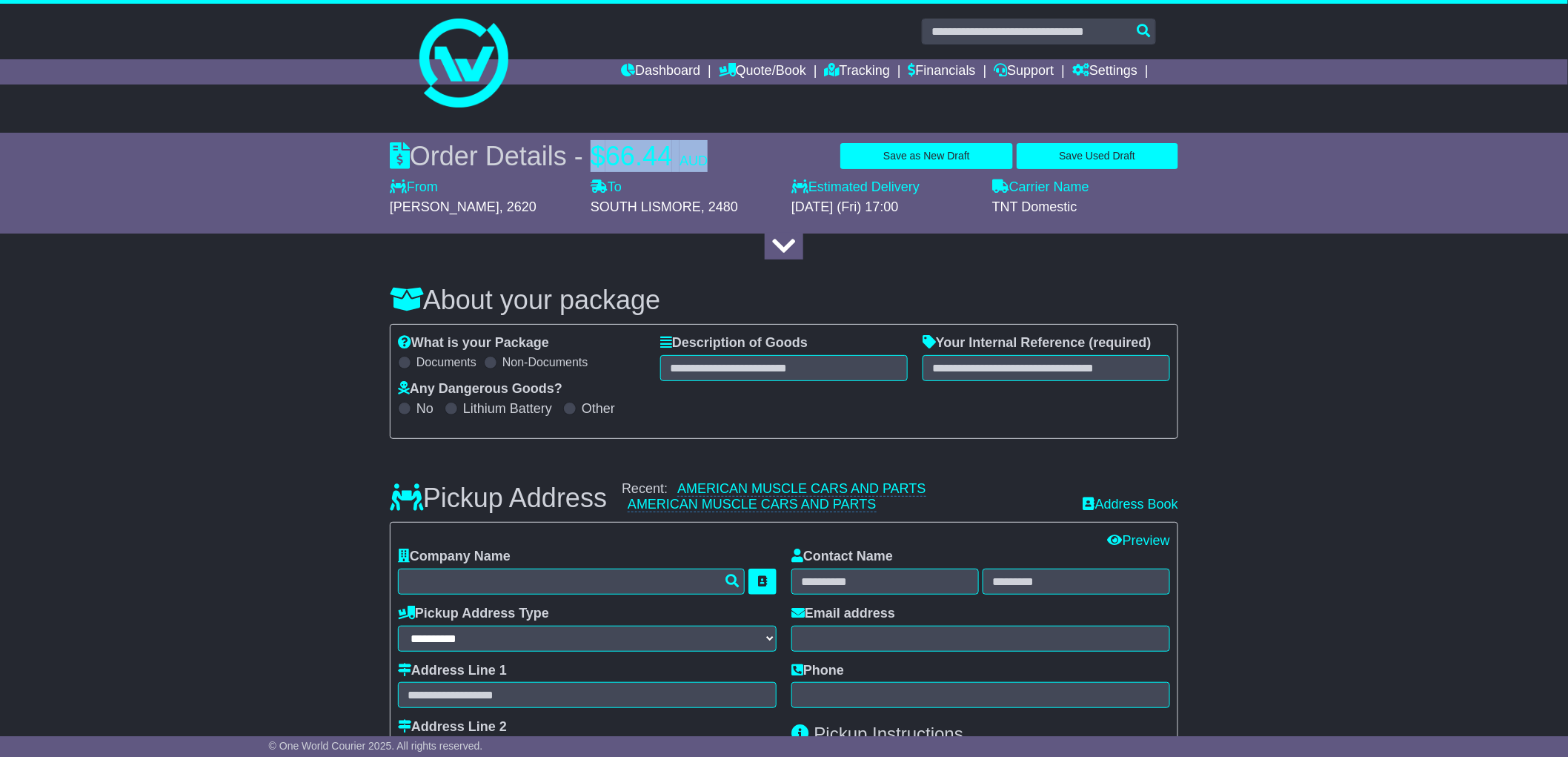
click at [716, 153] on div "Order Details - $ 66.44 AUD Save as New Draft Save Used Draft" at bounding box center [784, 156] width 789 height 32
click at [718, 158] on div "Order Details - $ 66.44 AUD Save as New Draft Save Used Draft" at bounding box center [784, 156] width 789 height 32
drag, startPoint x: 718, startPoint y: 158, endPoint x: 596, endPoint y: 151, distance: 122.2
click at [596, 151] on div "Order Details - $ 66.44 AUD Save as New Draft Save Used Draft" at bounding box center [784, 156] width 789 height 32
click at [598, 151] on span "$" at bounding box center [598, 156] width 15 height 30
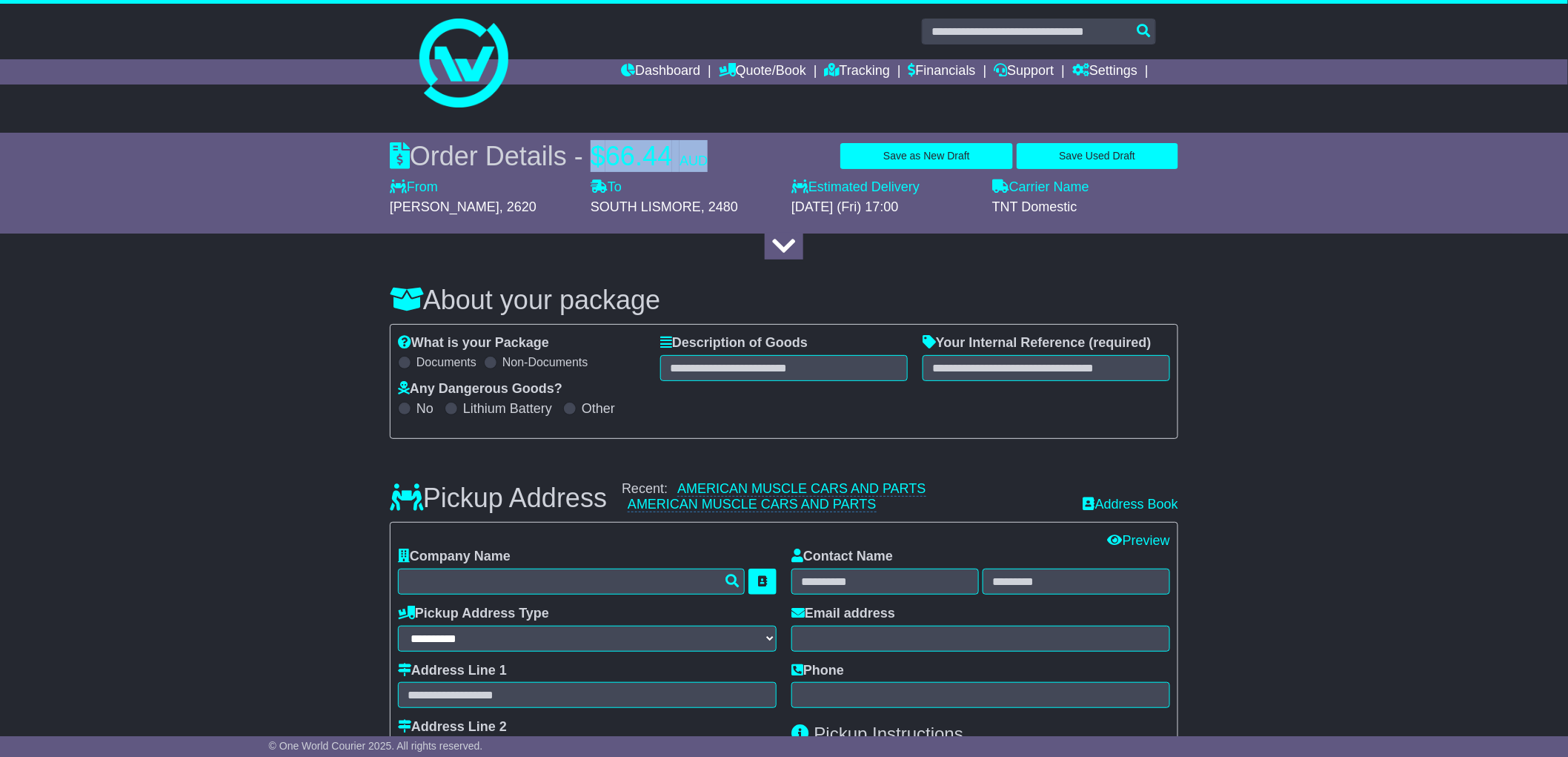
drag, startPoint x: 598, startPoint y: 151, endPoint x: 715, endPoint y: 147, distance: 117.1
click at [715, 147] on div "Order Details - $ 66.44 AUD Save as New Draft Save Used Draft" at bounding box center [784, 156] width 789 height 32
click at [727, 165] on div "Order Details - $ 66.44 AUD Save as New Draft Save Used Draft" at bounding box center [784, 156] width 789 height 32
drag, startPoint x: 725, startPoint y: 163, endPoint x: 598, endPoint y: 158, distance: 127.1
click at [598, 158] on div "Order Details - $ 66.44 AUD Save as New Draft Save Used Draft" at bounding box center [784, 156] width 789 height 32
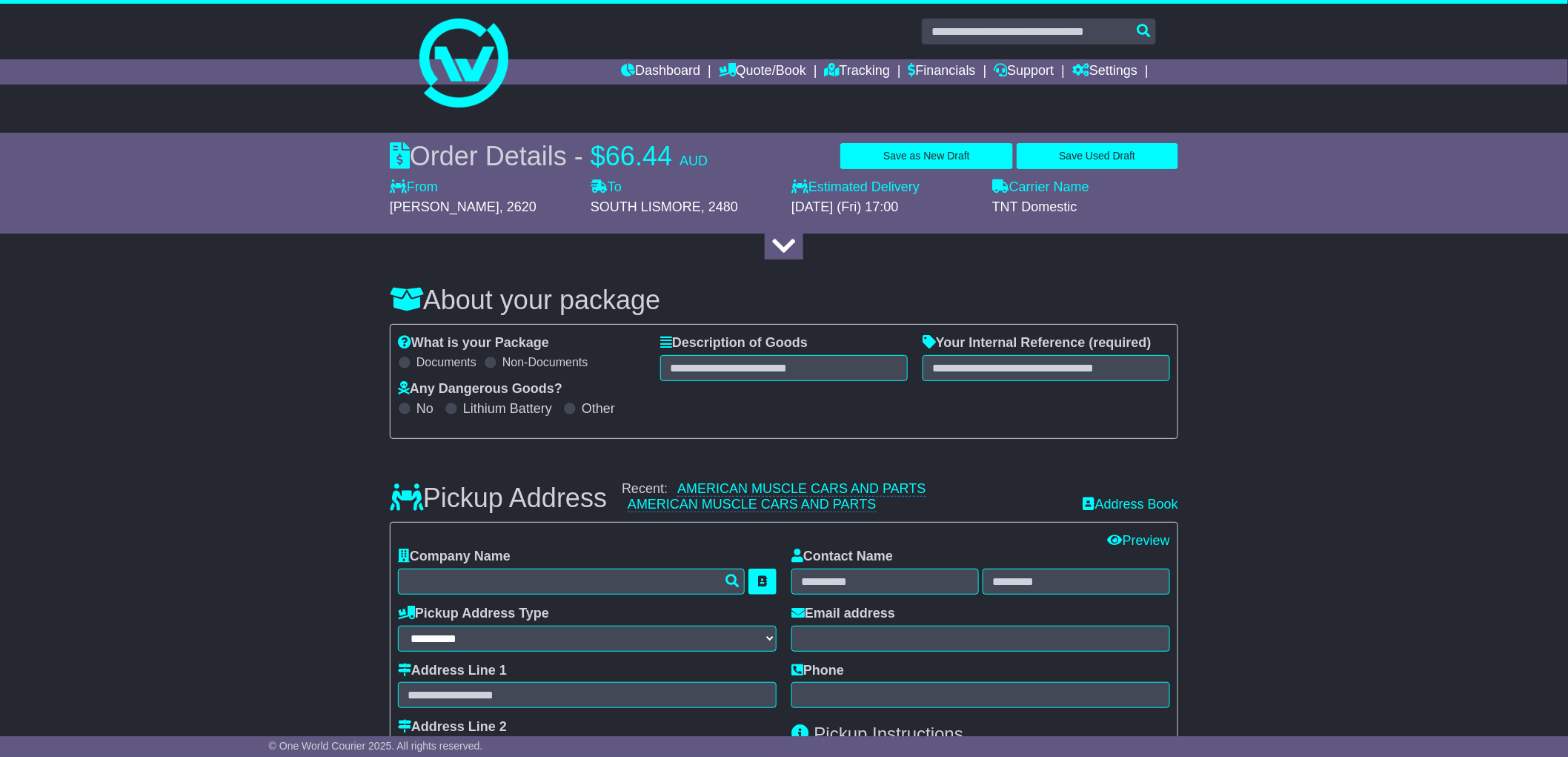
drag, startPoint x: 898, startPoint y: 507, endPoint x: 688, endPoint y: 489, distance: 210.8
click at [688, 489] on div "Recent: AMERICAN MUSCLE CARS AND PARTS AMERICAN MUSCLE CARS AND PARTS" at bounding box center [845, 497] width 447 height 32
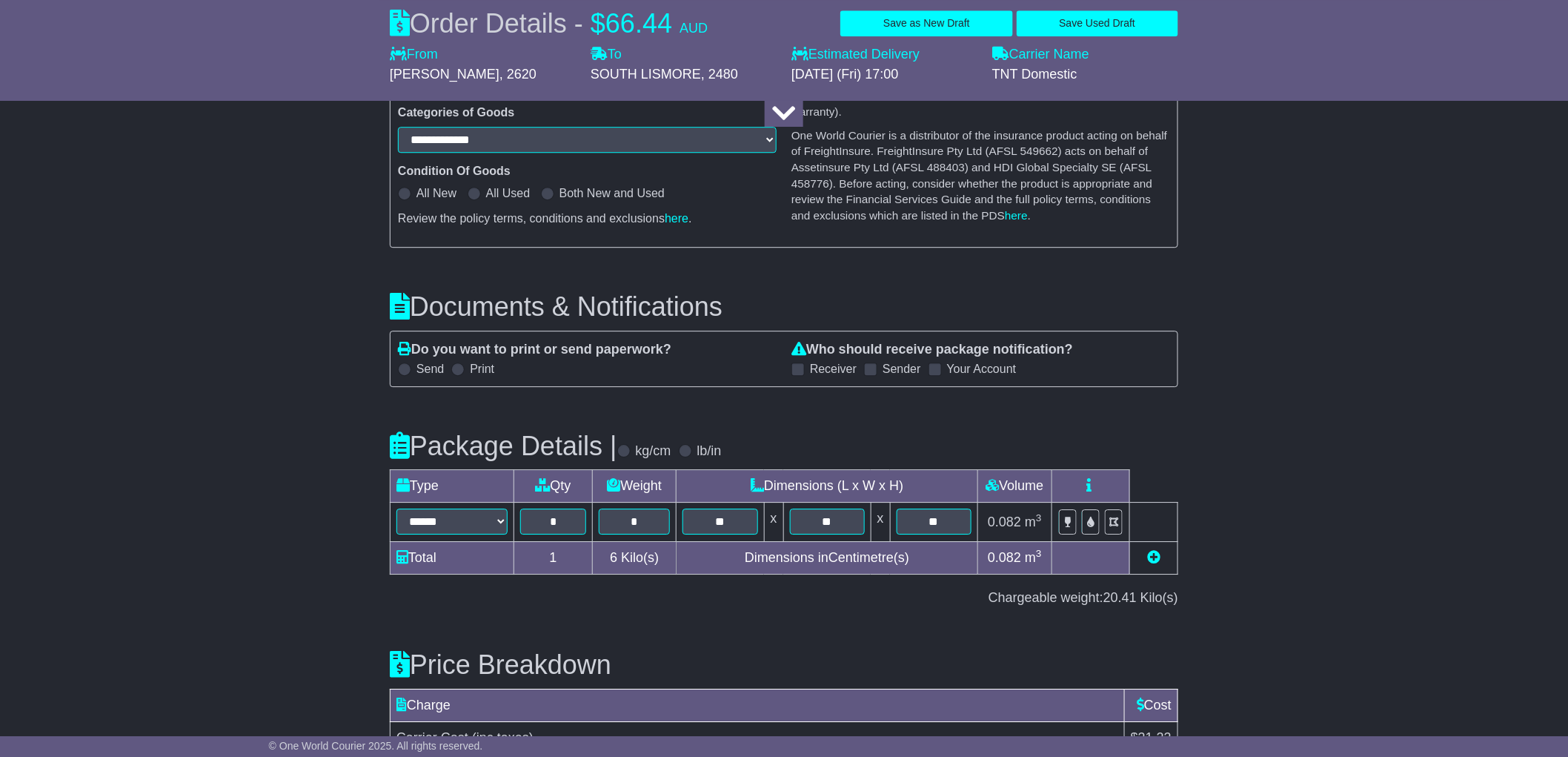
scroll to position [1839, 0]
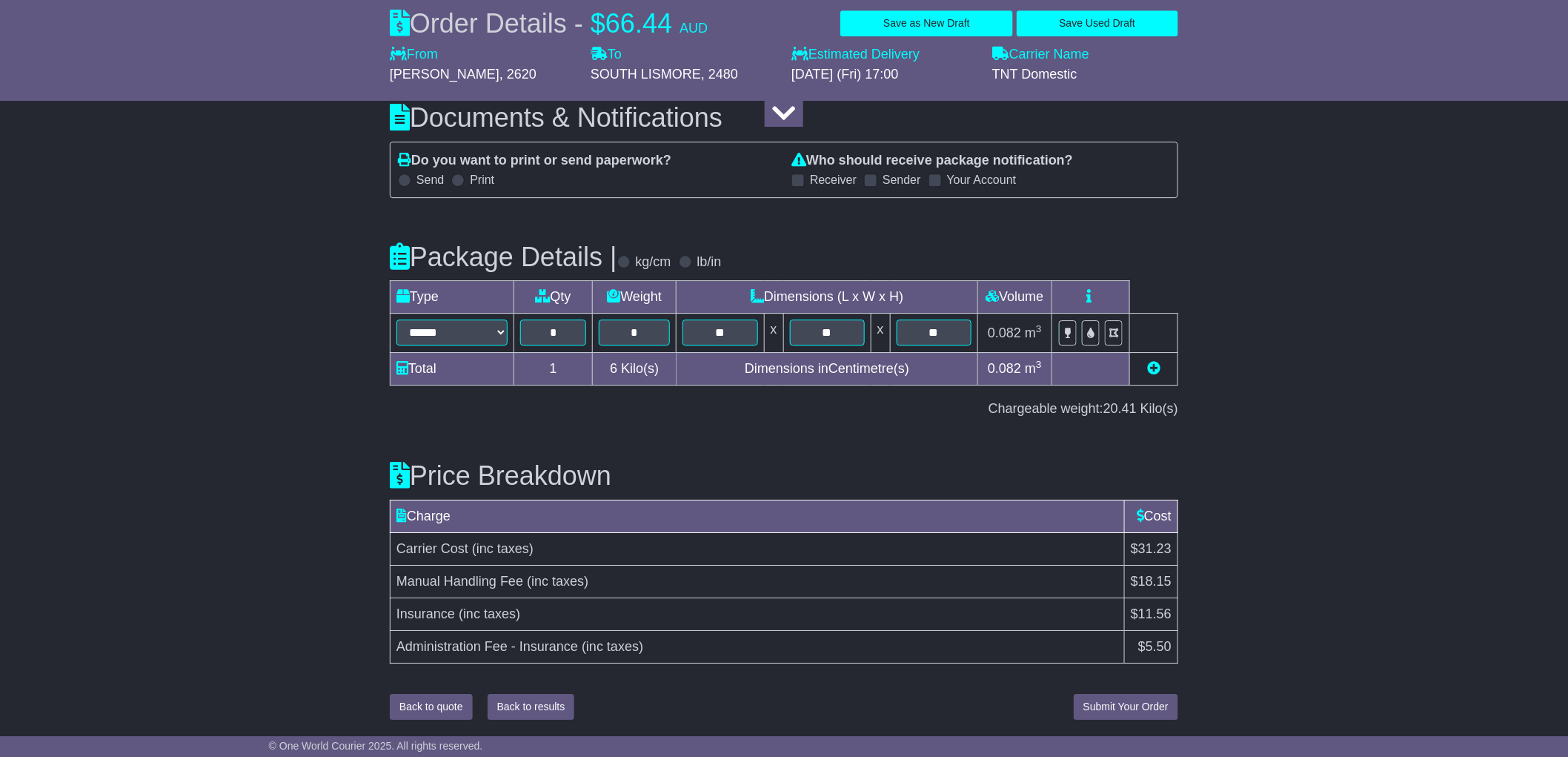
drag, startPoint x: 1325, startPoint y: 505, endPoint x: 1200, endPoint y: 633, distance: 178.9
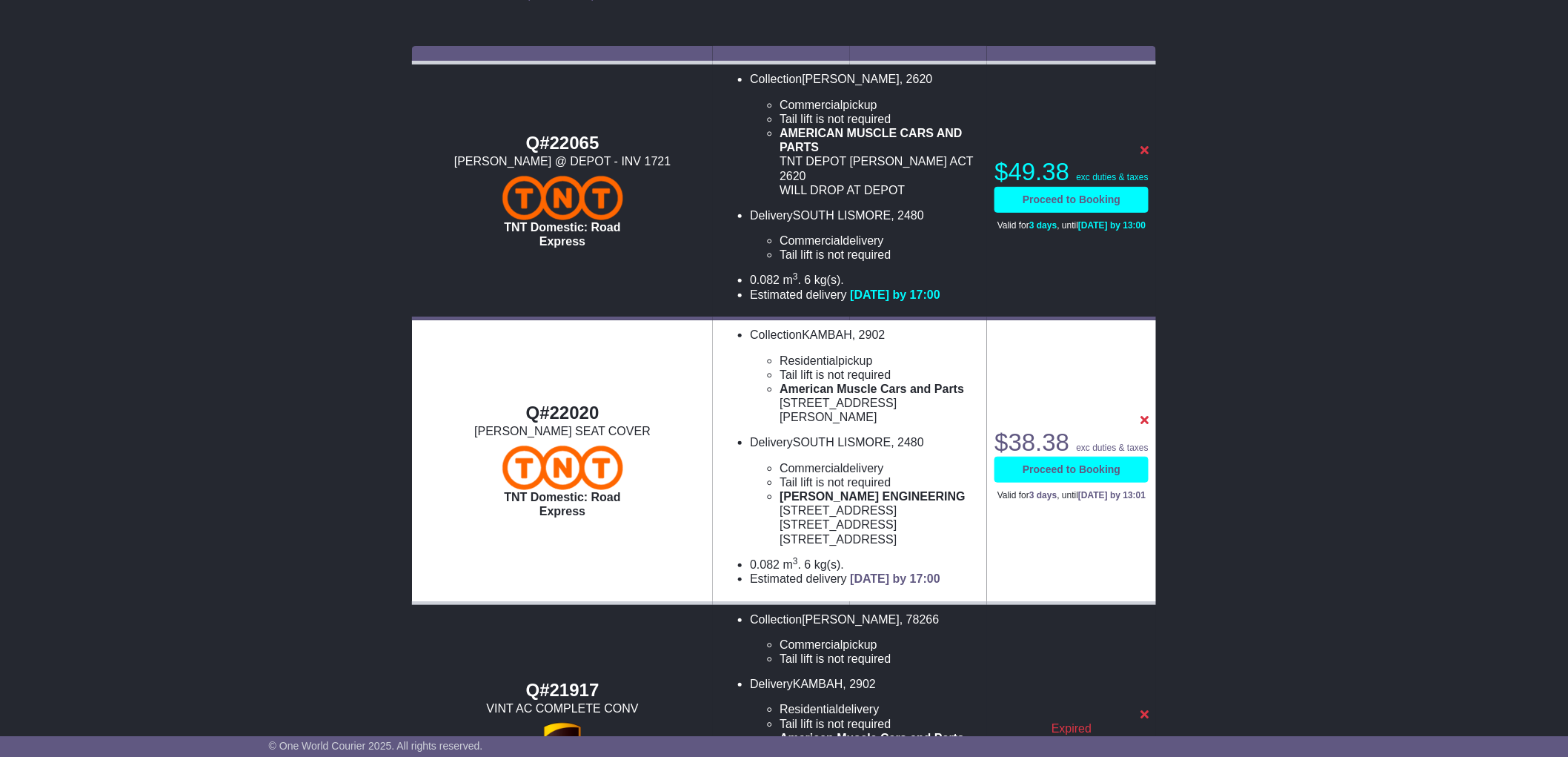
scroll to position [247, 0]
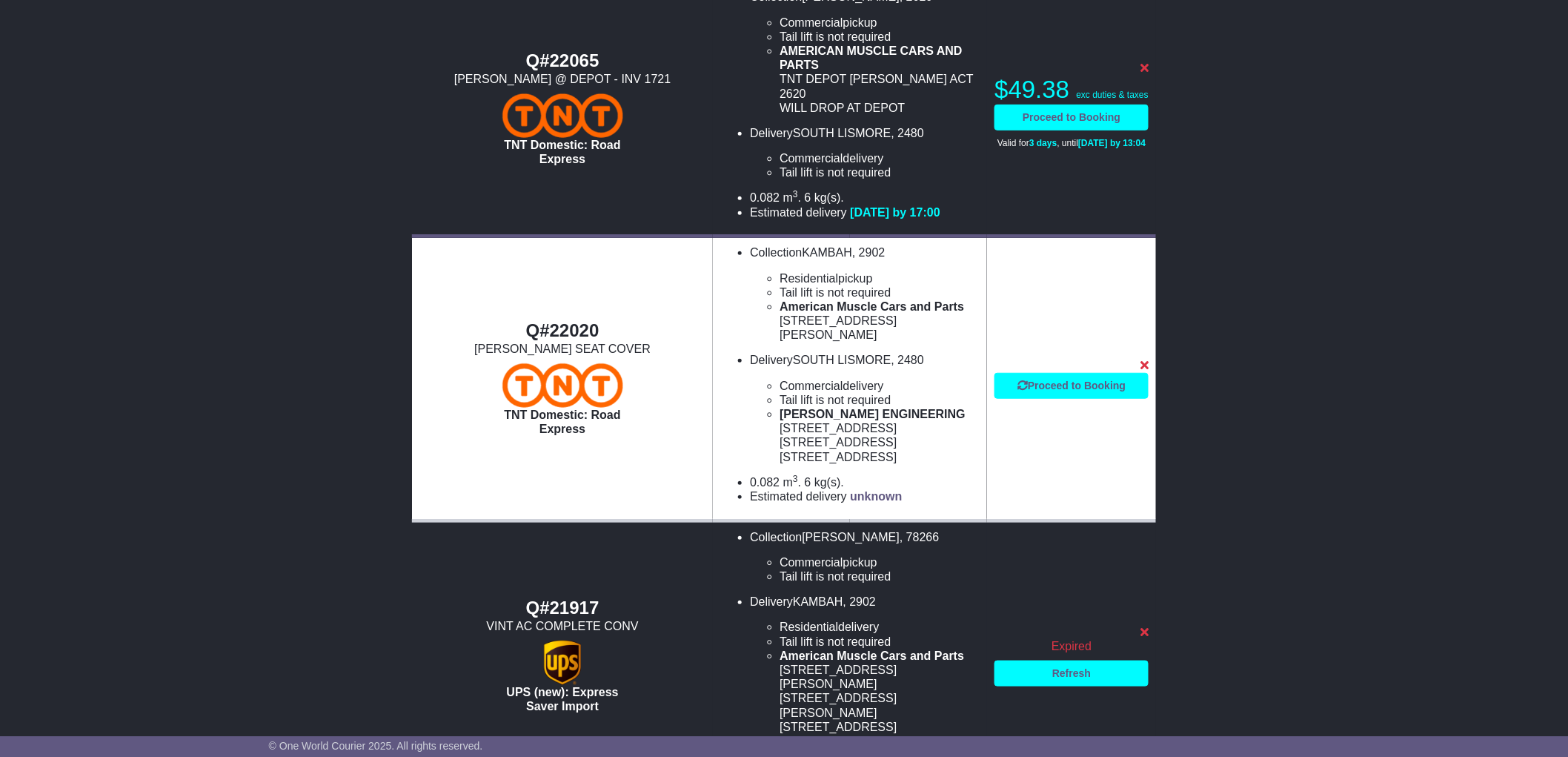
scroll to position [165, 0]
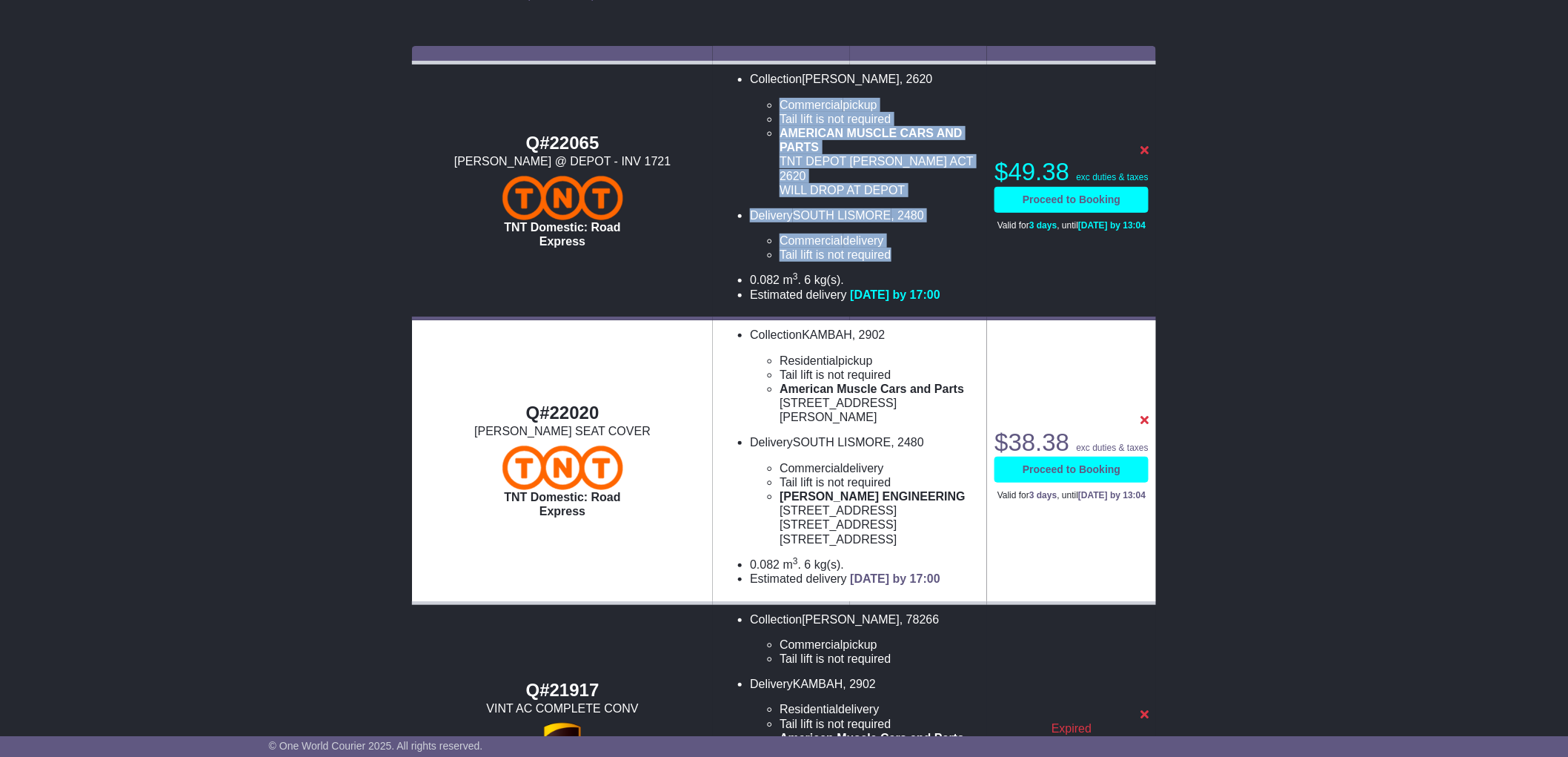
drag, startPoint x: 894, startPoint y: 233, endPoint x: 774, endPoint y: 87, distance: 189.0
click at [774, 87] on ul "Collection [PERSON_NAME] , 2620 Commercial pickup Tail lift is not required Tai…" at bounding box center [850, 186] width 260 height 229
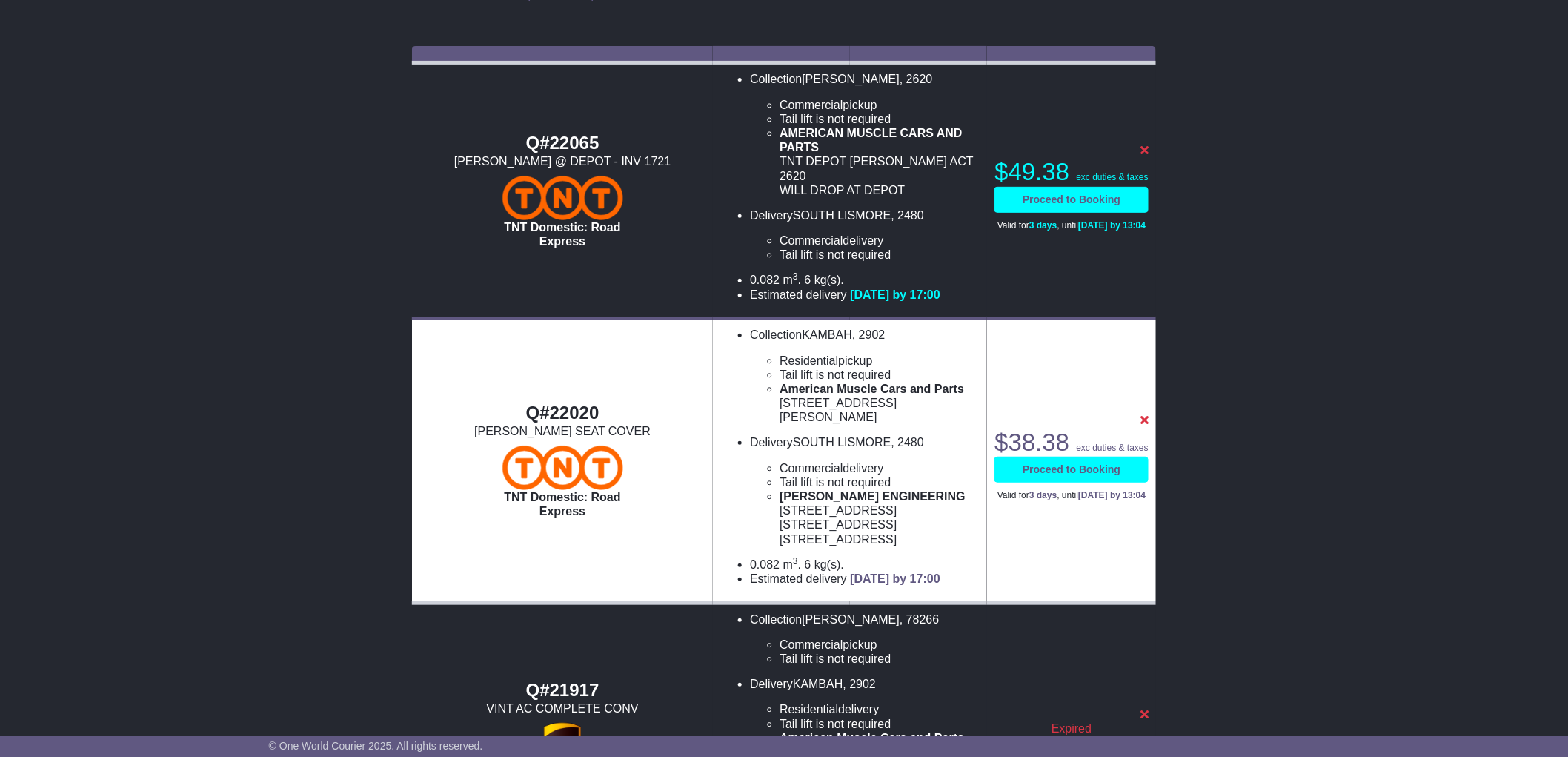
drag, startPoint x: 881, startPoint y: 394, endPoint x: 767, endPoint y: 382, distance: 114.6
click at [767, 382] on ul "Collection KAMBAH , 2902 Residential pickup Tail lift is not required Tail lift…" at bounding box center [850, 456] width 260 height 258
copy ul "[STREET_ADDRESS][PERSON_NAME]"
